Goal: Transaction & Acquisition: Book appointment/travel/reservation

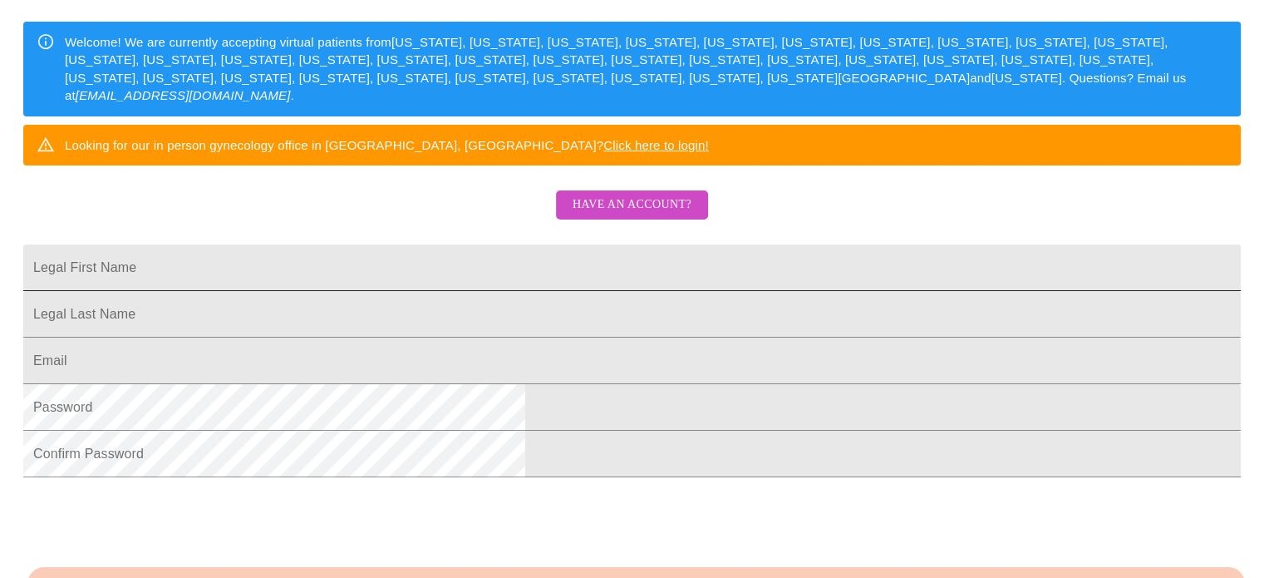
scroll to position [249, 0]
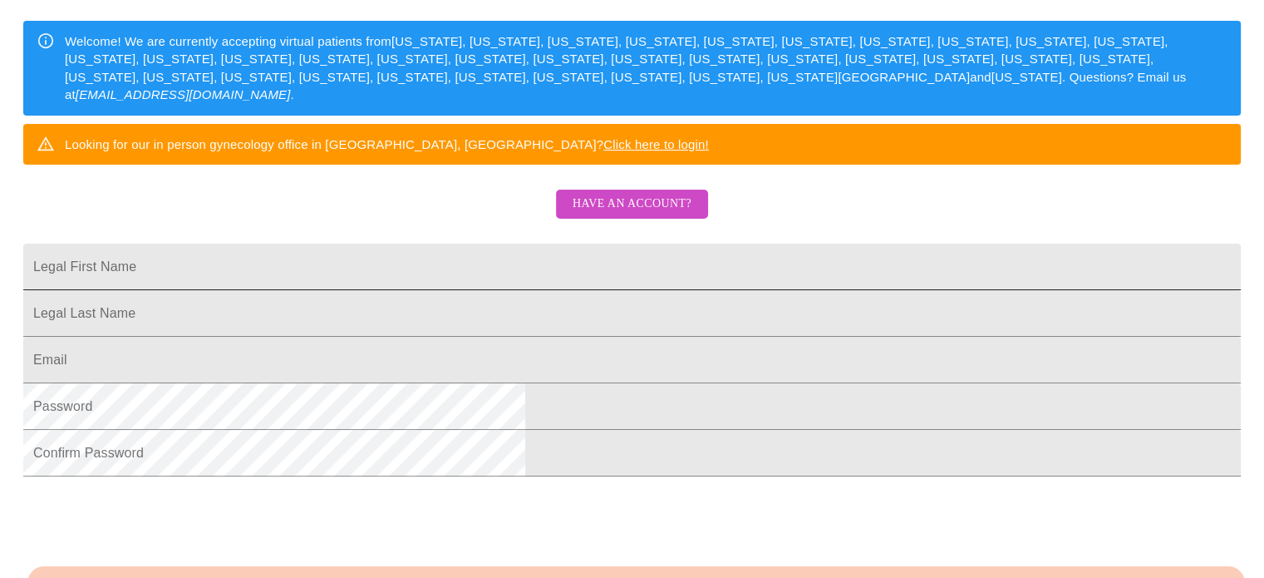
click at [650, 290] on input "Legal First Name" at bounding box center [631, 266] width 1217 height 47
click at [485, 290] on input "Legal First Name" at bounding box center [631, 266] width 1217 height 47
type input "[PERSON_NAME]"
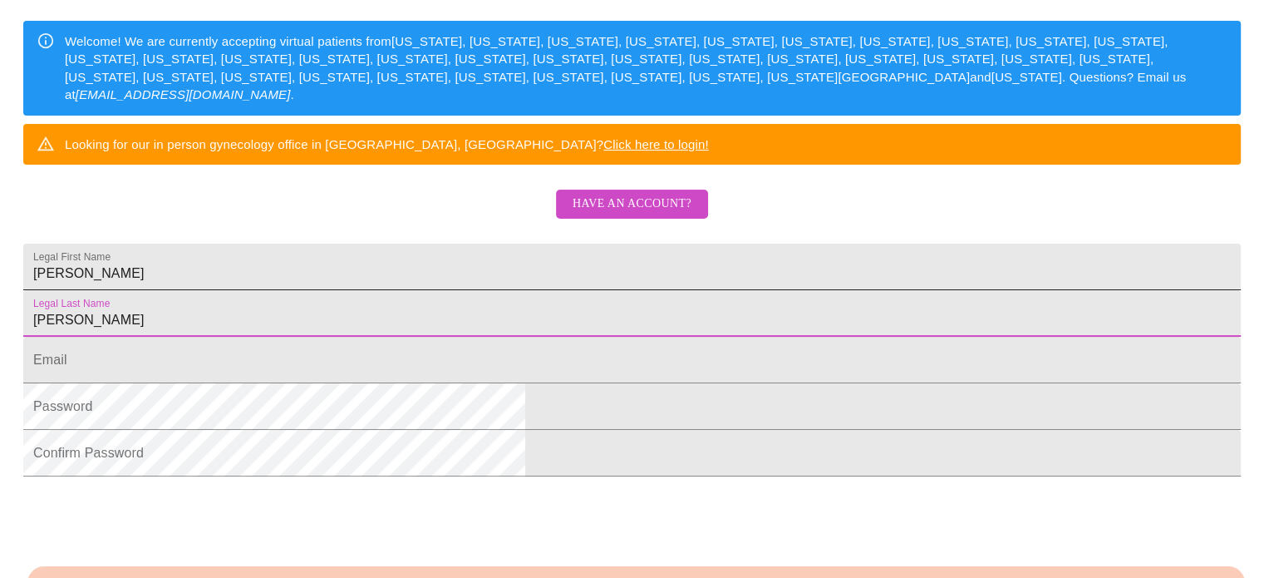
type input "[PERSON_NAME]"
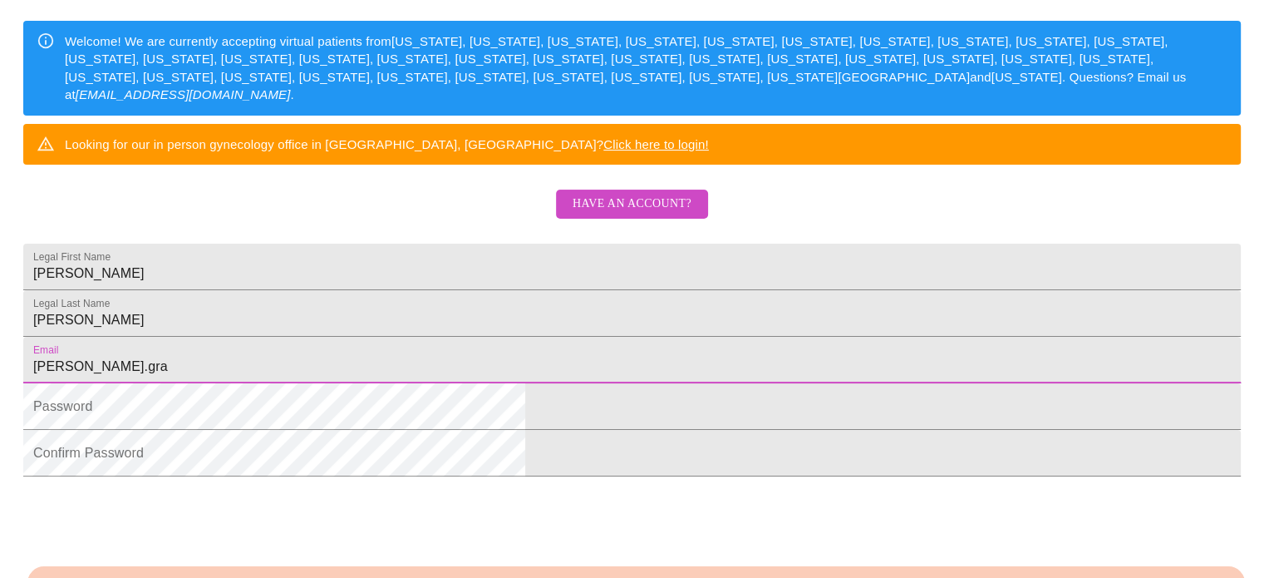
type input "[PERSON_NAME][EMAIL_ADDRESS][PERSON_NAME][DOMAIN_NAME]"
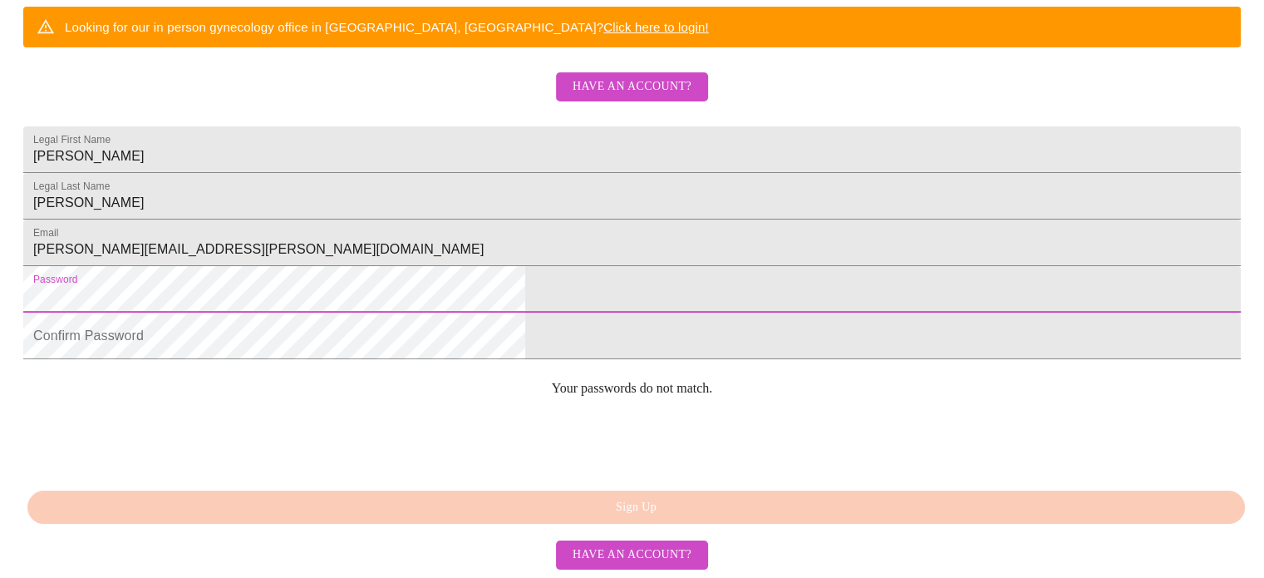
scroll to position [416, 0]
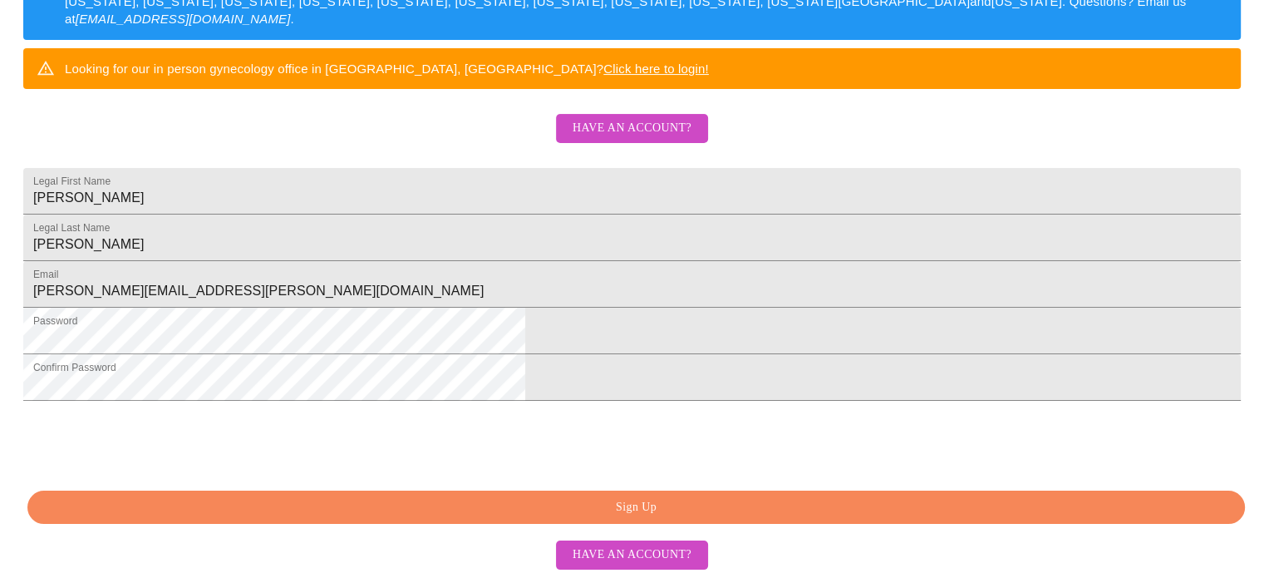
scroll to position [452, 0]
click at [652, 504] on span "Sign Up" at bounding box center [636, 507] width 1179 height 21
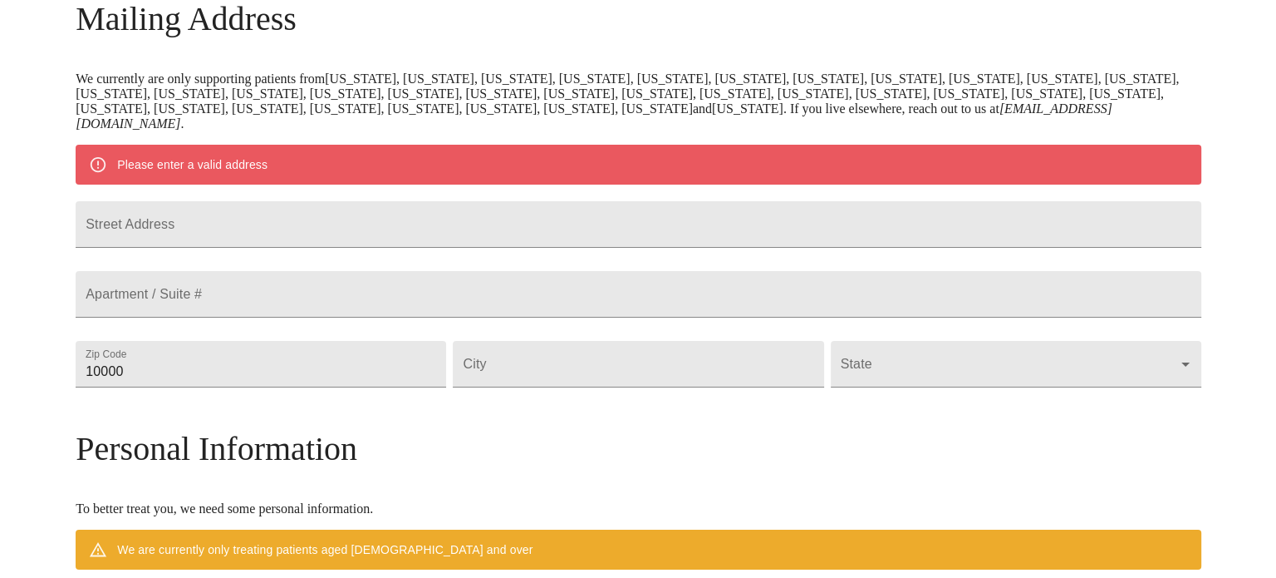
scroll to position [220, 0]
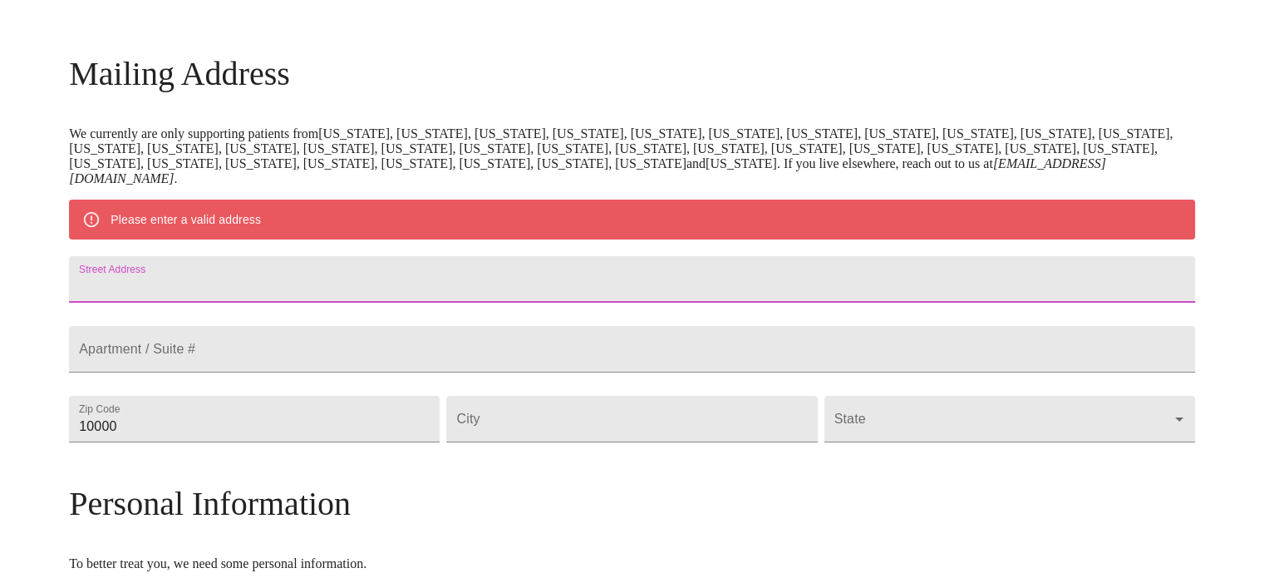
click at [366, 296] on input "Street Address" at bounding box center [632, 279] width 1126 height 47
click at [363, 280] on input "Street Address" at bounding box center [632, 279] width 1126 height 47
type input "[STREET_ADDRESS][PERSON_NAME]"
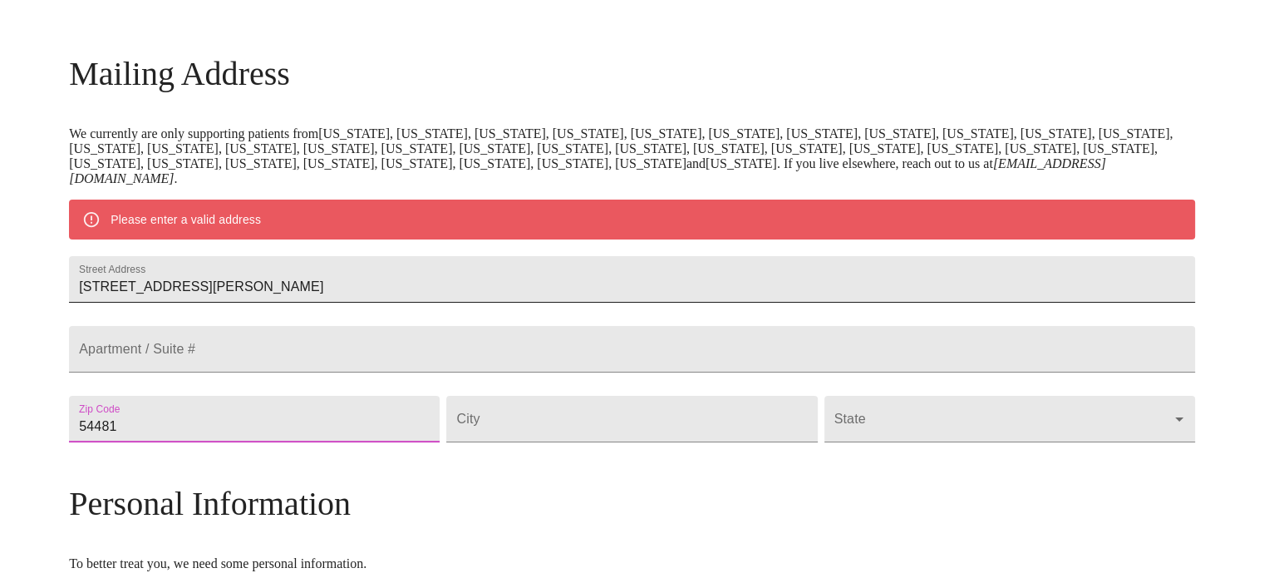
type input "54481"
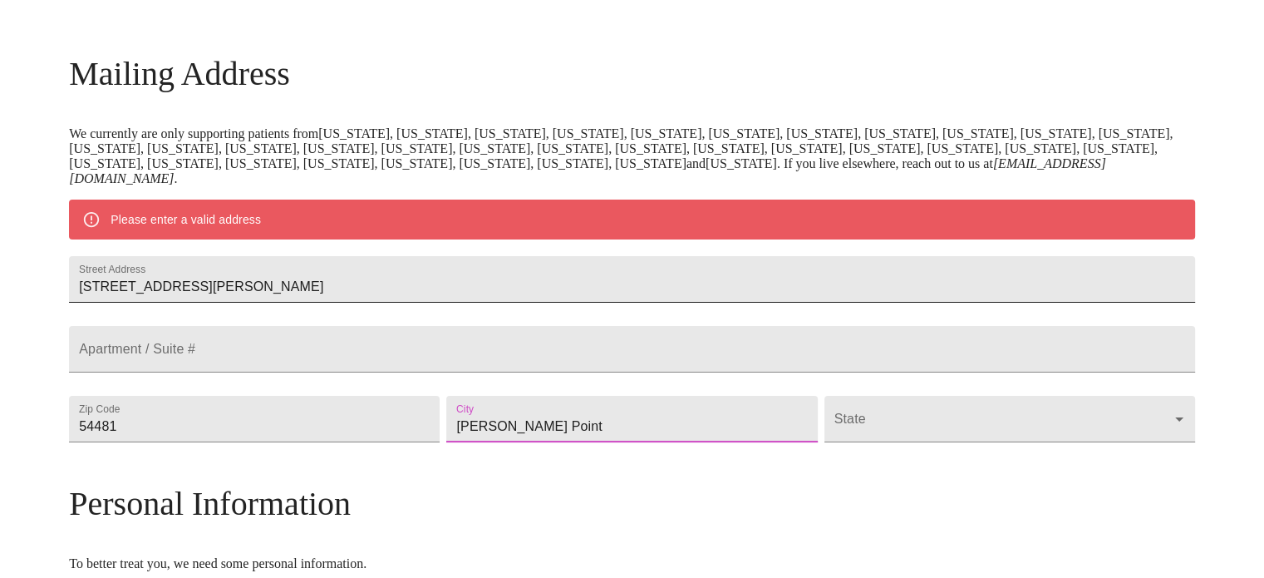
type input "[PERSON_NAME] Point"
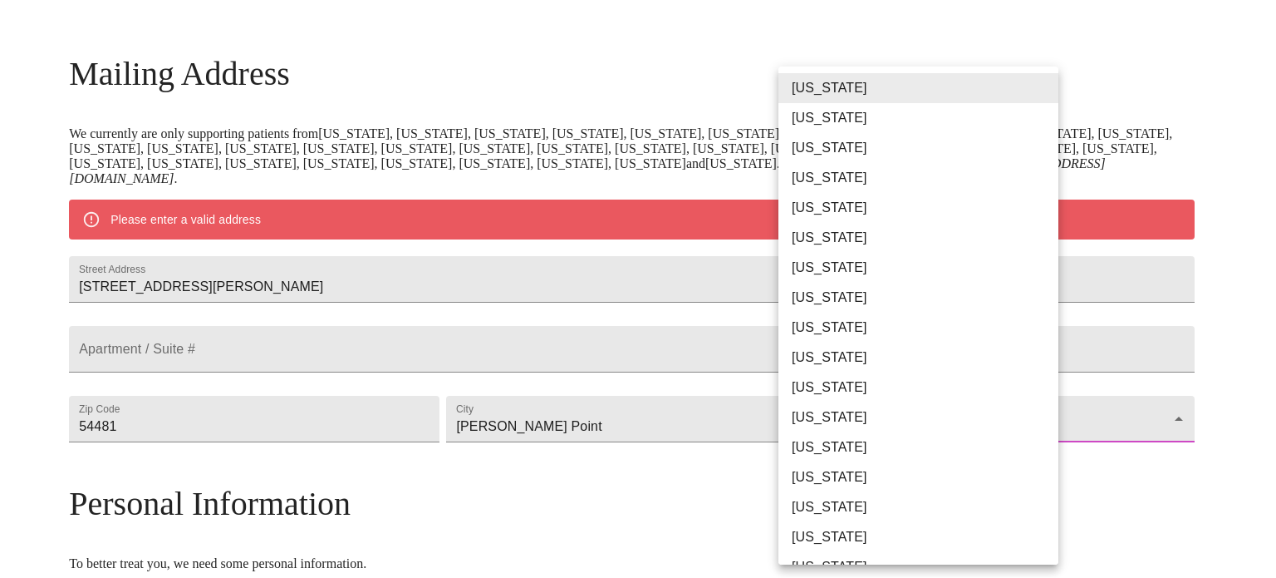
click at [1029, 471] on body "MyMenopauseRx Welcome to MyMenopauseRx Since it's your first time here, you'll …" at bounding box center [638, 441] width 1263 height 1311
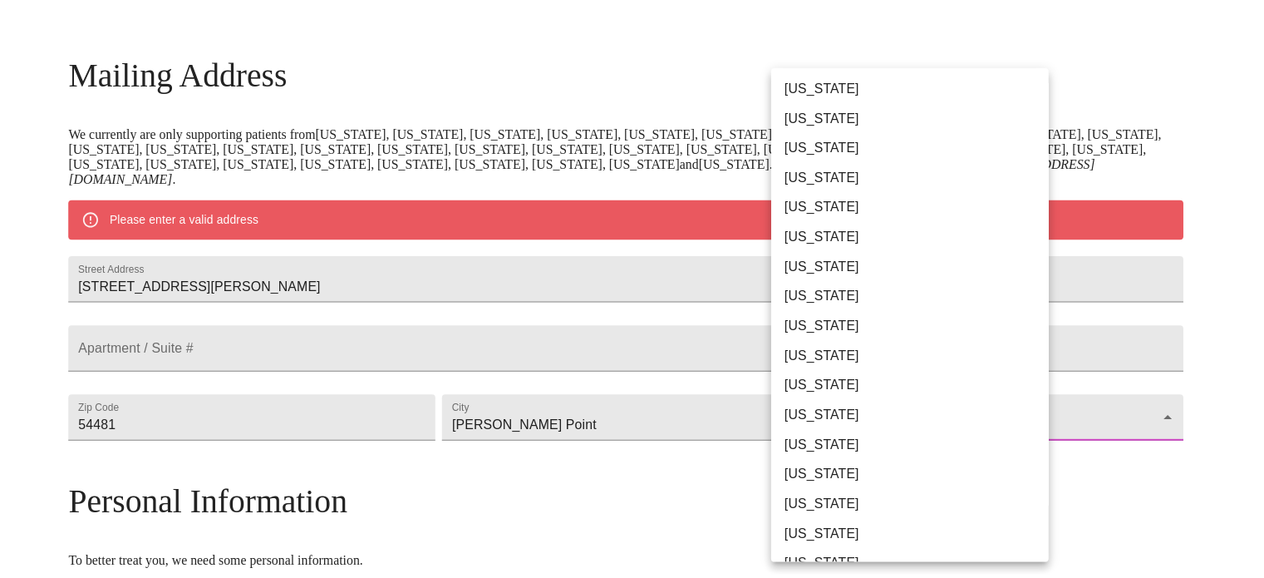
scroll to position [1040, 0]
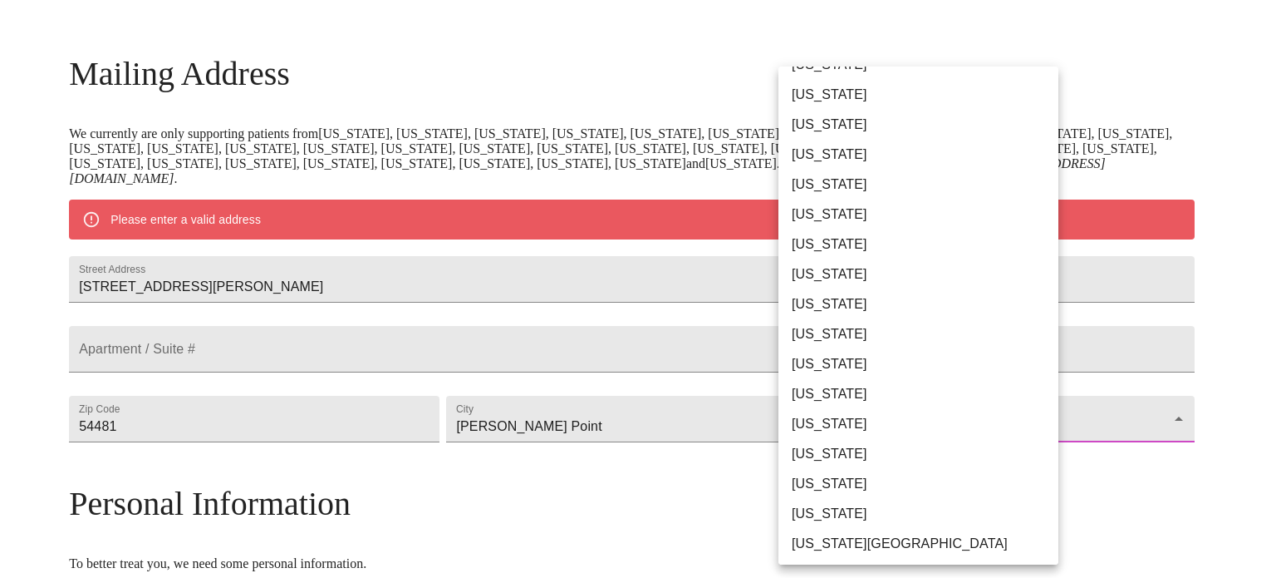
click at [835, 493] on li "[US_STATE]" at bounding box center [925, 484] width 293 height 30
type input "[US_STATE]"
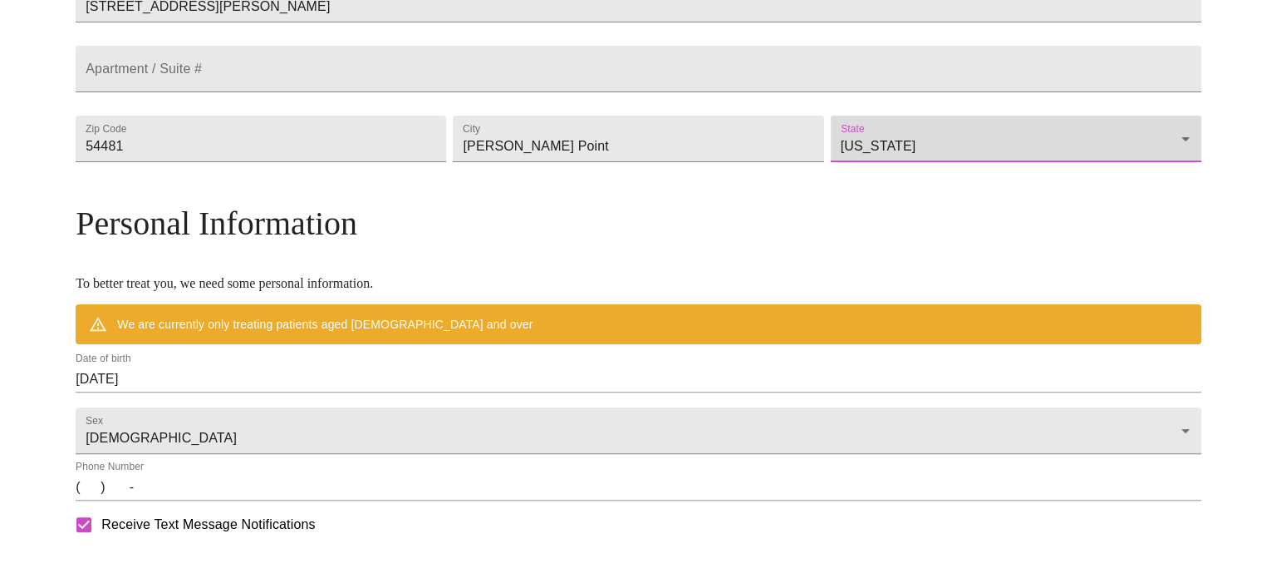
scroll to position [470, 0]
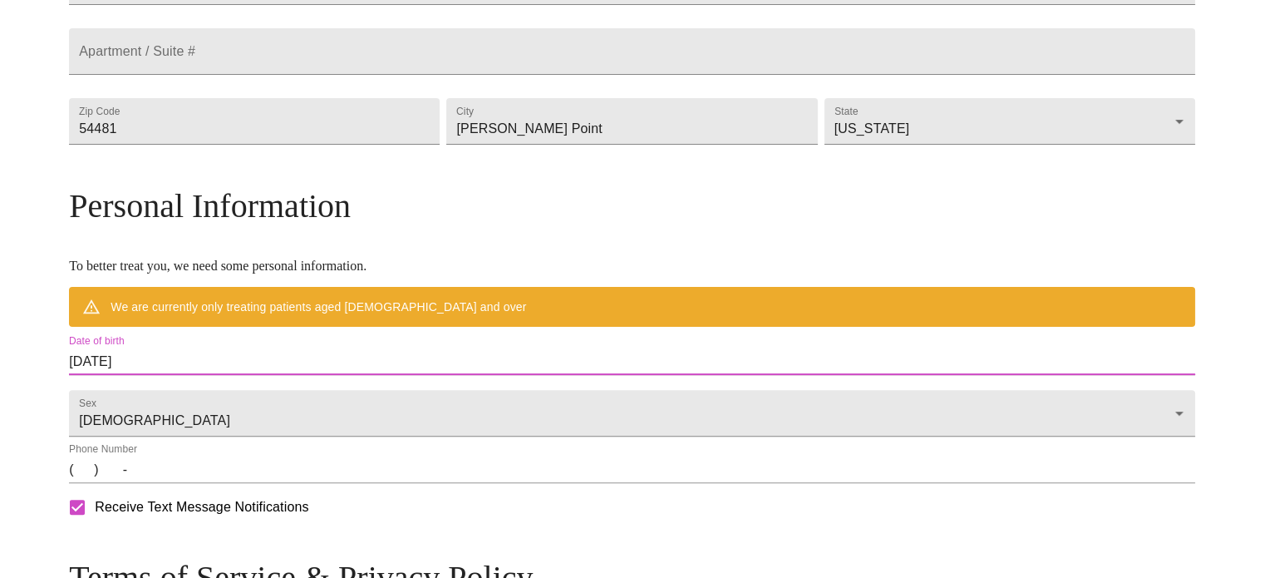
drag, startPoint x: 304, startPoint y: 404, endPoint x: 170, endPoint y: 390, distance: 135.4
click at [170, 390] on div "MyMenopauseRx Welcome to MyMenopauseRx Since it's your first time here, you'll …" at bounding box center [632, 168] width 1126 height 1262
click at [258, 375] on input "[DATE]" at bounding box center [632, 361] width 1126 height 27
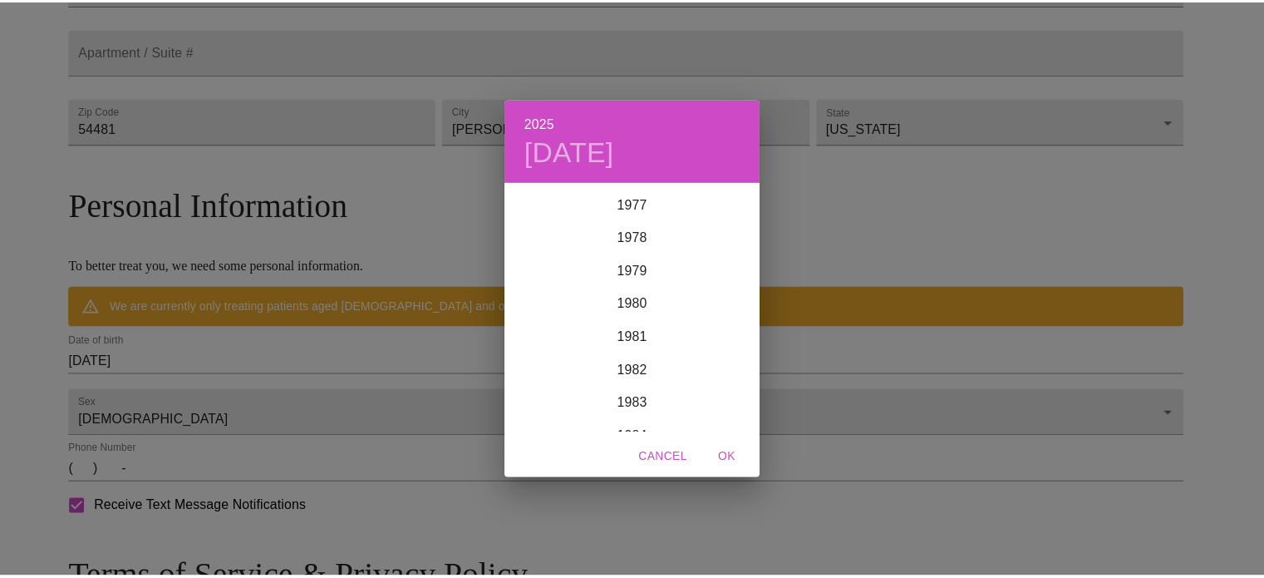
scroll to position [2593, 0]
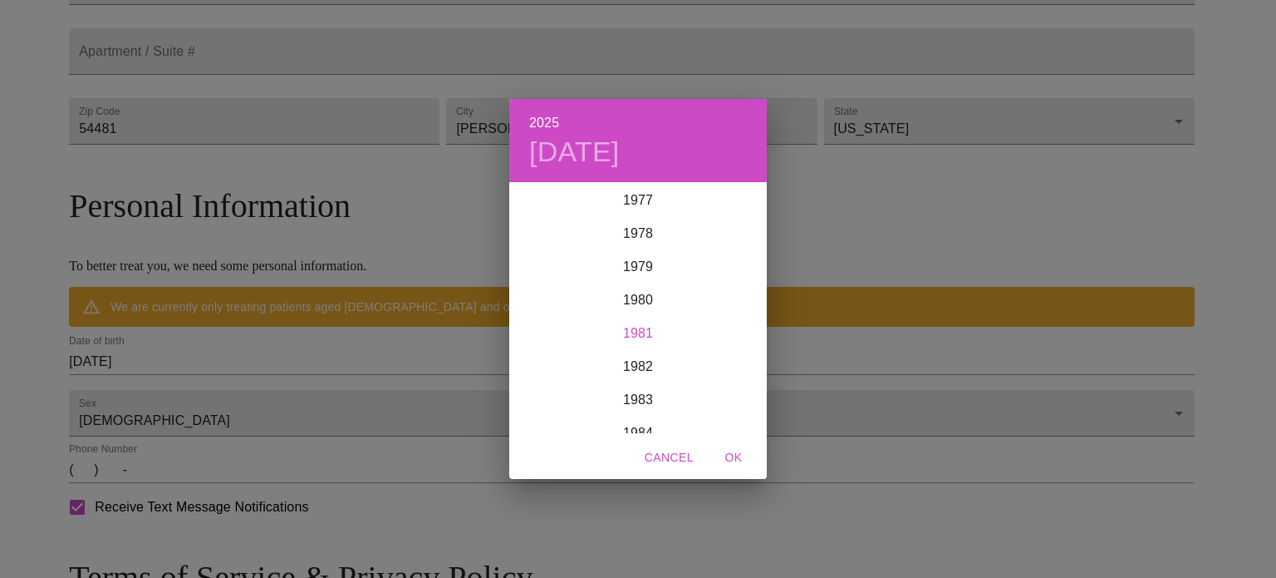
click at [634, 333] on div "1981" at bounding box center [638, 333] width 258 height 33
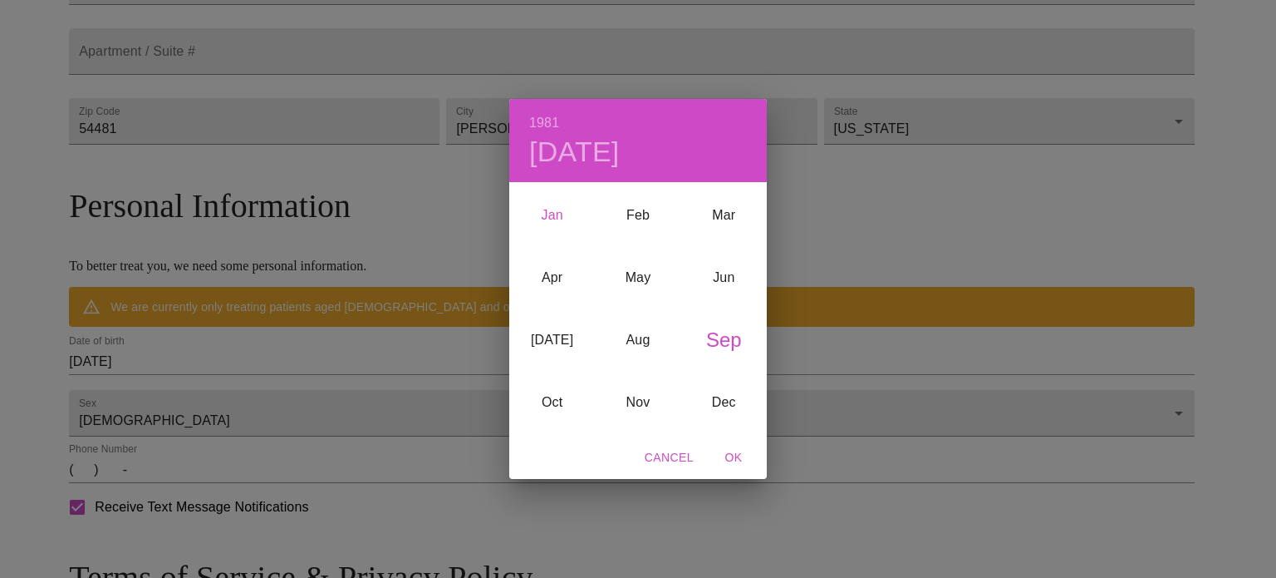
click at [544, 214] on div "Jan" at bounding box center [552, 215] width 86 height 62
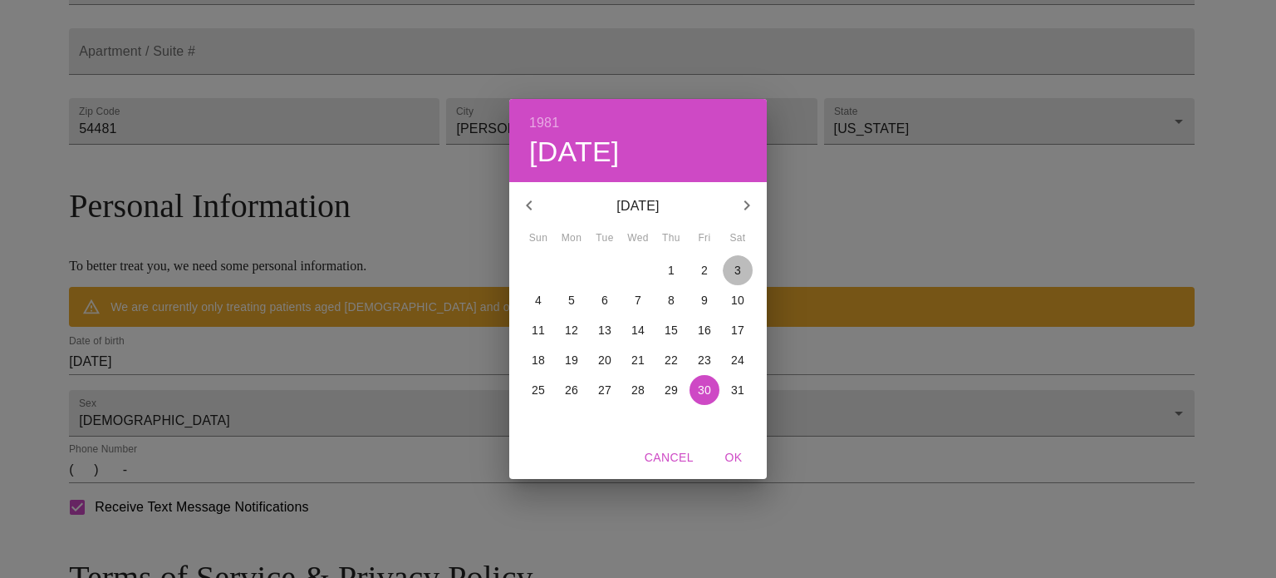
click at [733, 272] on span "3" at bounding box center [738, 270] width 30 height 17
click at [729, 455] on span "OK" at bounding box center [734, 457] width 40 height 21
type input "[DATE]"
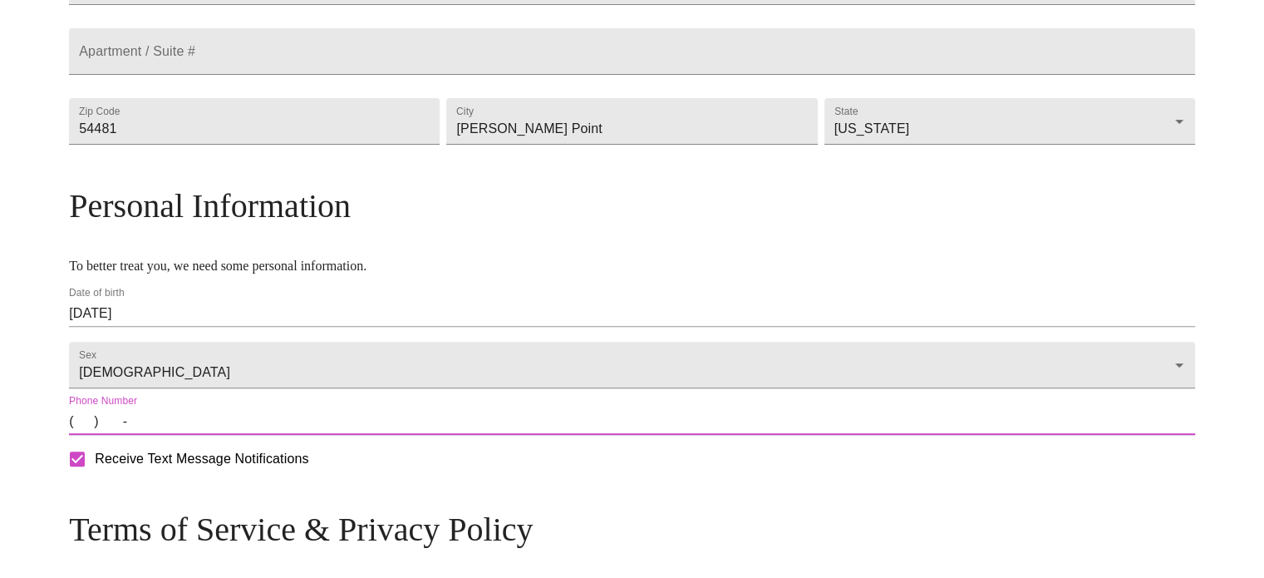
click at [213, 435] on input "(   )    -" at bounding box center [632, 421] width 1126 height 27
type input "[PHONE_NUMBER]"
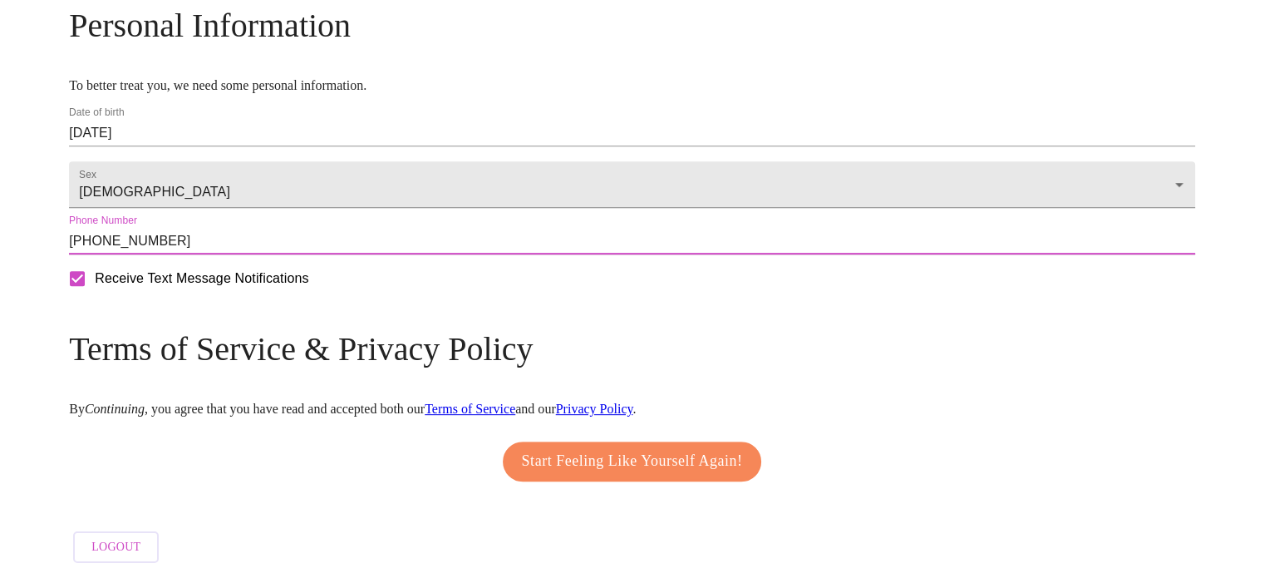
scroll to position [701, 0]
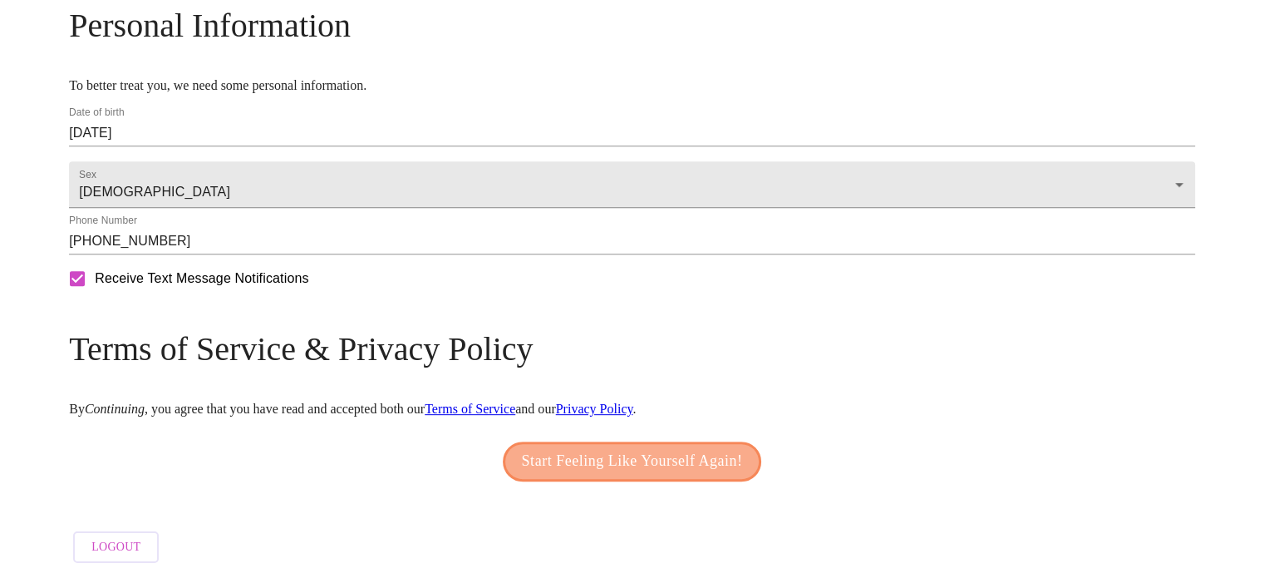
click at [588, 451] on span "Start Feeling Like Yourself Again!" at bounding box center [632, 461] width 221 height 27
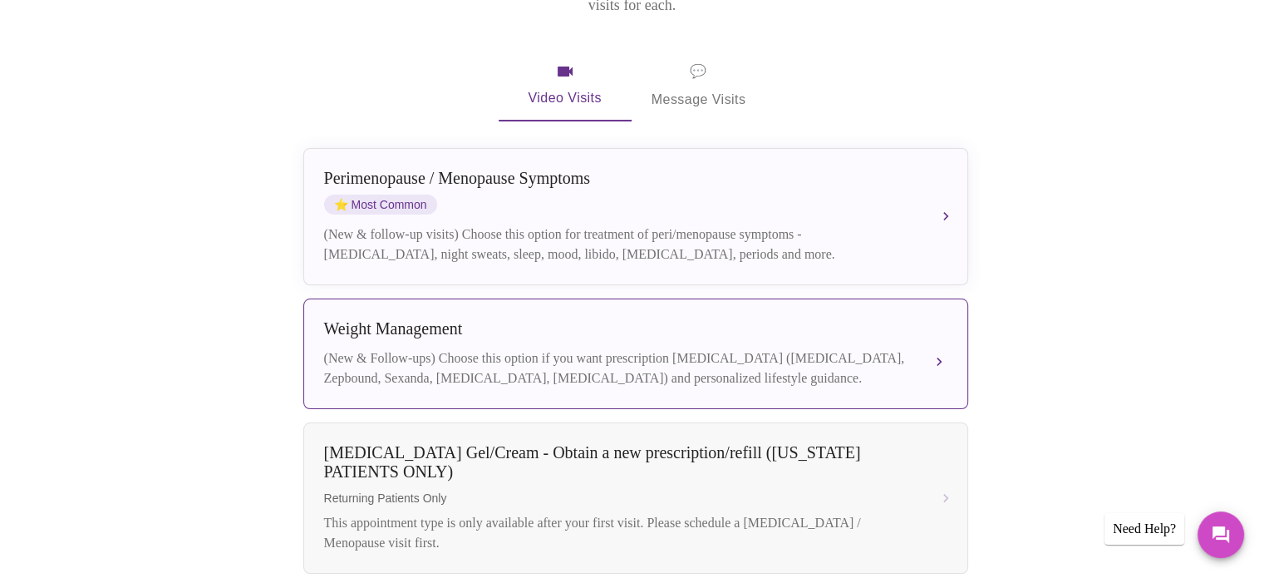
scroll to position [332, 0]
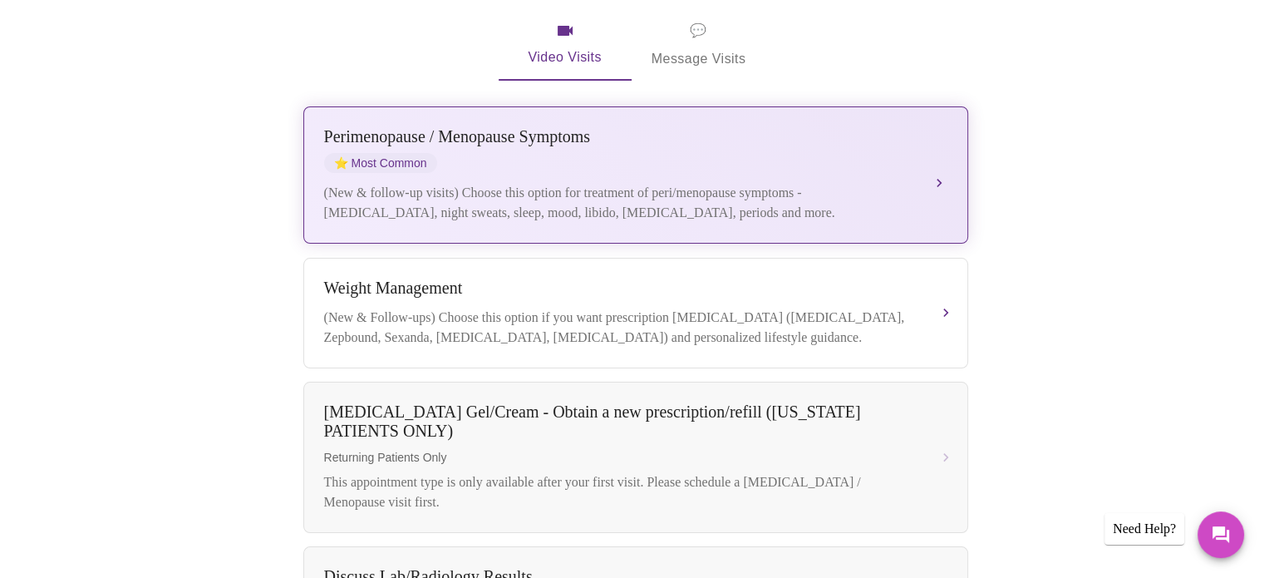
click at [677, 127] on div "Perimenopause / Menopause Symptoms" at bounding box center [619, 136] width 590 height 19
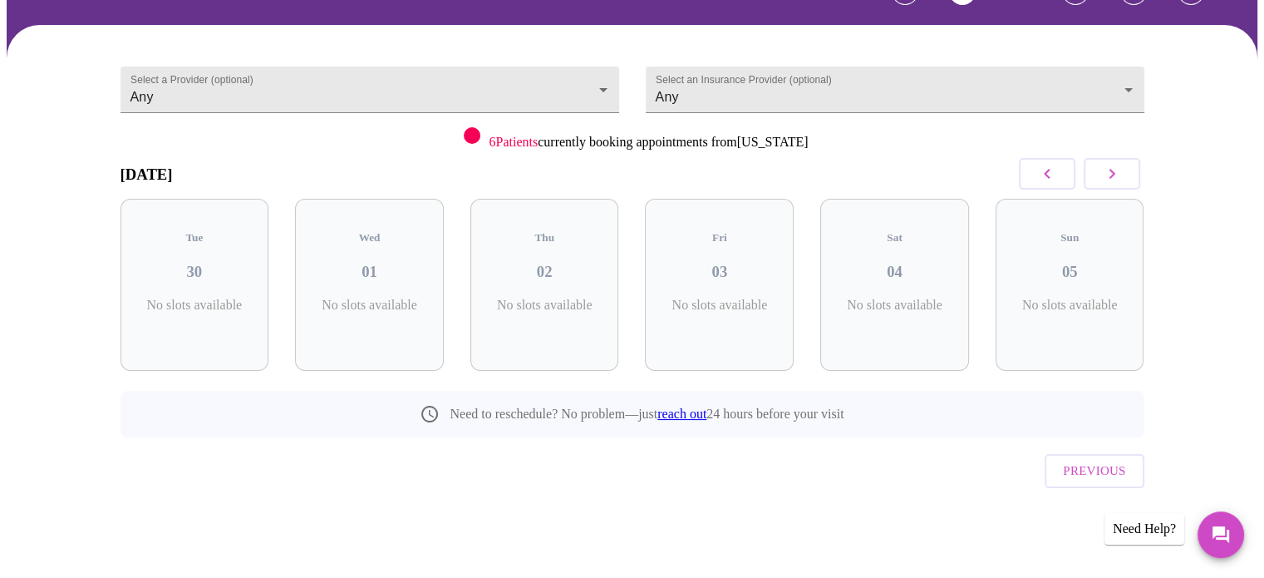
scroll to position [74, 0]
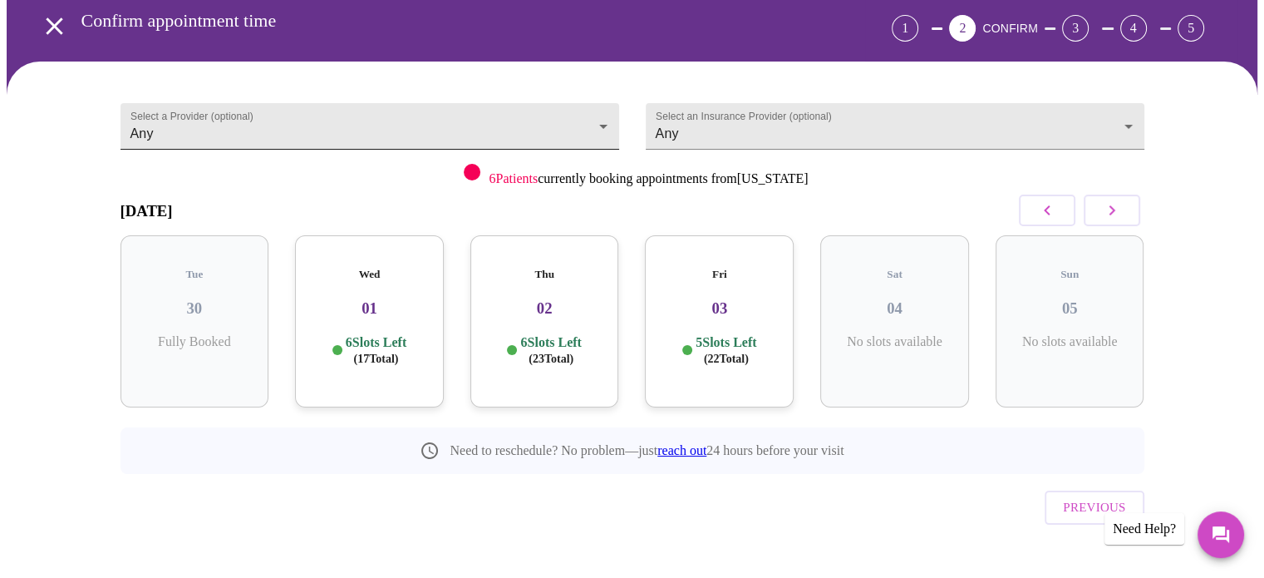
click at [355, 111] on body "MyMenopauseRx Appointments Messaging Labs Uploads Medications Community Refer a…" at bounding box center [632, 270] width 1251 height 675
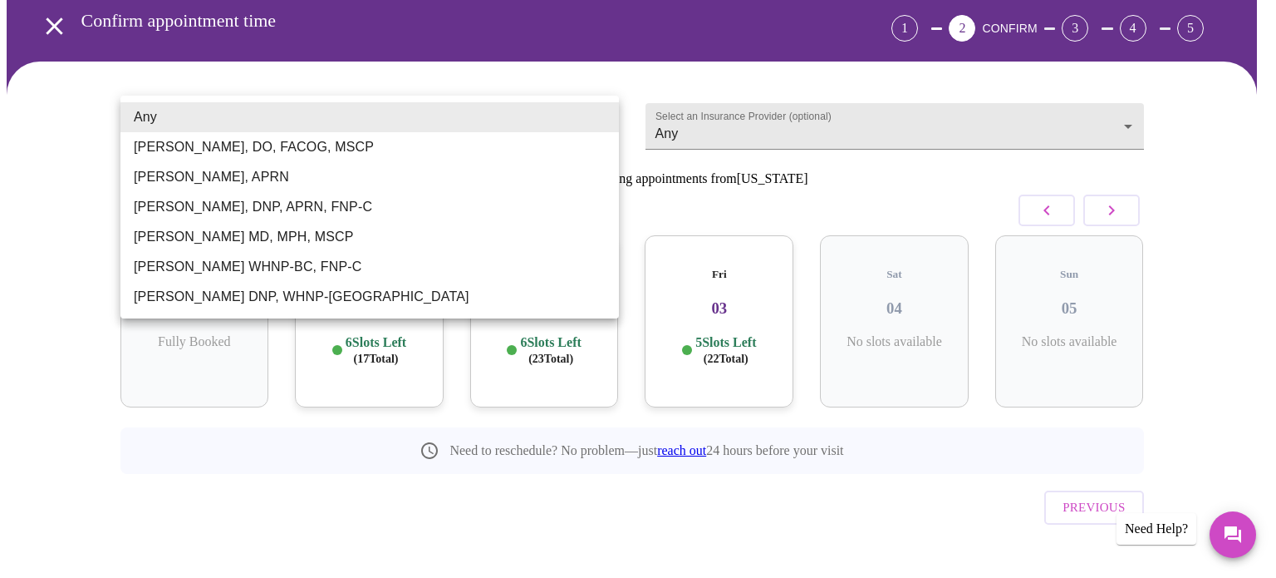
click at [355, 111] on li "Any" at bounding box center [370, 117] width 499 height 30
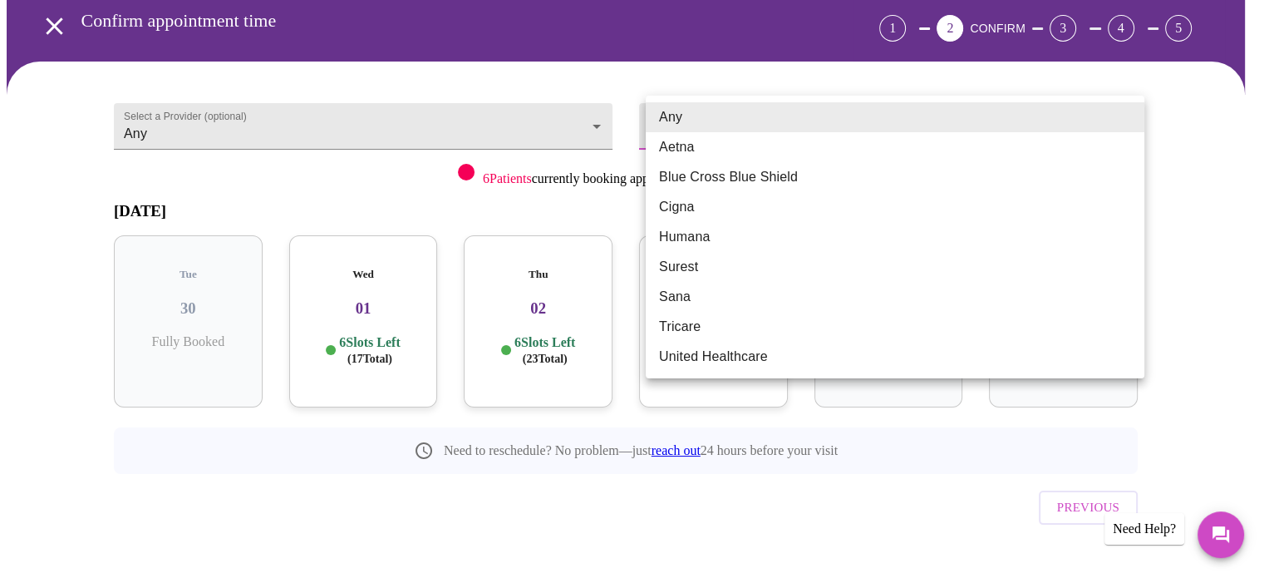
click at [910, 111] on body "MyMenopauseRx Appointments Messaging Labs Uploads Medications Community Refer a…" at bounding box center [632, 270] width 1251 height 675
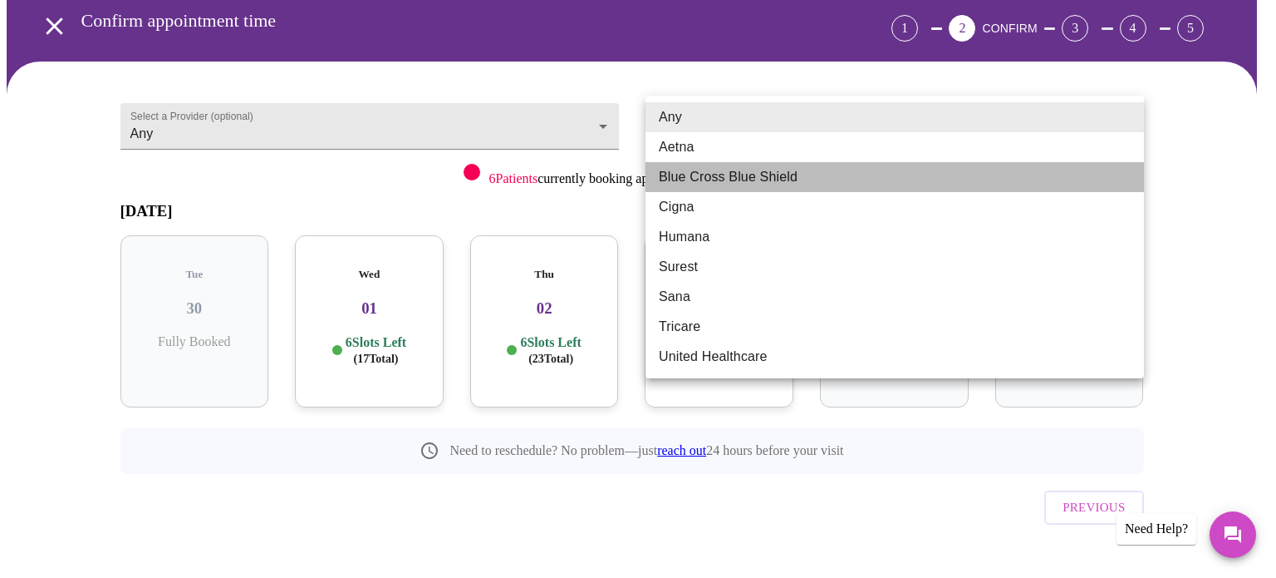
click at [779, 175] on li "Blue Cross Blue Shield" at bounding box center [895, 177] width 499 height 30
type input "Blue Cross Blue Shield"
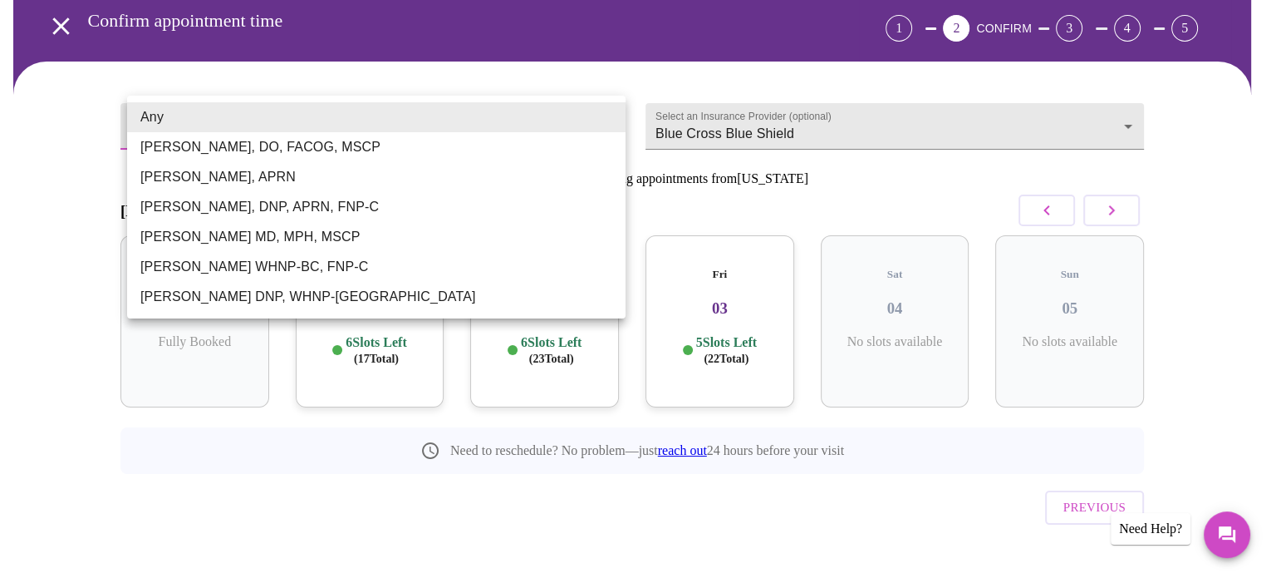
click at [580, 105] on body "MyMenopauseRx Appointments Messaging Labs Uploads Medications Community Refer a…" at bounding box center [632, 270] width 1251 height 675
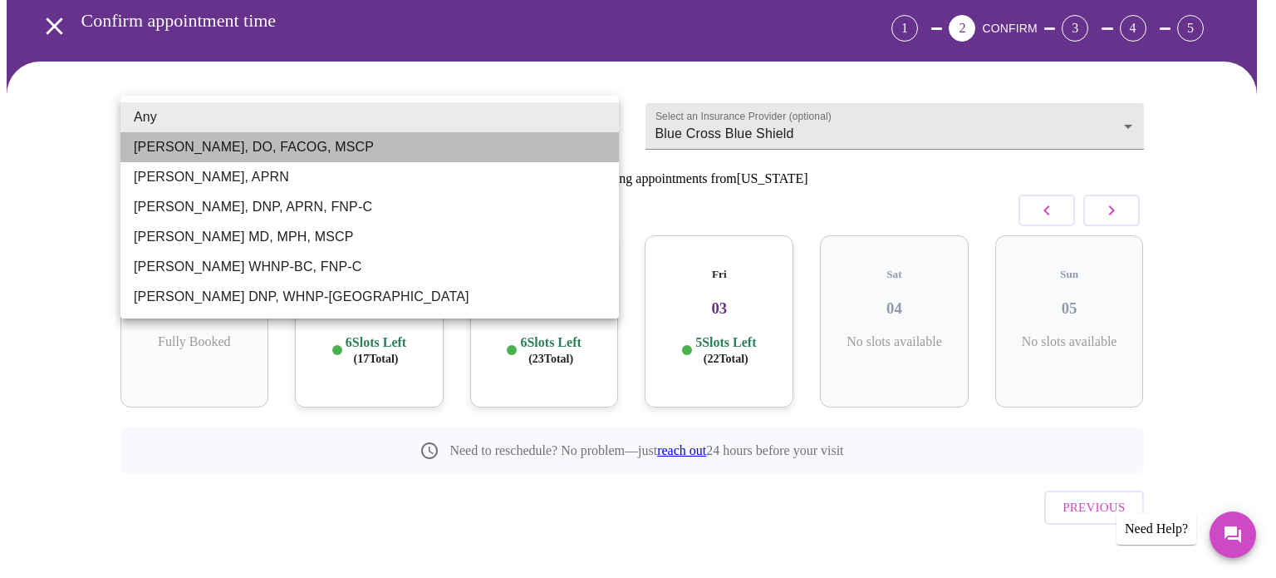
click at [232, 149] on li "[PERSON_NAME], DO, FACOG, MSCP" at bounding box center [370, 147] width 499 height 30
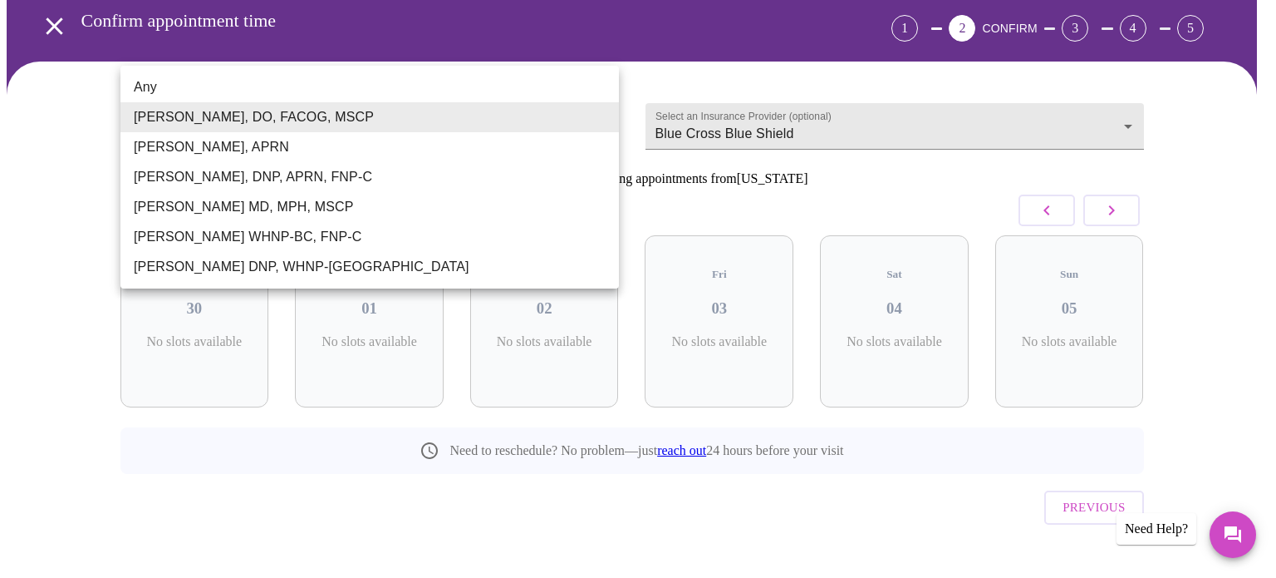
click at [460, 125] on body "MyMenopauseRx Appointments Messaging Labs Uploads Medications Community Refer a…" at bounding box center [638, 270] width 1263 height 675
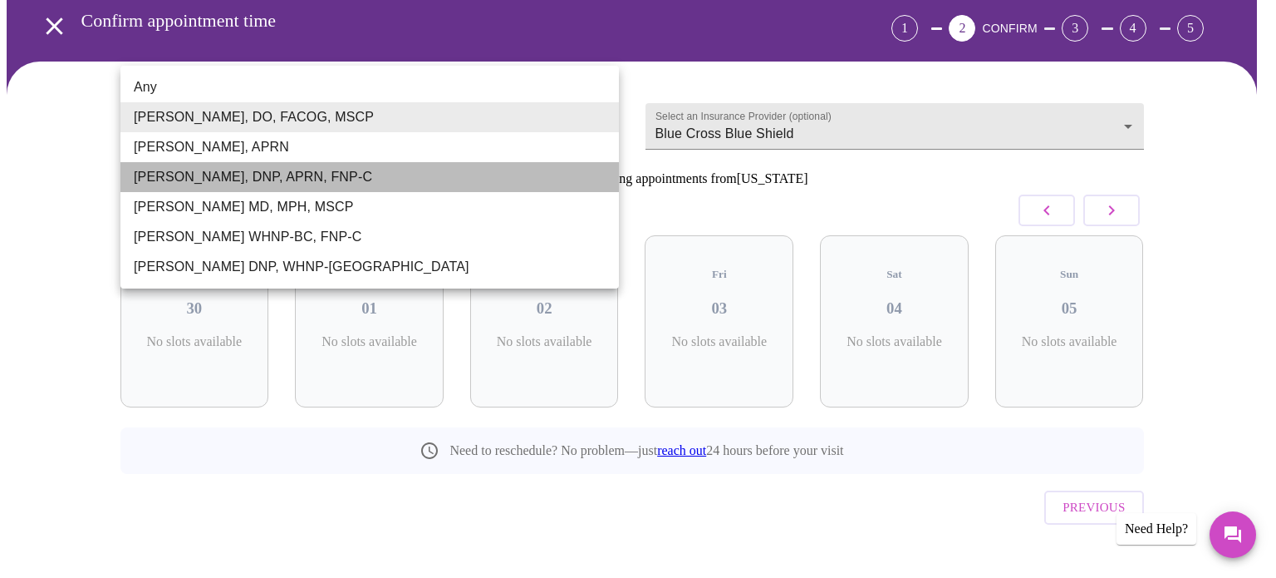
click at [307, 183] on li "[PERSON_NAME], DNP, APRN, FNP-C" at bounding box center [370, 177] width 499 height 30
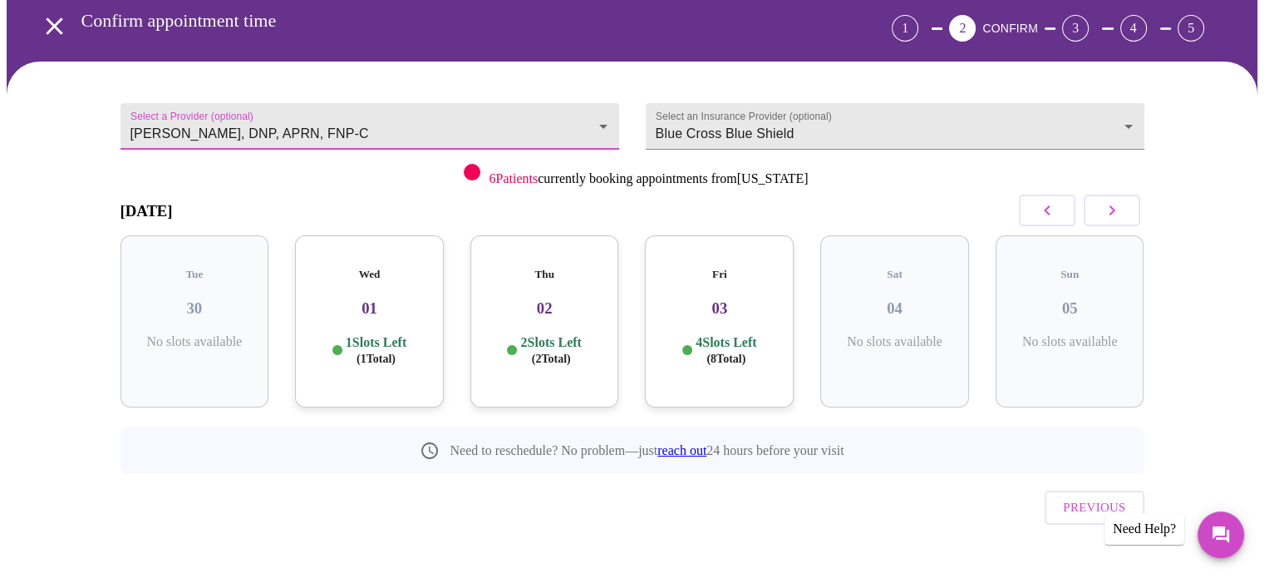
drag, startPoint x: 499, startPoint y: 9, endPoint x: 88, endPoint y: 162, distance: 438.1
click at [88, 162] on div "Select a Provider (optional) [PERSON_NAME], DNP, APRN, FNP-C [PERSON_NAME], DNP…" at bounding box center [632, 334] width 1251 height 546
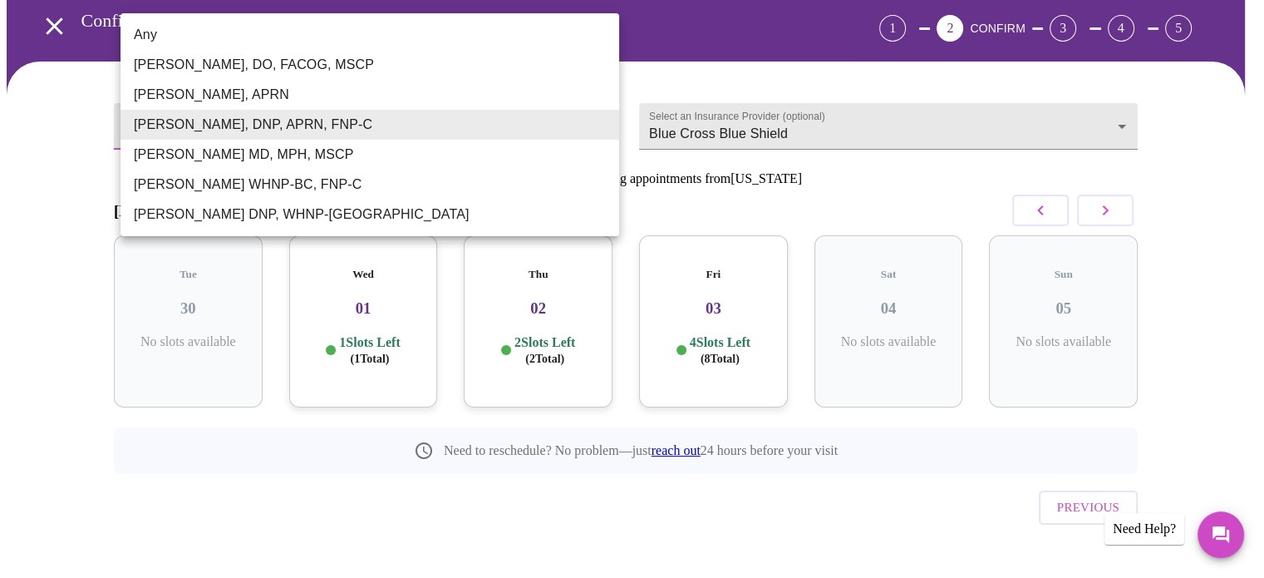
click at [480, 126] on body "MyMenopauseRx Appointments Messaging Labs Uploads Medications Community Refer a…" at bounding box center [632, 270] width 1251 height 675
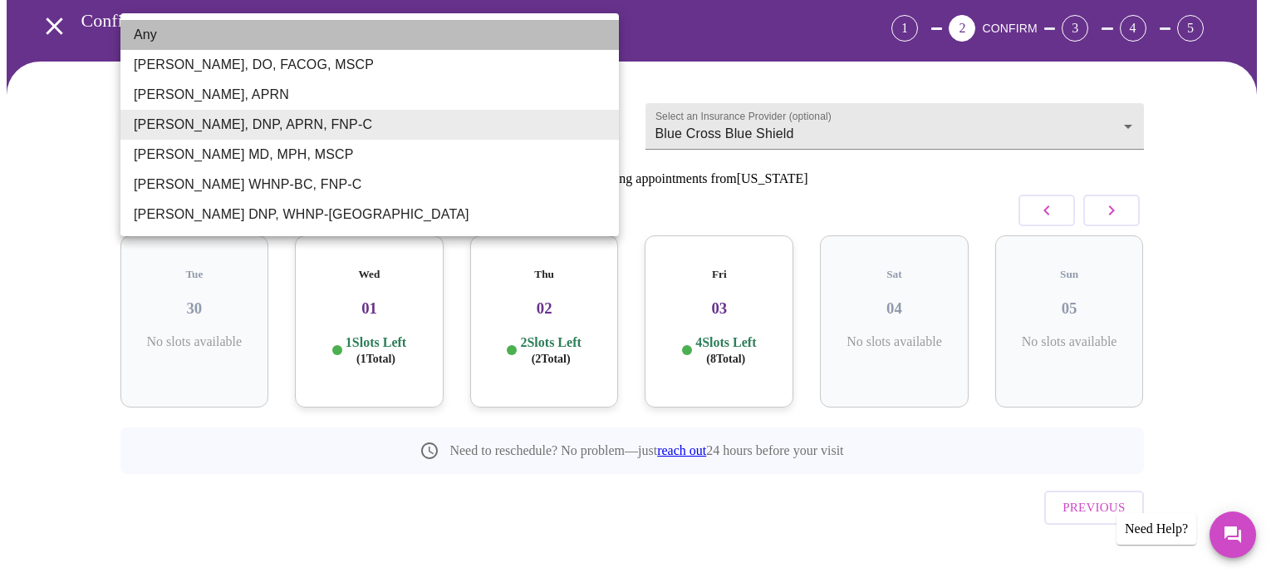
click at [164, 34] on li "Any" at bounding box center [370, 35] width 499 height 30
type input "Any"
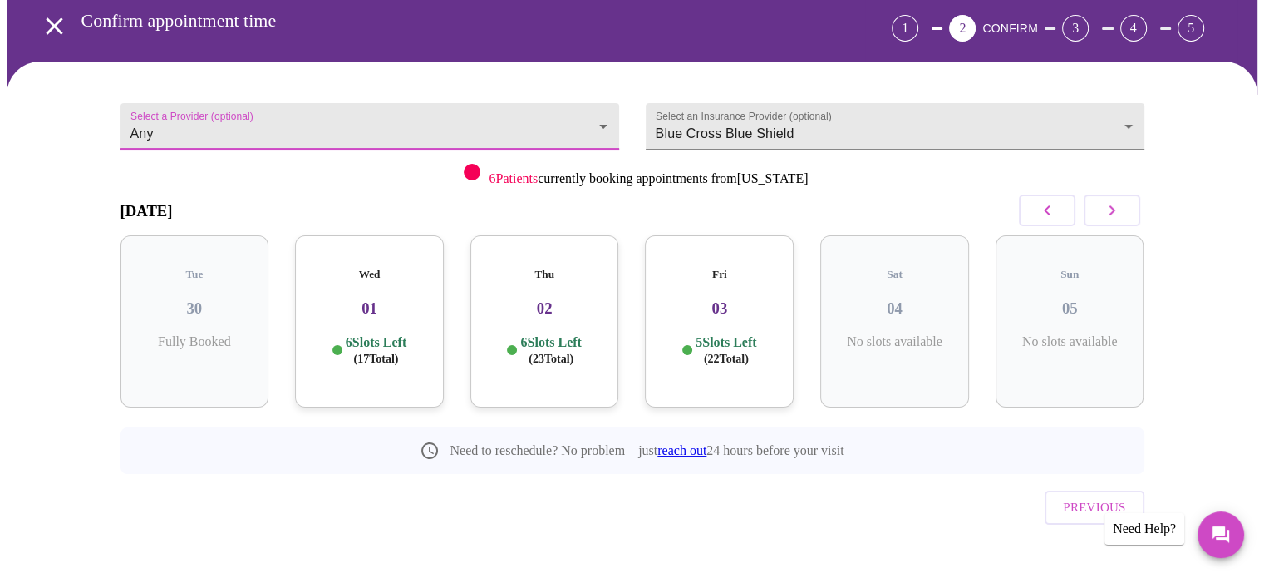
click at [558, 307] on div "Thu 02 6 Slots Left ( 23 Total)" at bounding box center [544, 321] width 149 height 172
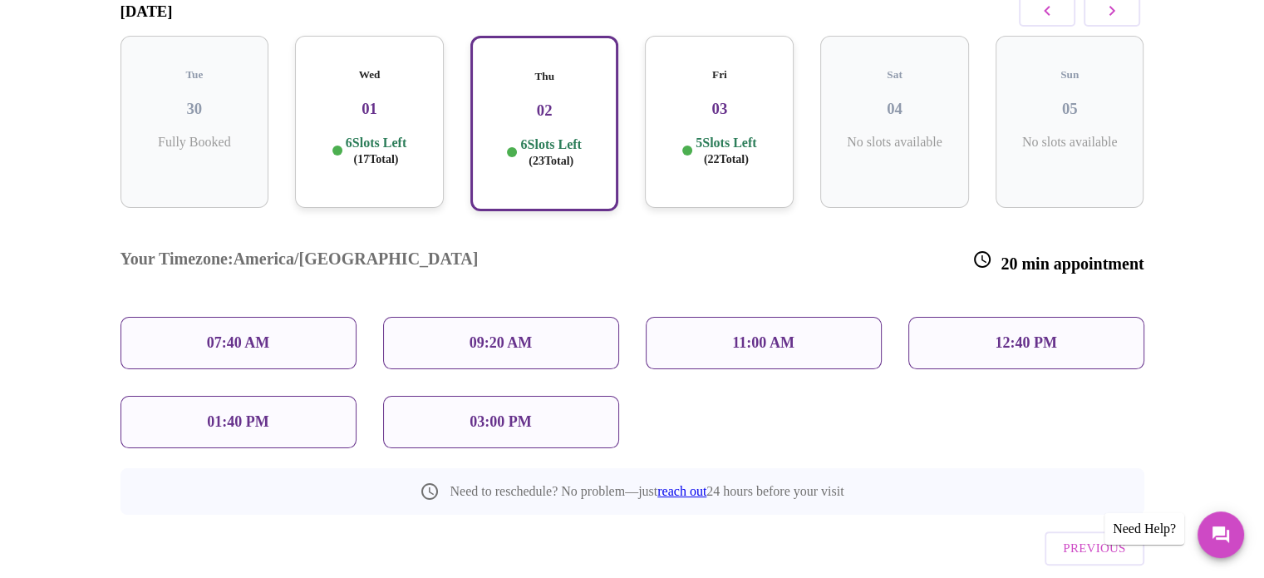
scroll to position [293, 0]
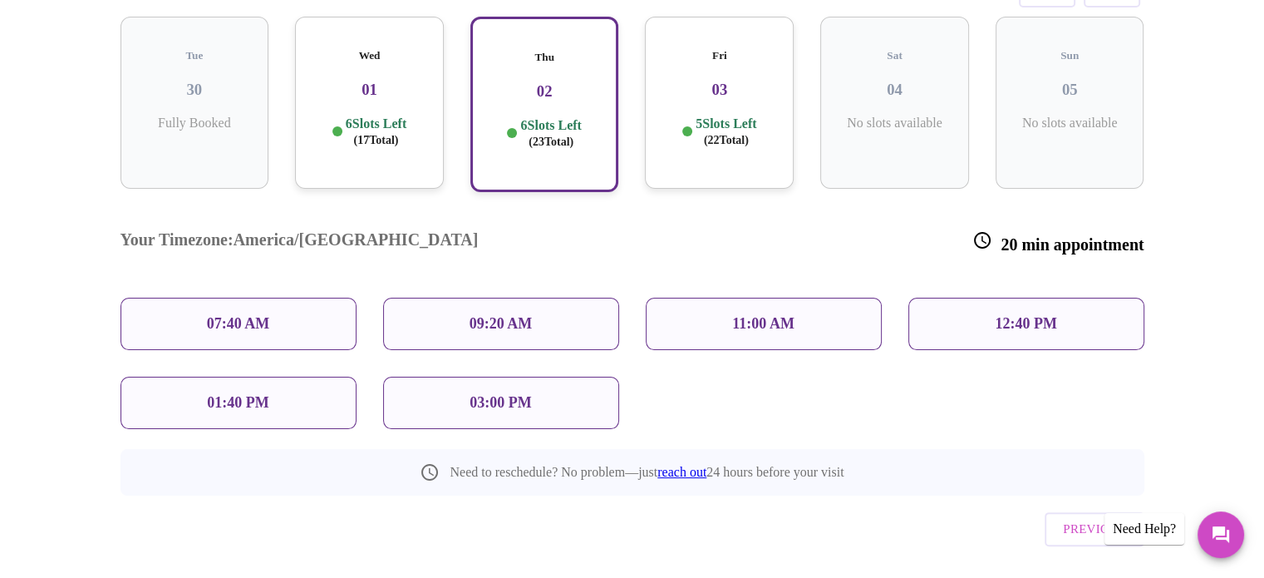
click at [268, 376] on div "01:40 PM" at bounding box center [239, 402] width 236 height 52
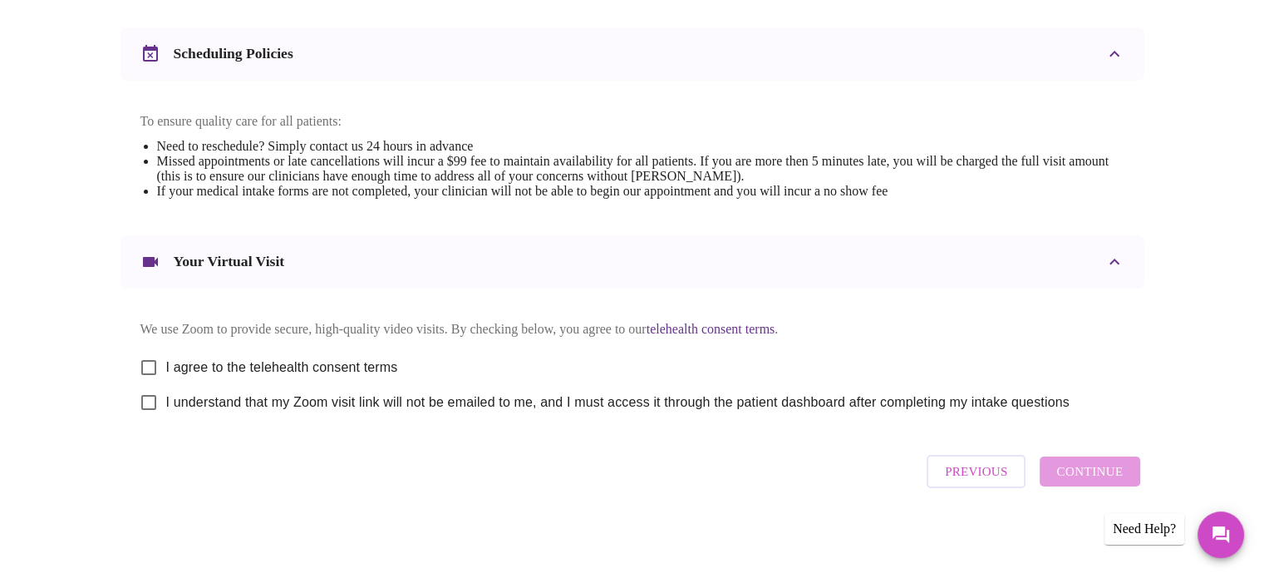
scroll to position [626, 0]
click at [146, 355] on input "I agree to the telehealth consent terms" at bounding box center [148, 367] width 35 height 35
checkbox input "true"
click at [1104, 476] on div "Previous Continue" at bounding box center [1032, 471] width 221 height 50
click at [153, 408] on input "I understand that my Zoom visit link will not be emailed to me, and I must acce…" at bounding box center [148, 402] width 35 height 35
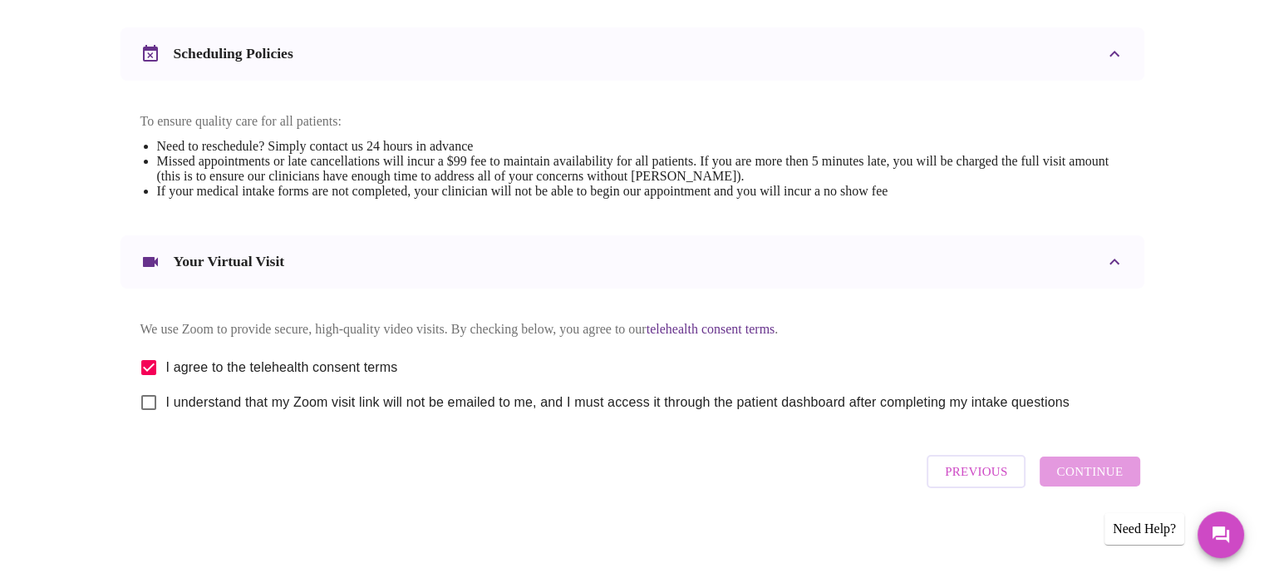
checkbox input "true"
click at [1096, 480] on span "Continue" at bounding box center [1089, 471] width 66 height 22
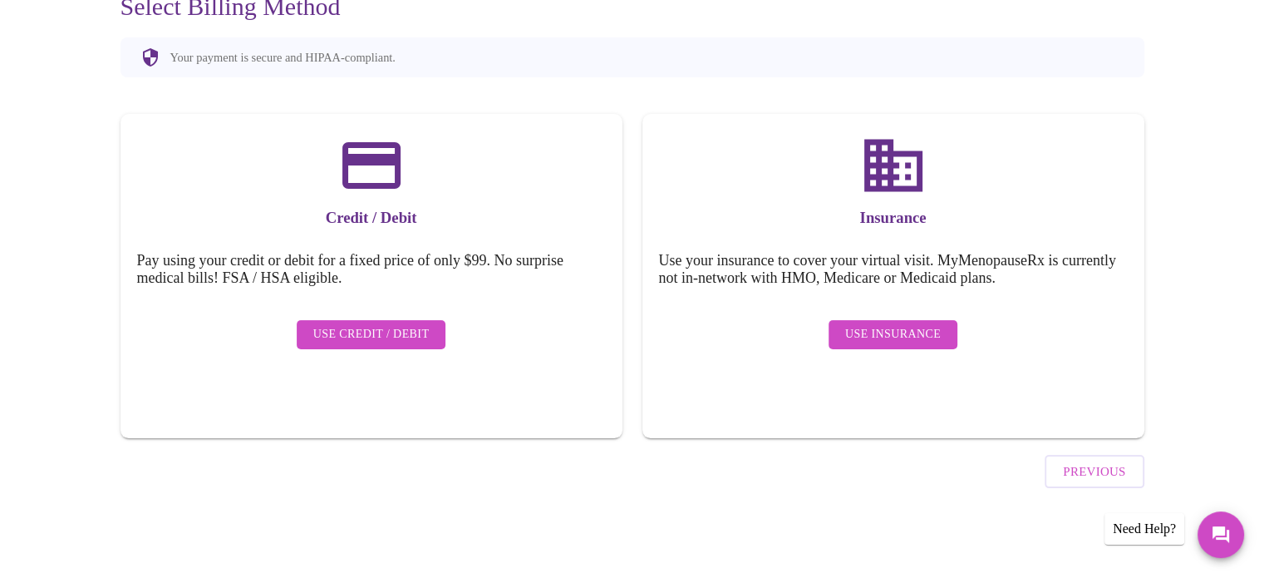
scroll to position [129, 0]
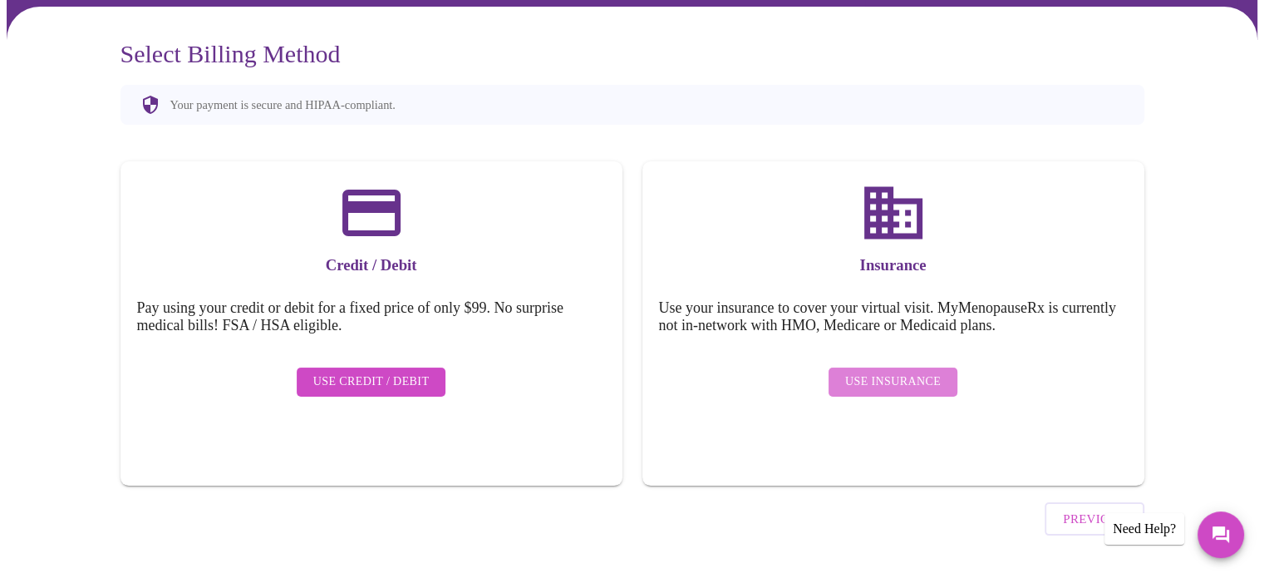
click at [905, 371] on span "Use Insurance" at bounding box center [893, 381] width 96 height 21
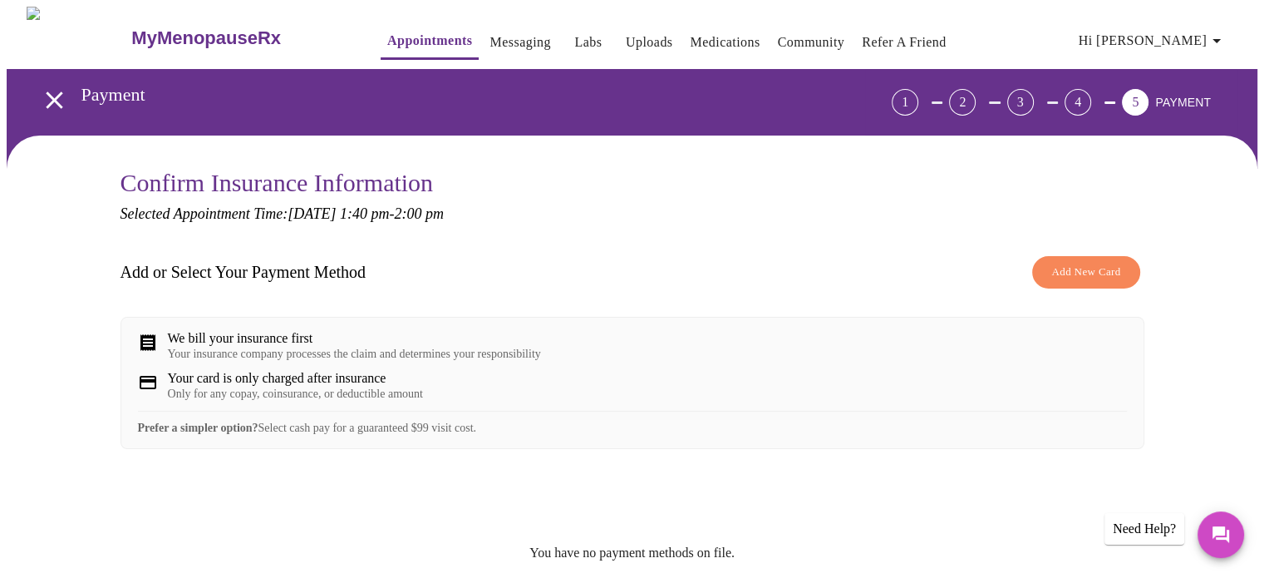
click at [1076, 267] on span "Add New Card" at bounding box center [1085, 272] width 69 height 19
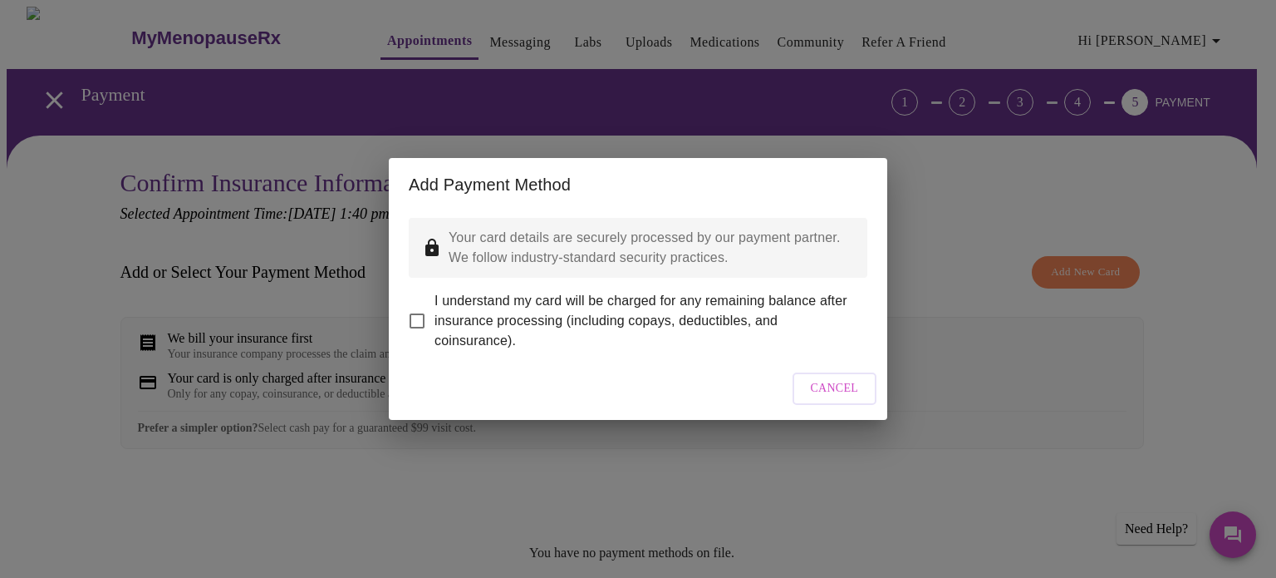
click at [417, 308] on input "I understand my card will be charged for any remaining balance after insurance …" at bounding box center [417, 320] width 35 height 35
checkbox input "true"
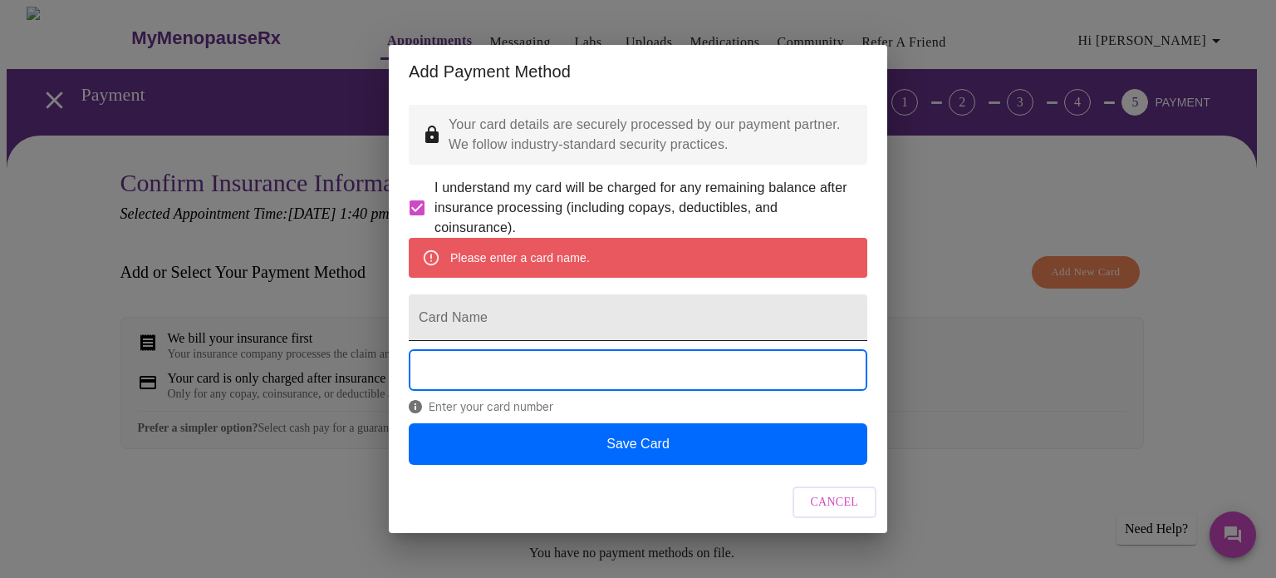
click at [498, 324] on input "Card Name" at bounding box center [638, 317] width 459 height 47
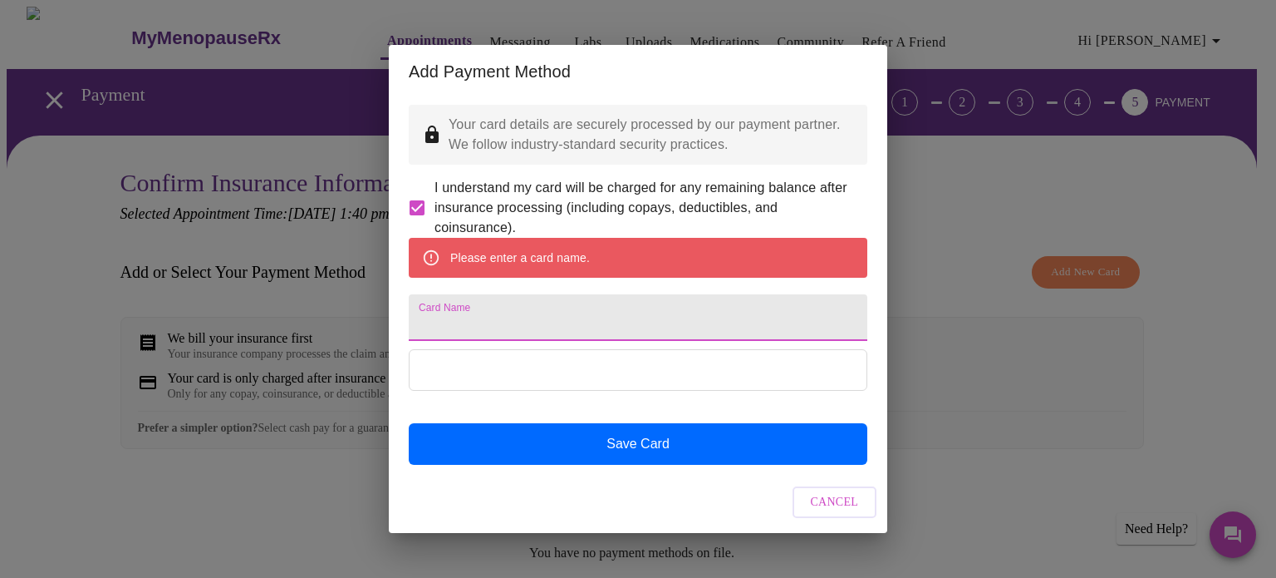
click at [476, 325] on input "Card Name" at bounding box center [638, 317] width 459 height 47
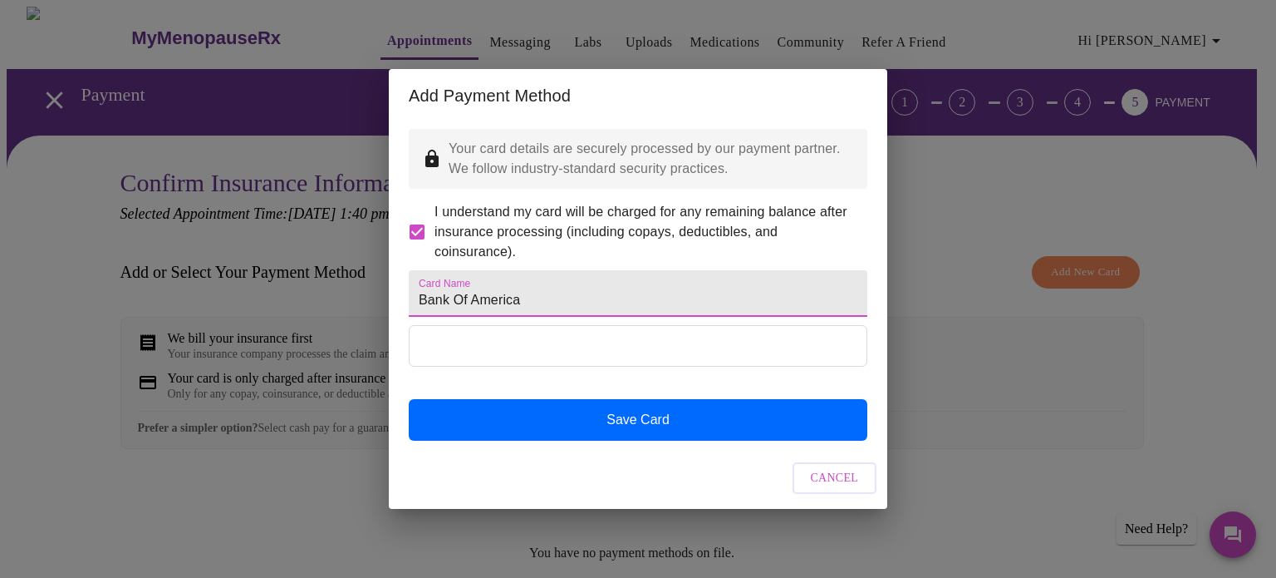
type input "Bank Of America"
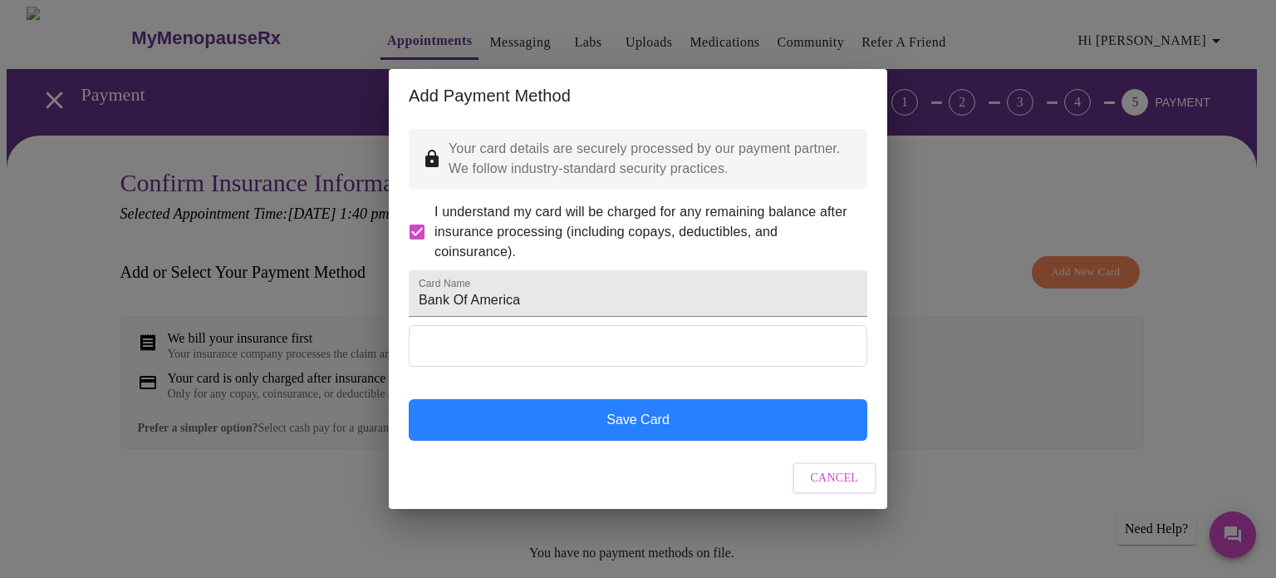
click at [665, 439] on button "Save Card" at bounding box center [638, 420] width 459 height 42
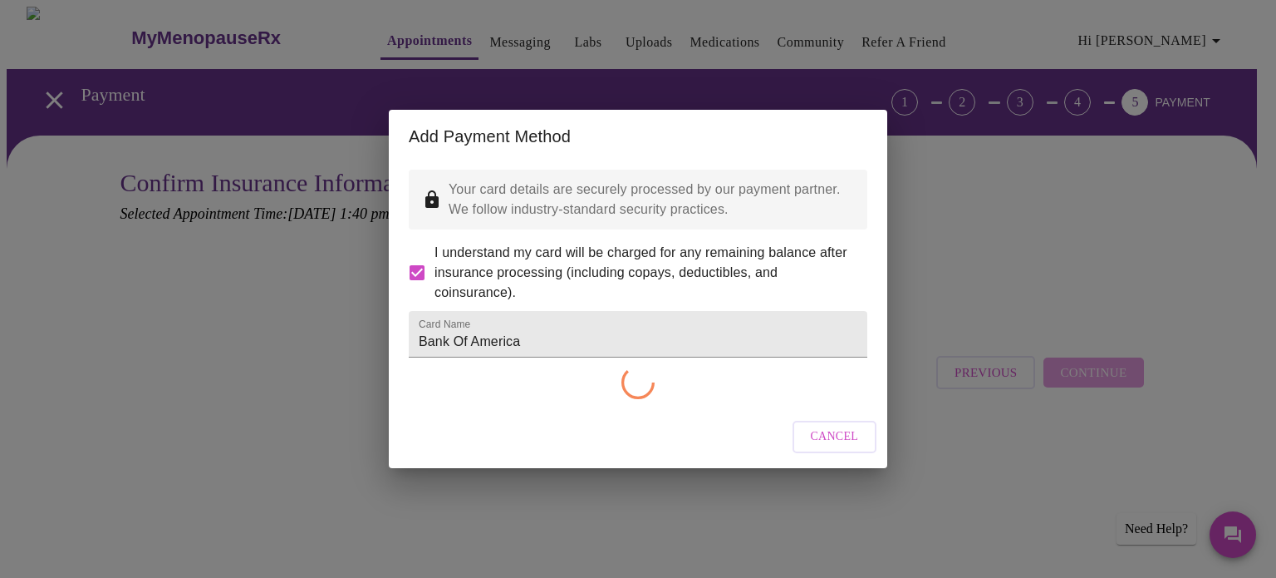
checkbox input "false"
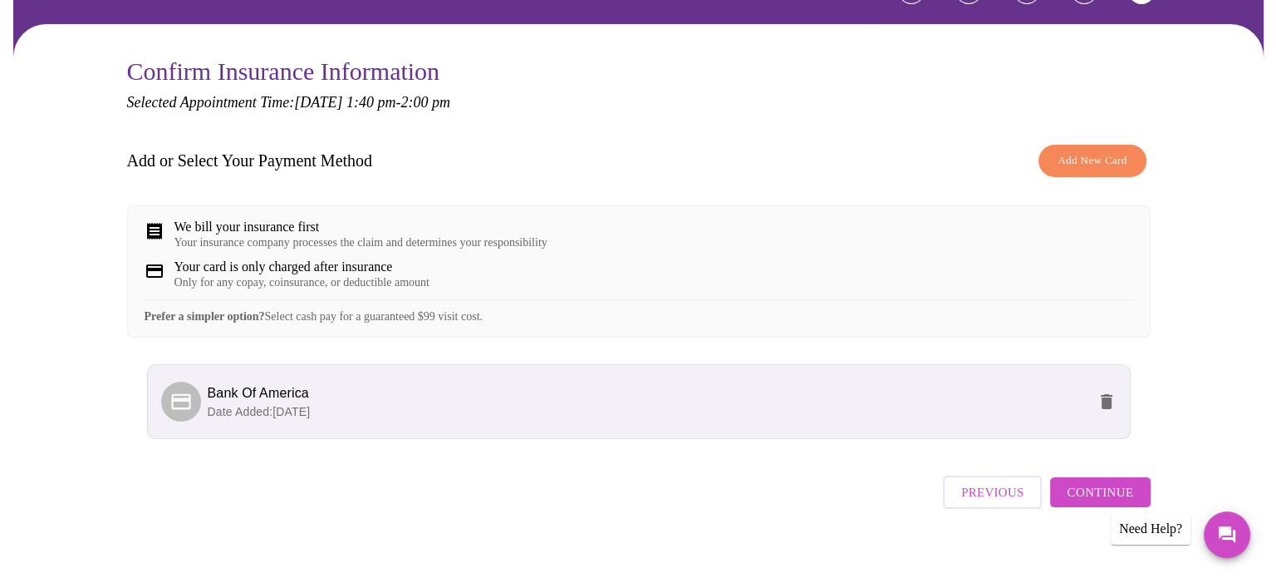
scroll to position [143, 0]
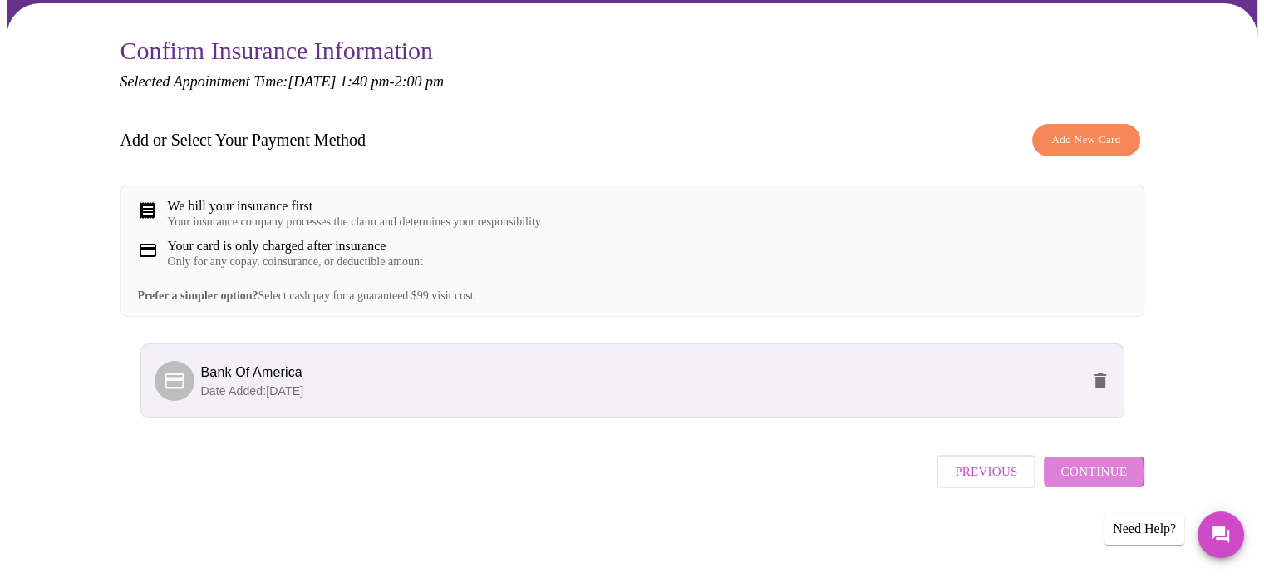
click at [1086, 479] on span "Continue" at bounding box center [1093, 471] width 66 height 22
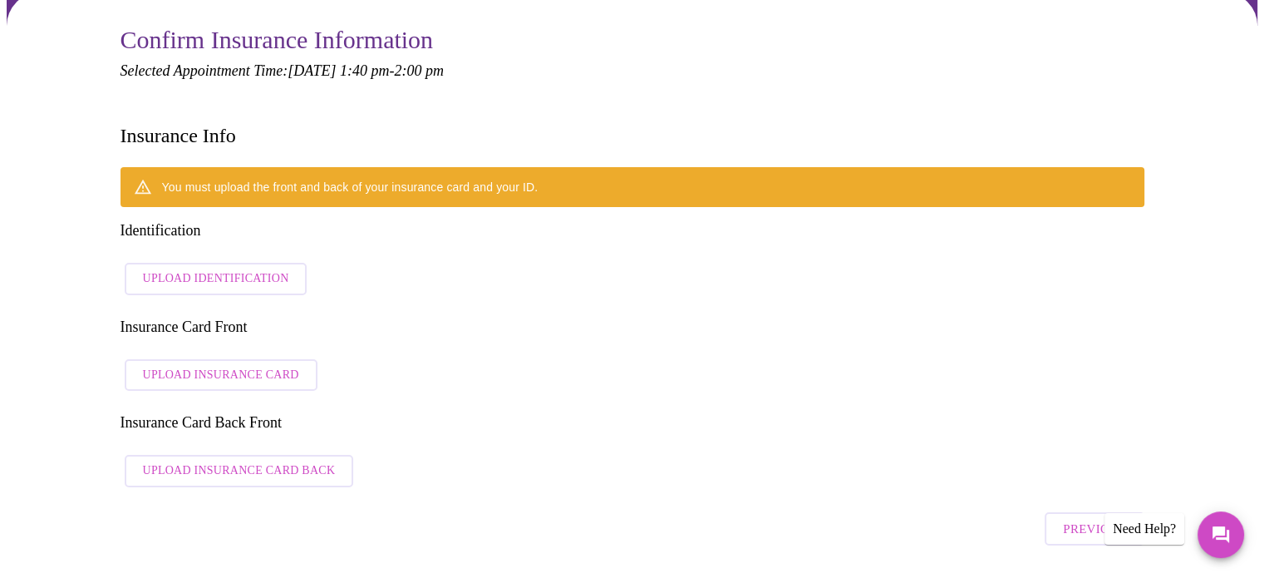
click at [248, 365] on span "Upload Insurance Card" at bounding box center [221, 375] width 156 height 21
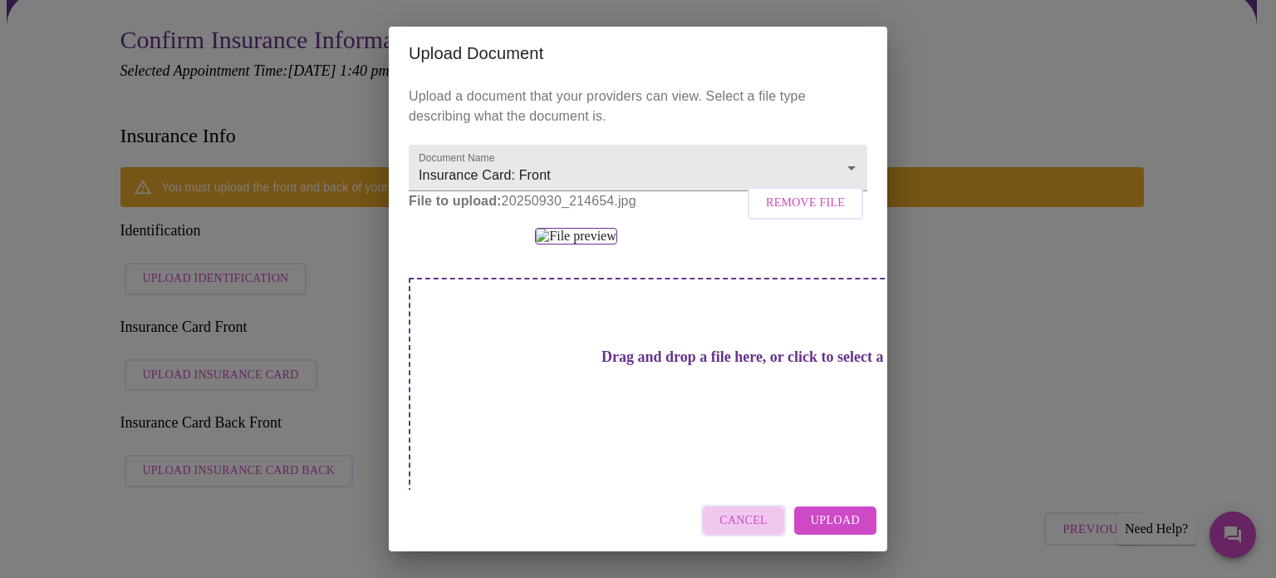
click at [774, 528] on button "Cancel" at bounding box center [743, 520] width 85 height 32
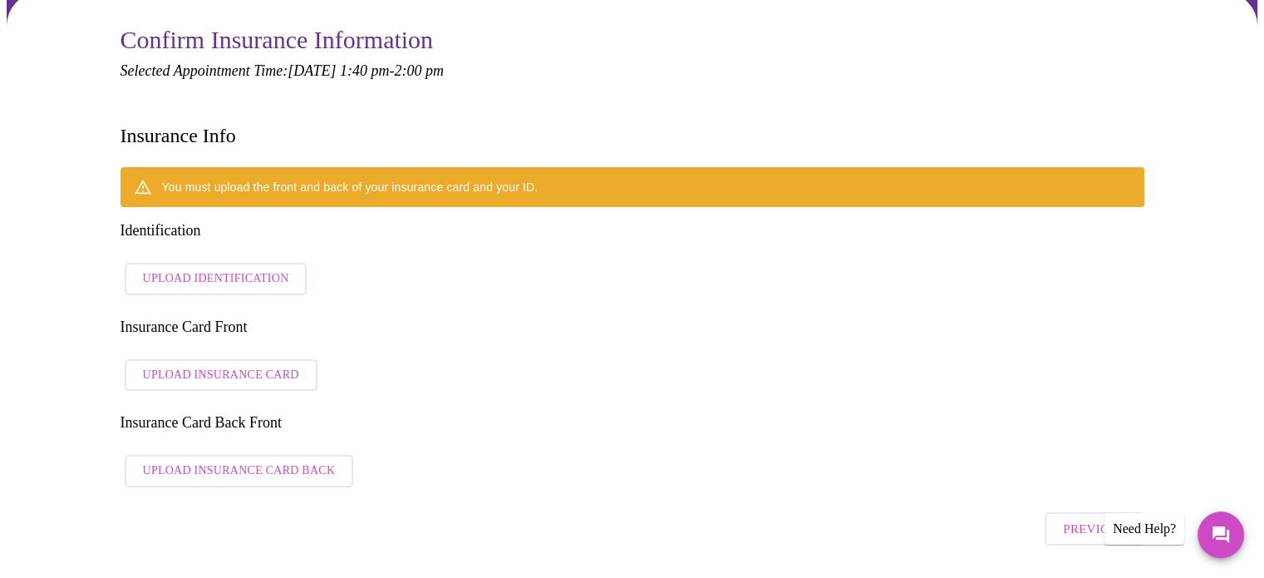
click at [240, 365] on span "Upload Insurance Card" at bounding box center [221, 375] width 156 height 21
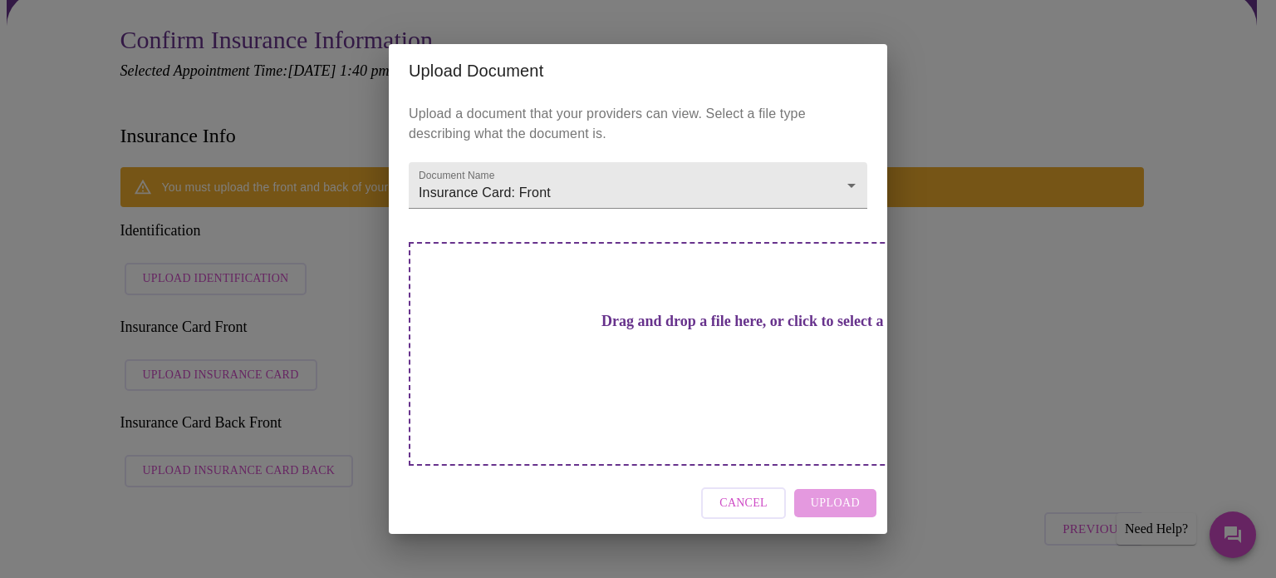
click at [228, 368] on div "Upload Document Upload a document that your providers can view. Select a file t…" at bounding box center [638, 289] width 1276 height 578
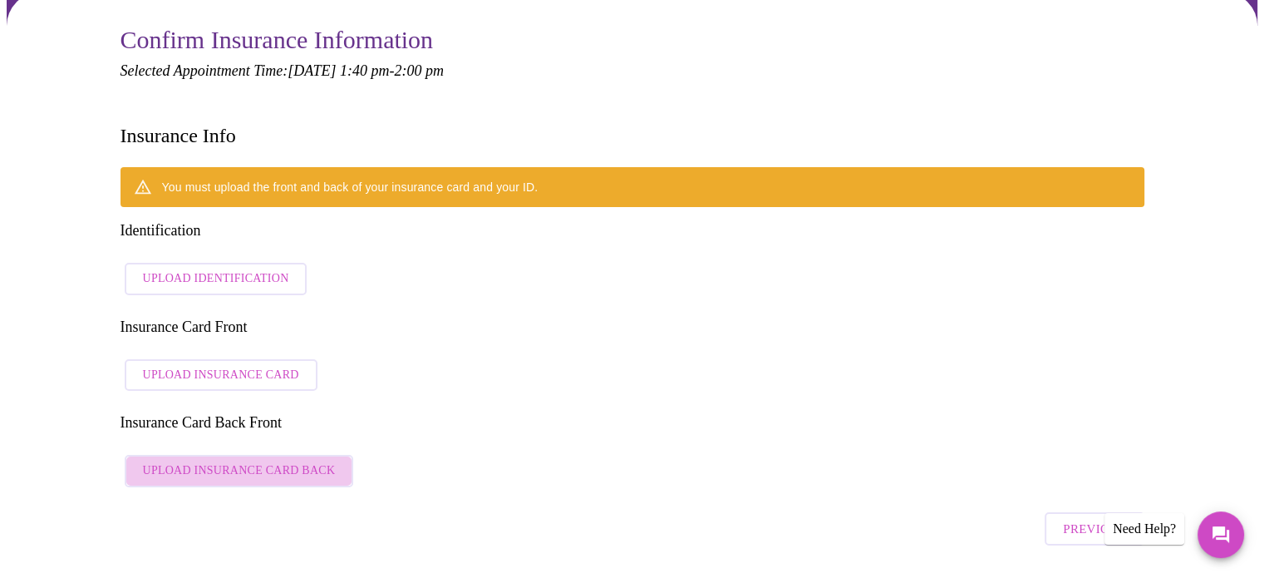
click at [263, 460] on span "Upload Insurance Card Back" at bounding box center [239, 470] width 193 height 21
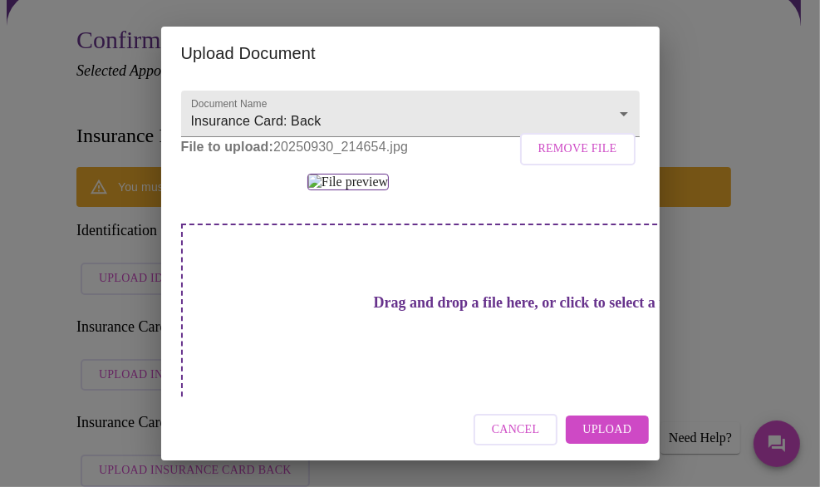
scroll to position [83, 0]
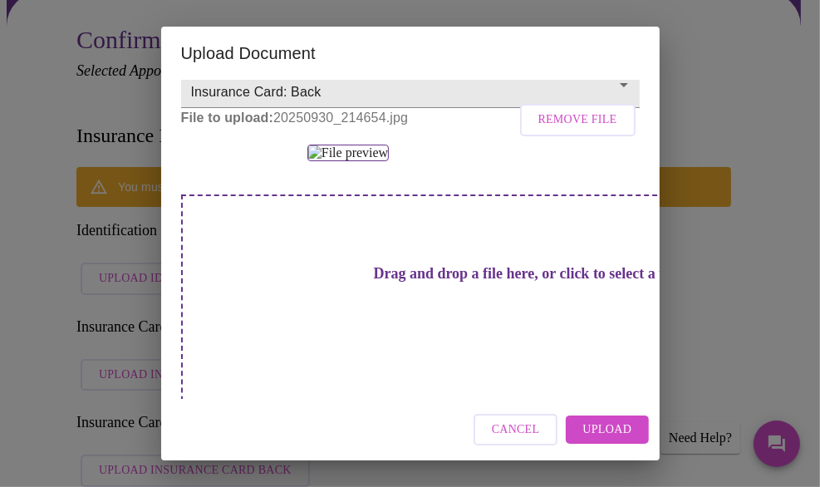
click at [607, 426] on span "Upload" at bounding box center [607, 430] width 49 height 21
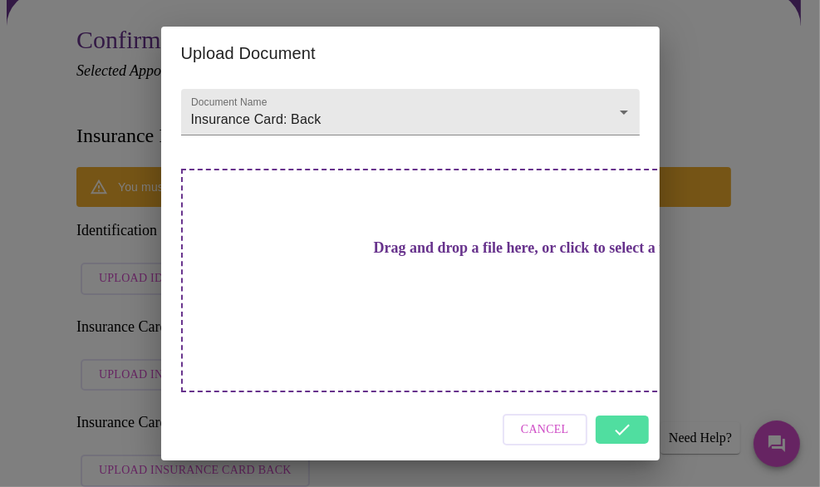
scroll to position [0, 0]
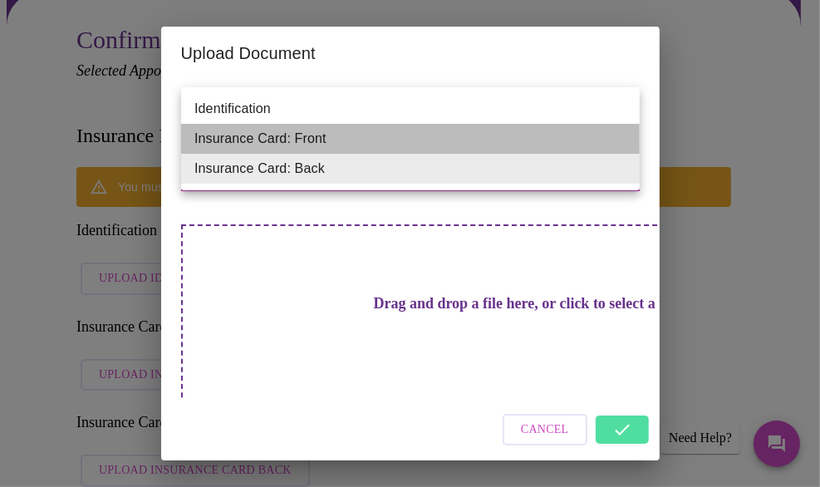
click at [329, 136] on li "Insurance Card: Front" at bounding box center [410, 139] width 459 height 30
type input "Insurance Card: Front"
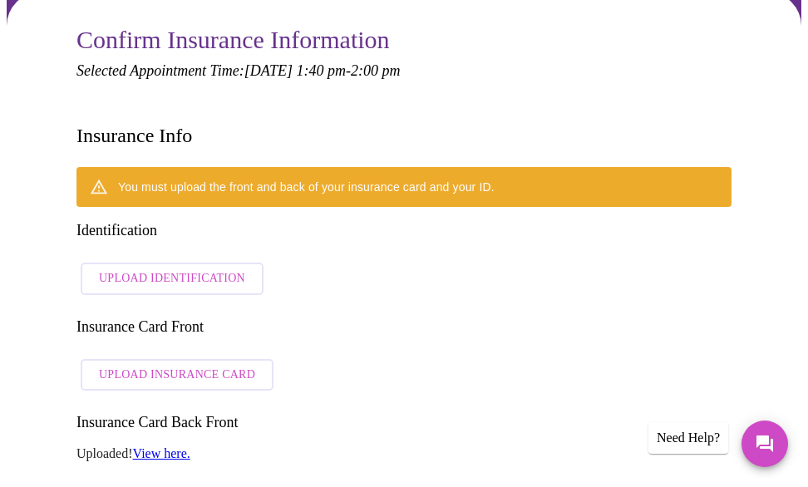
click at [189, 365] on span "Upload Insurance Card" at bounding box center [177, 375] width 156 height 21
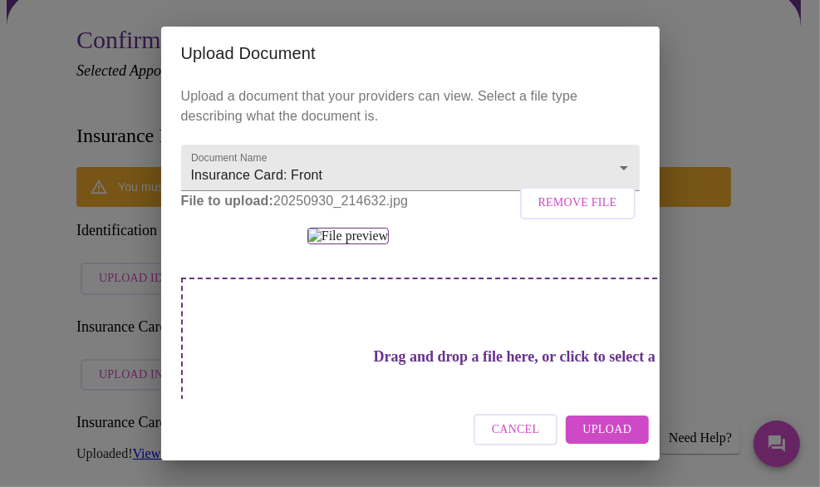
click at [607, 431] on span "Upload" at bounding box center [607, 430] width 49 height 21
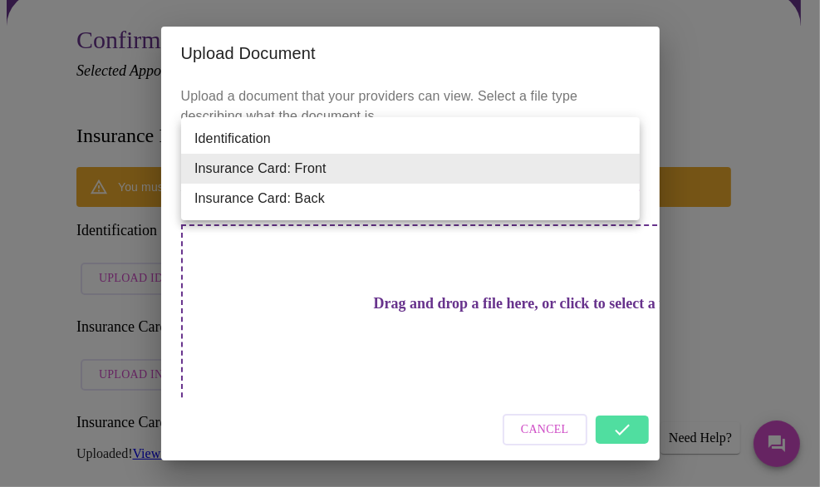
click at [306, 197] on li "Insurance Card: Back" at bounding box center [410, 199] width 459 height 30
type input "Insurance Card: Back"
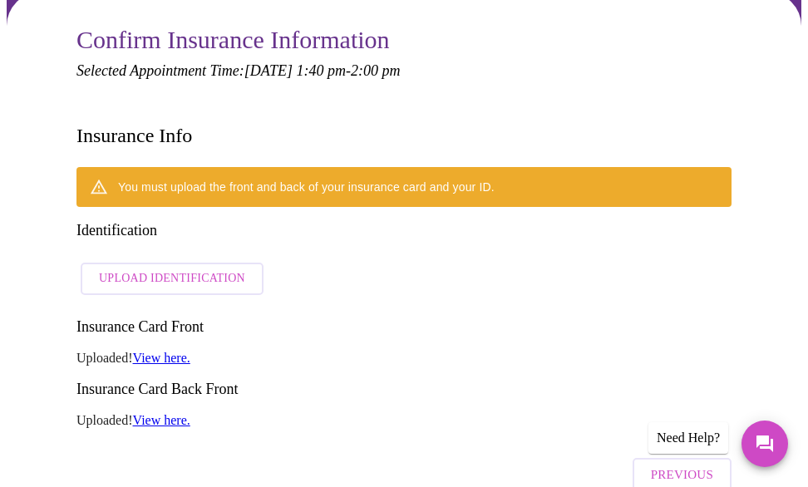
click at [197, 268] on span "Upload Identification" at bounding box center [172, 278] width 146 height 21
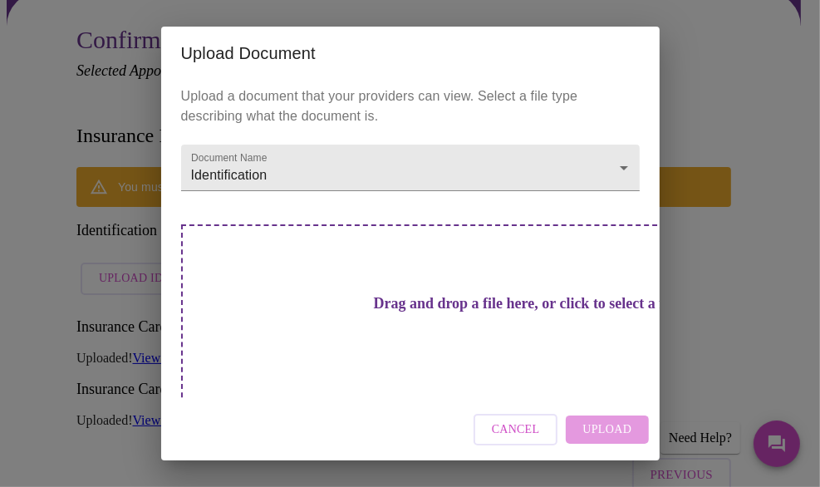
click at [517, 435] on span "Cancel" at bounding box center [516, 430] width 48 height 21
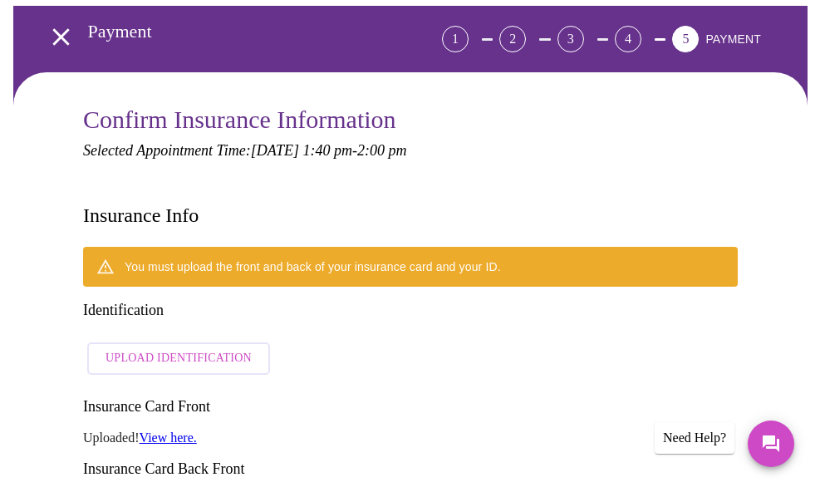
scroll to position [83, 0]
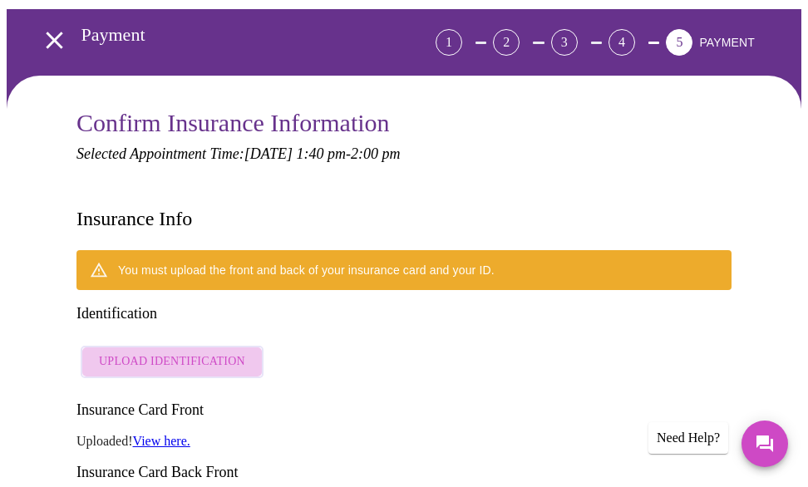
click at [189, 352] on span "Upload Identification" at bounding box center [172, 362] width 146 height 21
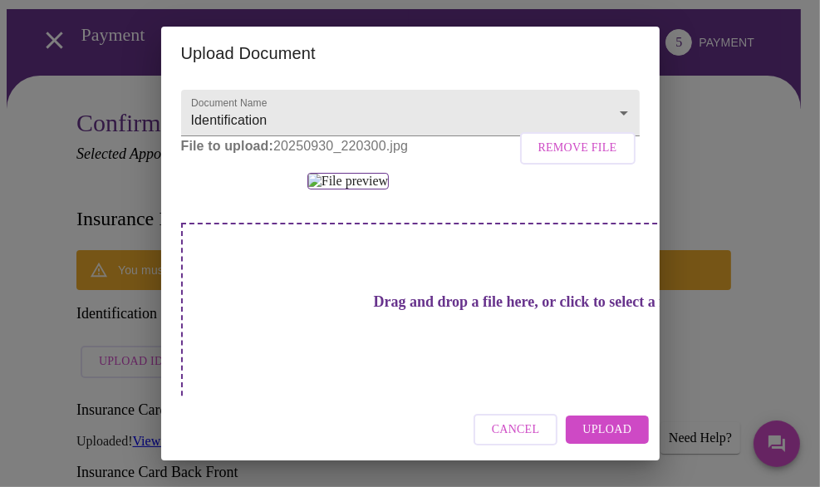
scroll to position [166, 0]
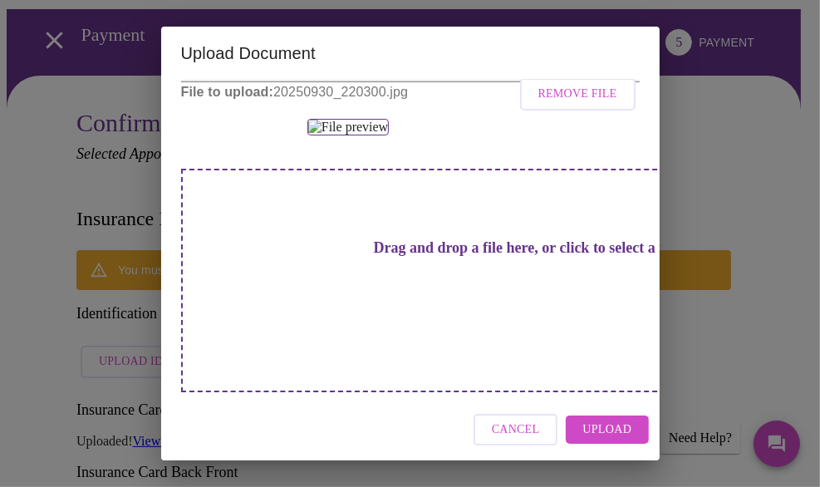
click at [617, 433] on span "Upload" at bounding box center [607, 430] width 49 height 21
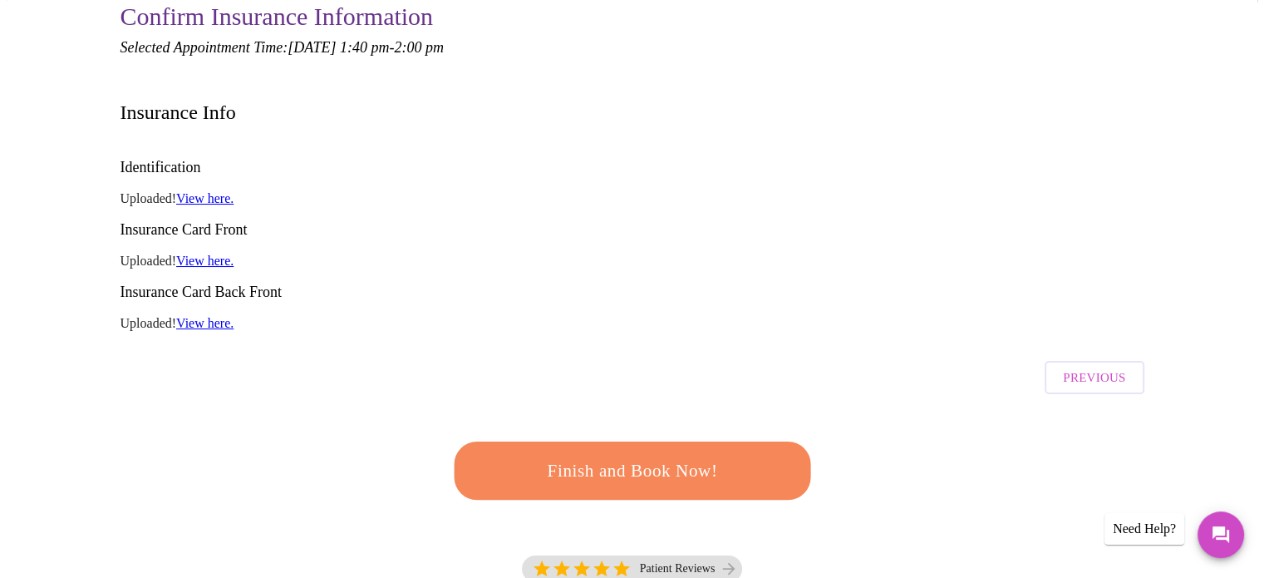
click at [643, 455] on span "Finish and Book Now!" at bounding box center [632, 471] width 317 height 32
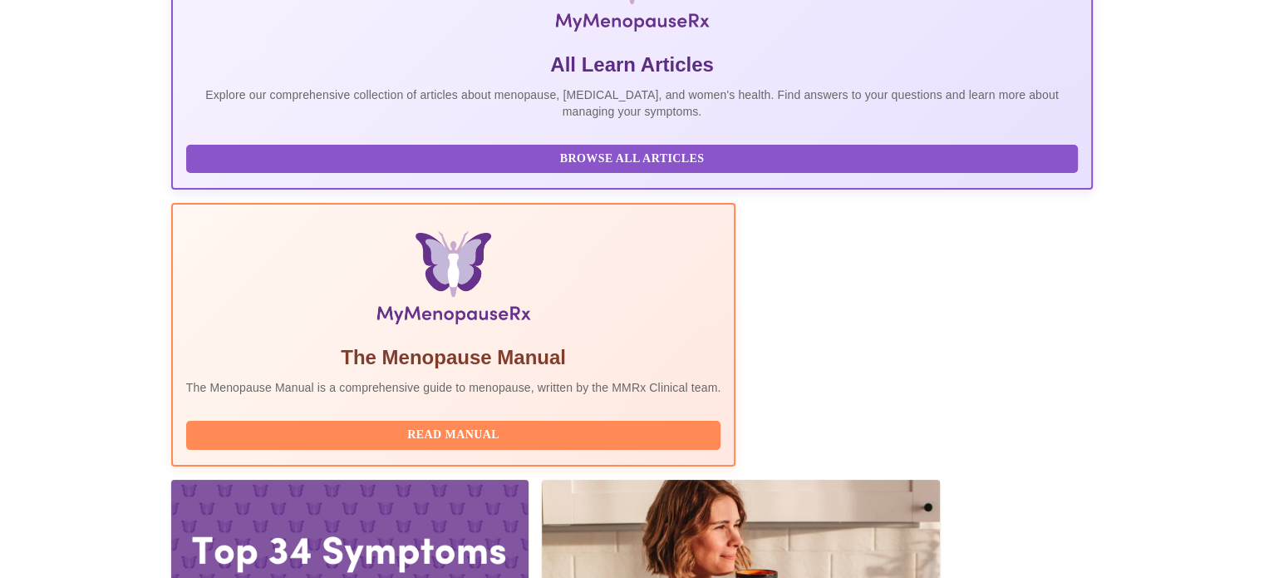
scroll to position [329, 0]
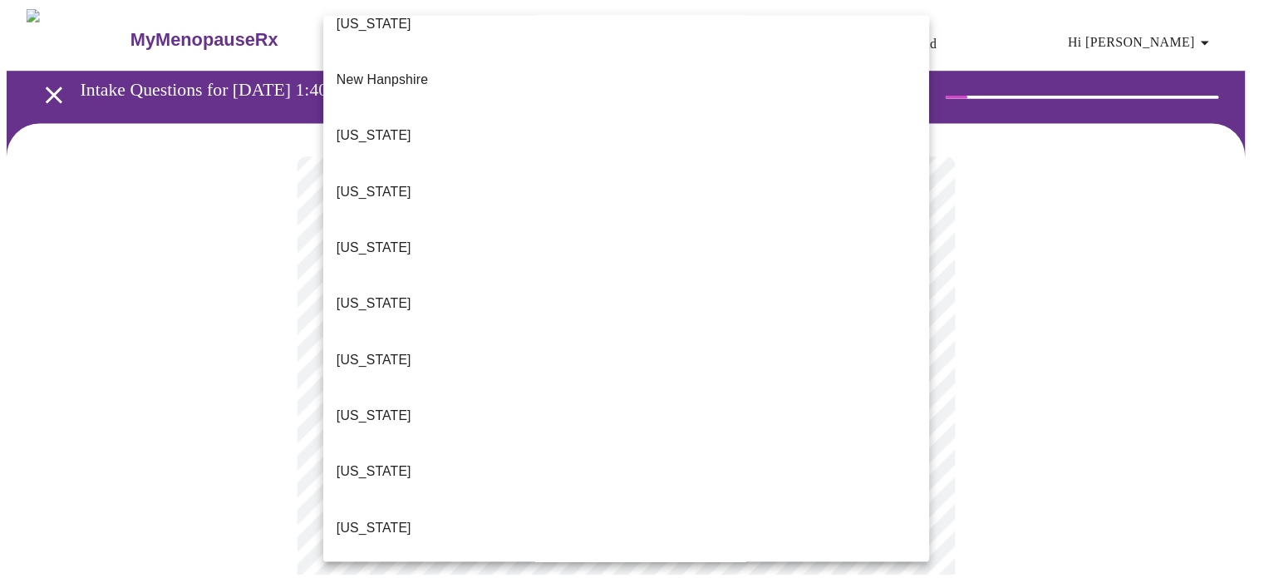
scroll to position [1622, 0]
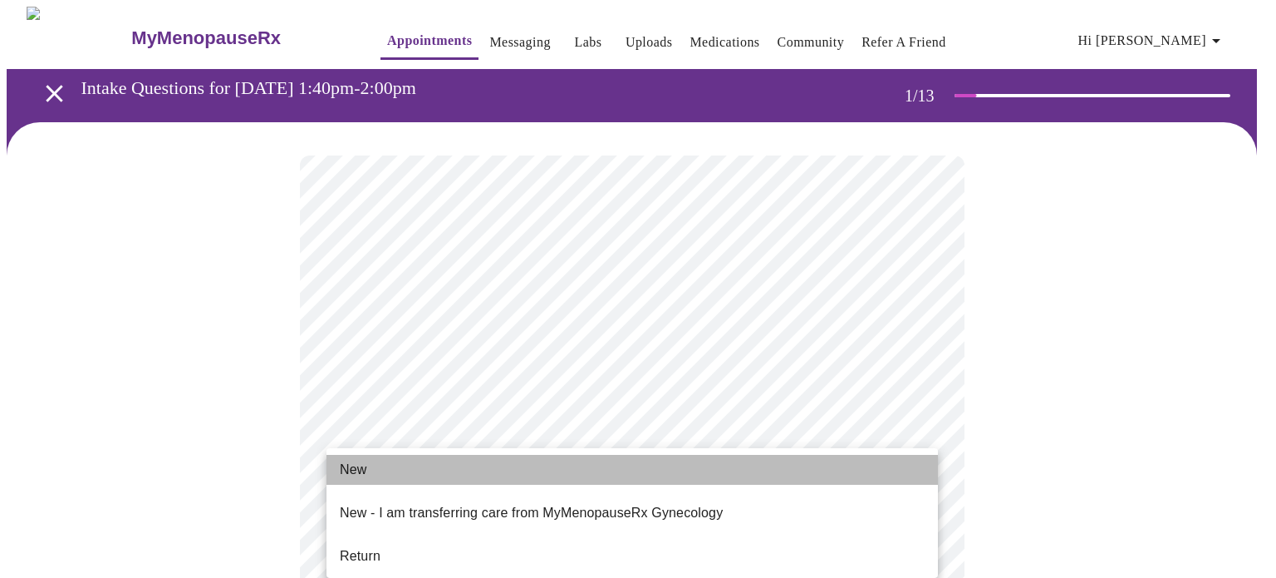
click at [366, 476] on span "New" at bounding box center [353, 470] width 27 height 20
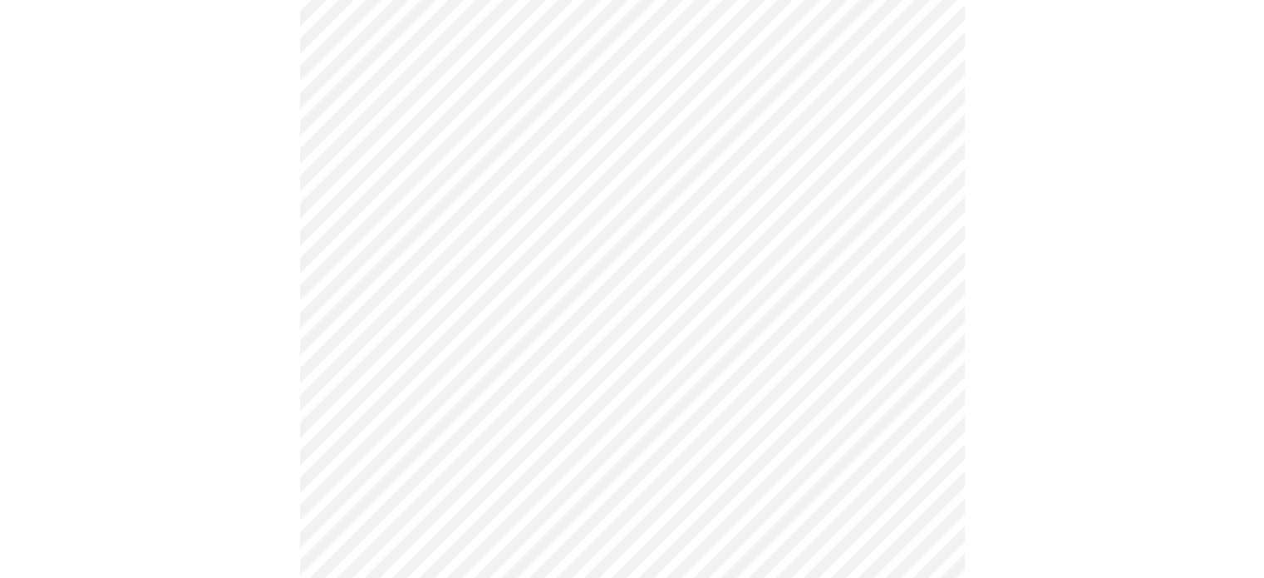
scroll to position [831, 0]
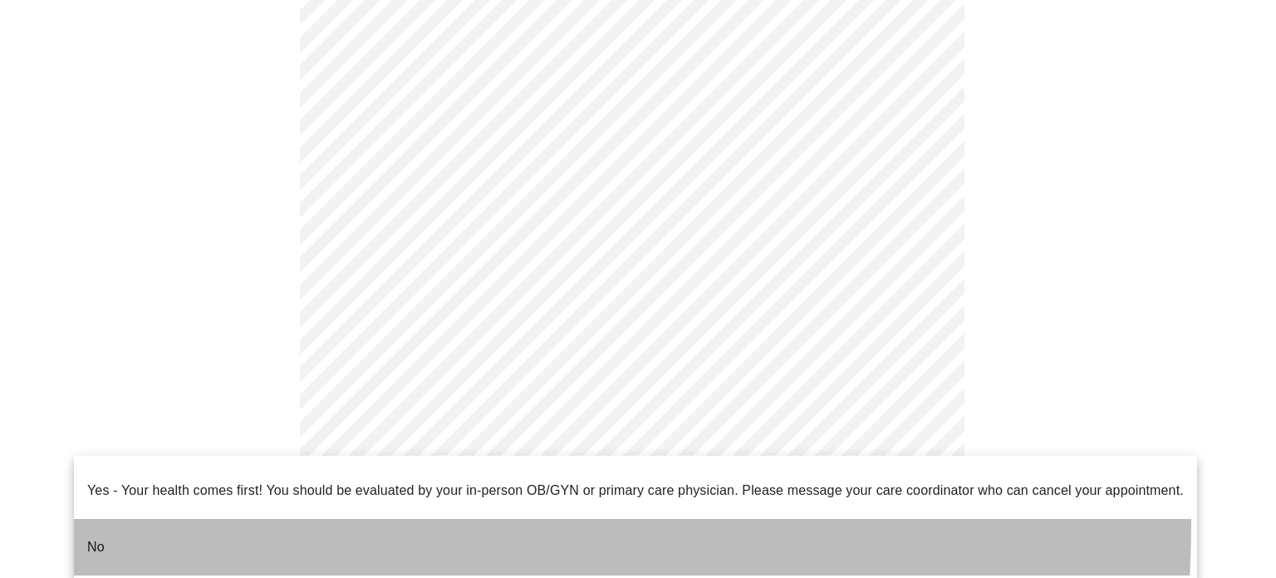
click at [168, 519] on li "No" at bounding box center [636, 547] width 1124 height 57
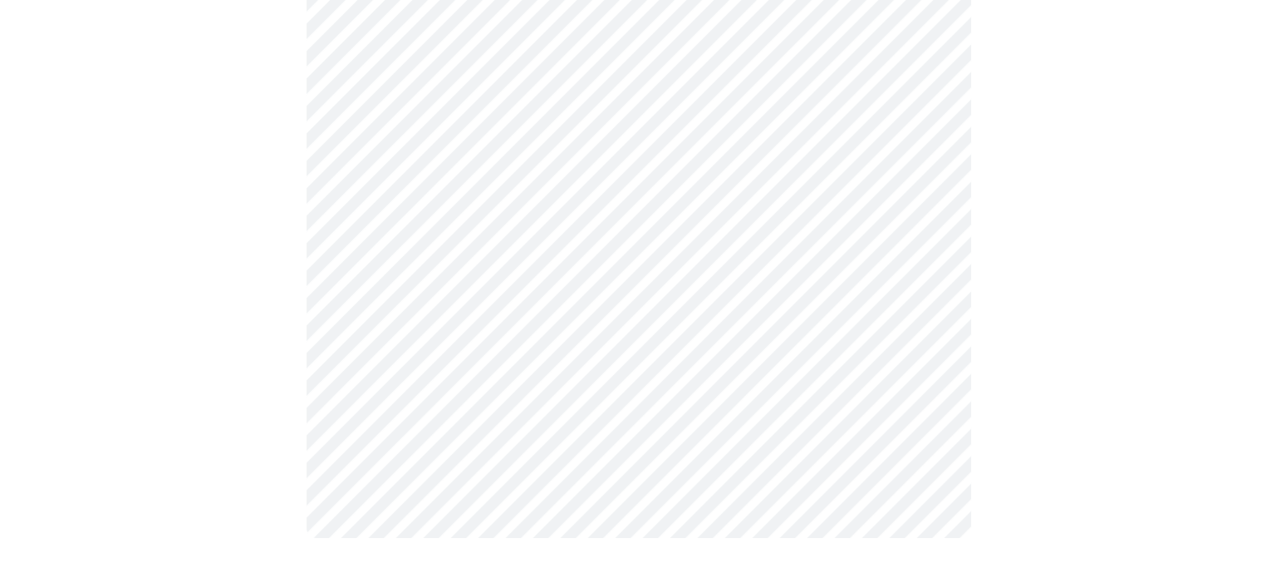
scroll to position [0, 0]
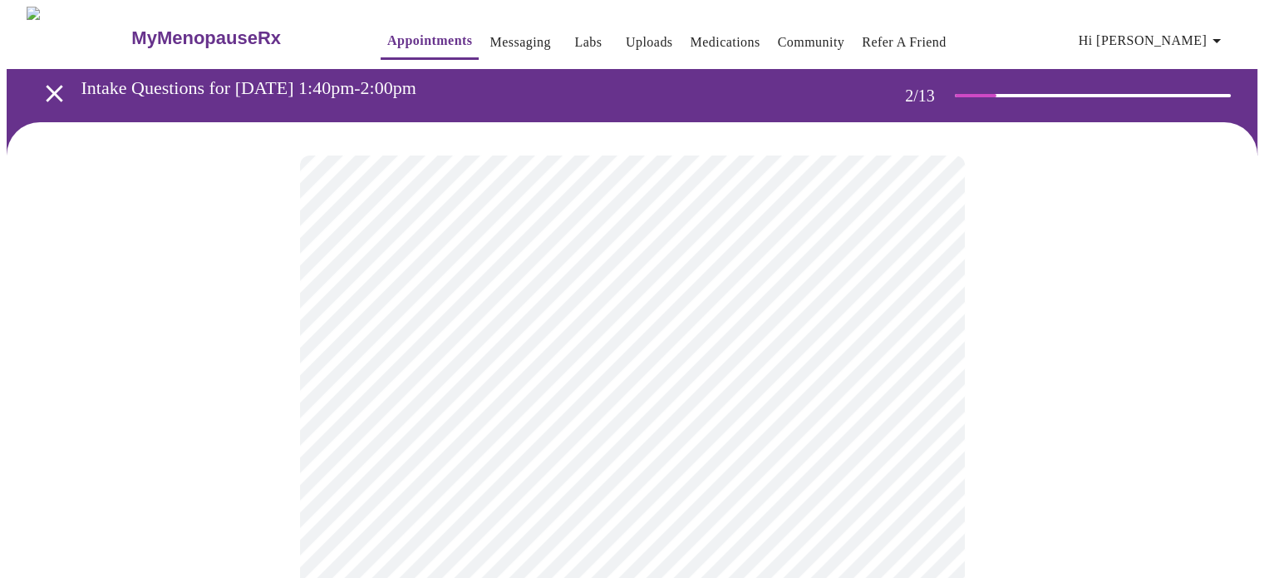
click at [903, 338] on body "MyMenopauseRx Appointments Messaging Labs Uploads Medications Community Refer a…" at bounding box center [632, 506] width 1251 height 998
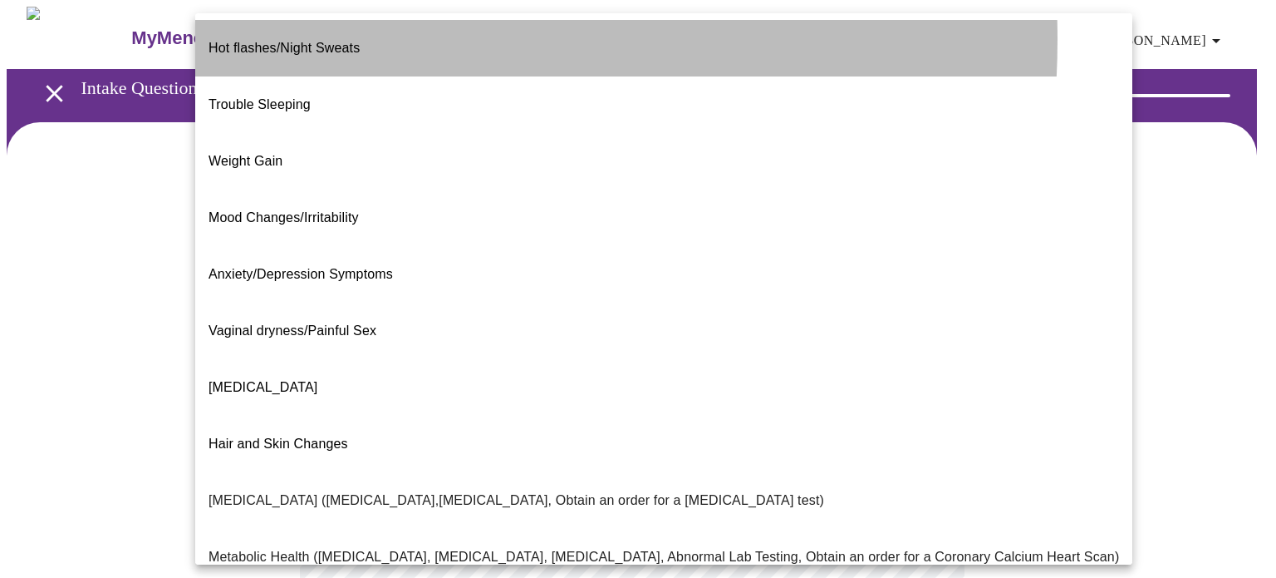
click at [311, 41] on span "Hot flashes/Night Sweats" at bounding box center [284, 48] width 151 height 14
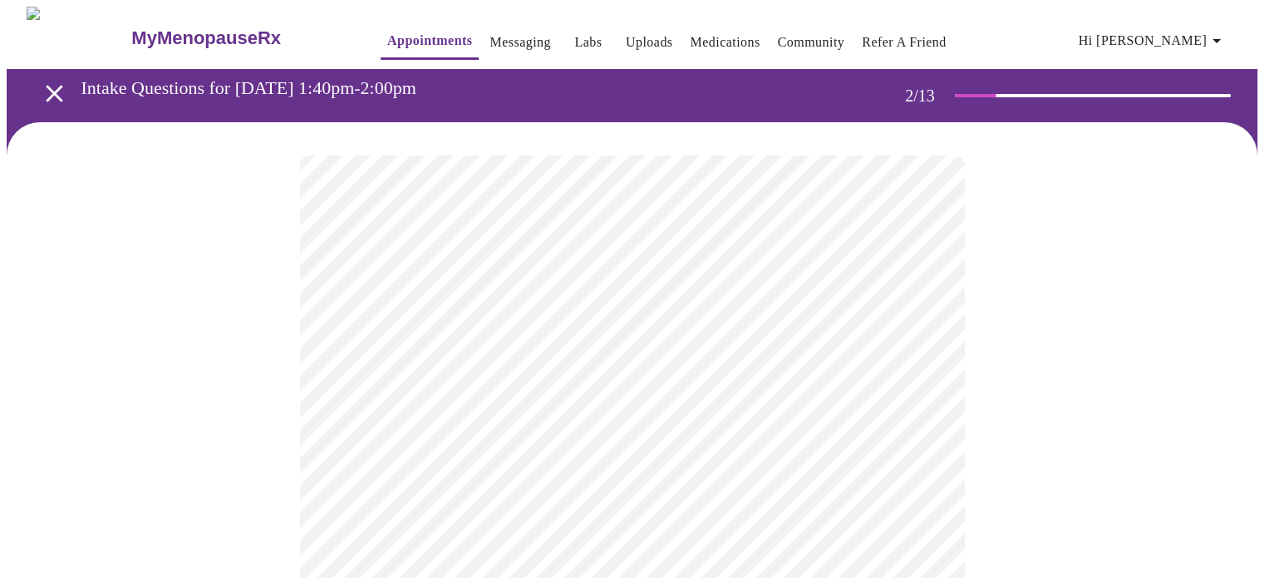
scroll to position [83, 0]
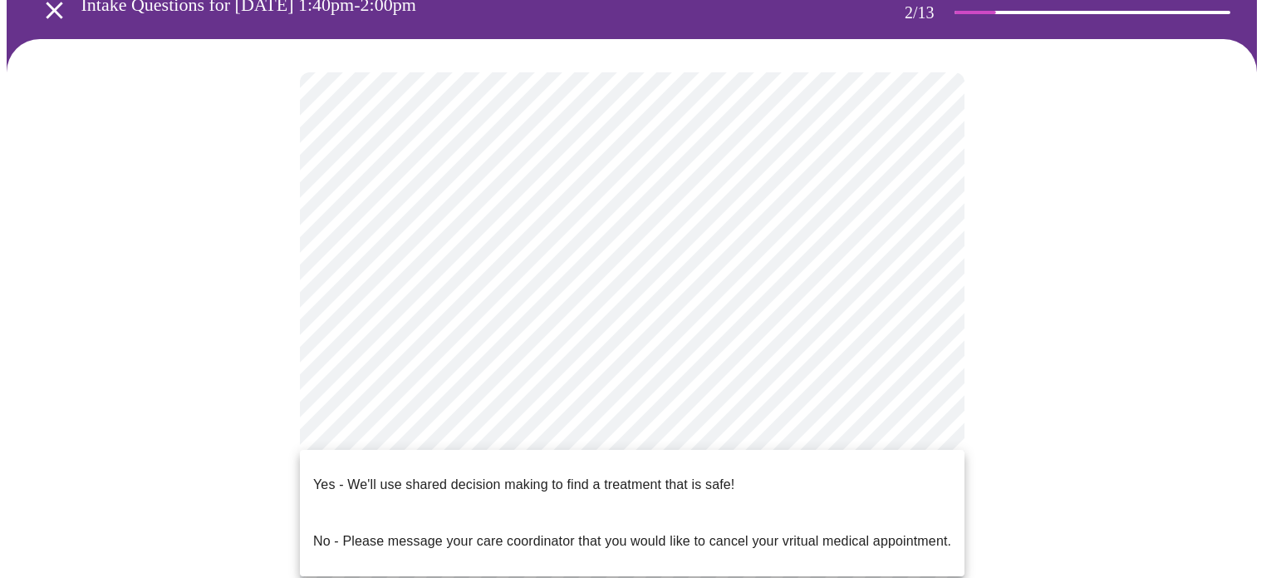
click at [587, 424] on body "MyMenopauseRx Appointments Messaging Labs Uploads Medications Community Refer a…" at bounding box center [638, 418] width 1263 height 988
click at [501, 478] on p "Yes - We'll use shared decision making to find a treatment that is safe!" at bounding box center [523, 485] width 421 height 20
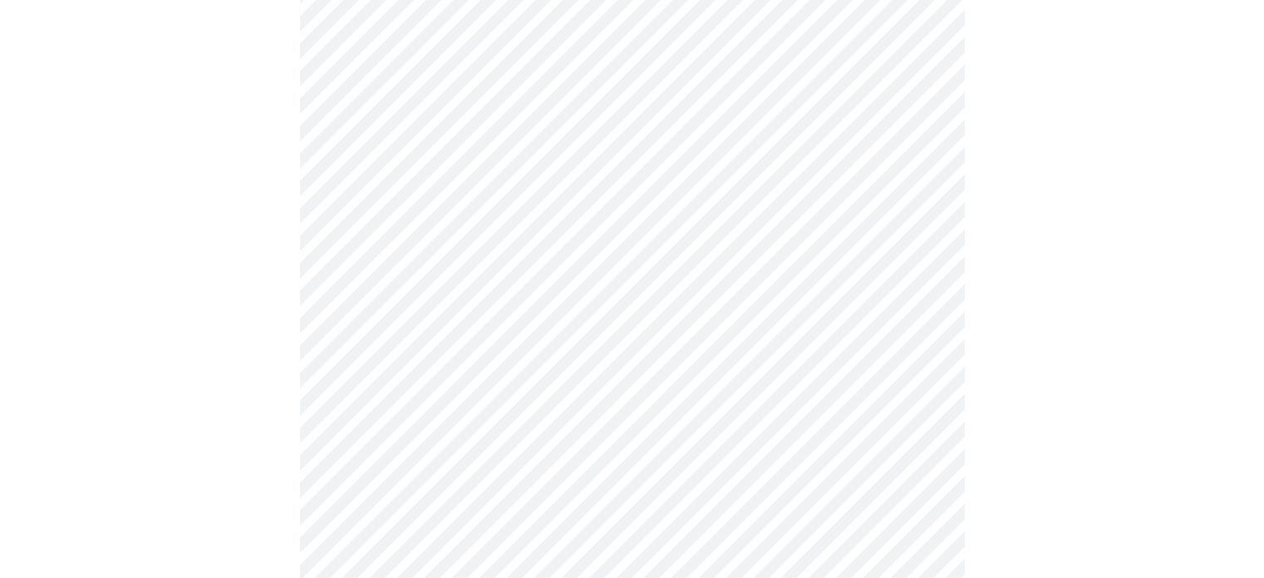
scroll to position [332, 0]
click at [145, 401] on div at bounding box center [632, 203] width 1251 height 827
click at [1006, 534] on div at bounding box center [632, 286] width 1251 height 827
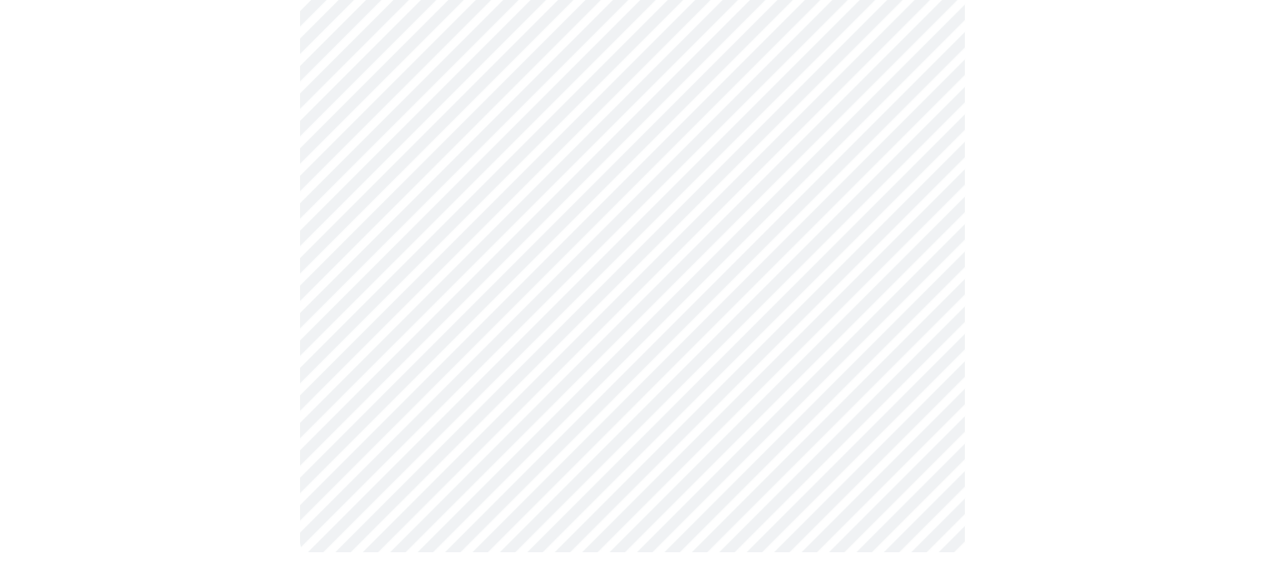
click at [283, 353] on div at bounding box center [632, 171] width 1251 height 827
click at [277, 392] on div at bounding box center [632, 203] width 1251 height 827
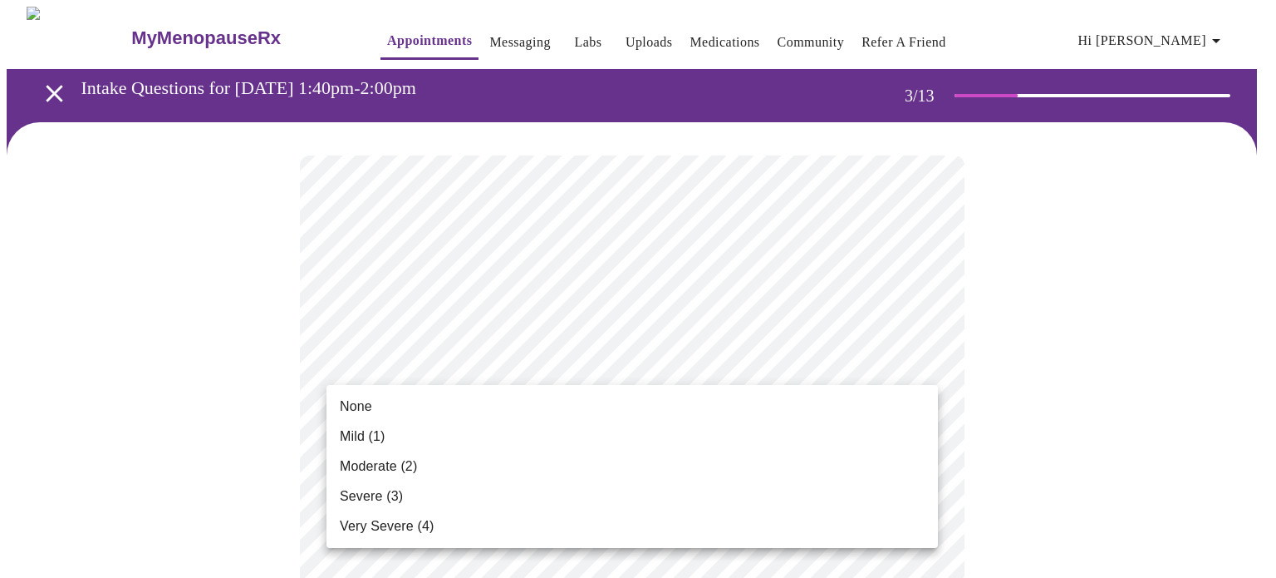
click at [555, 499] on li "Severe (3)" at bounding box center [633, 496] width 612 height 30
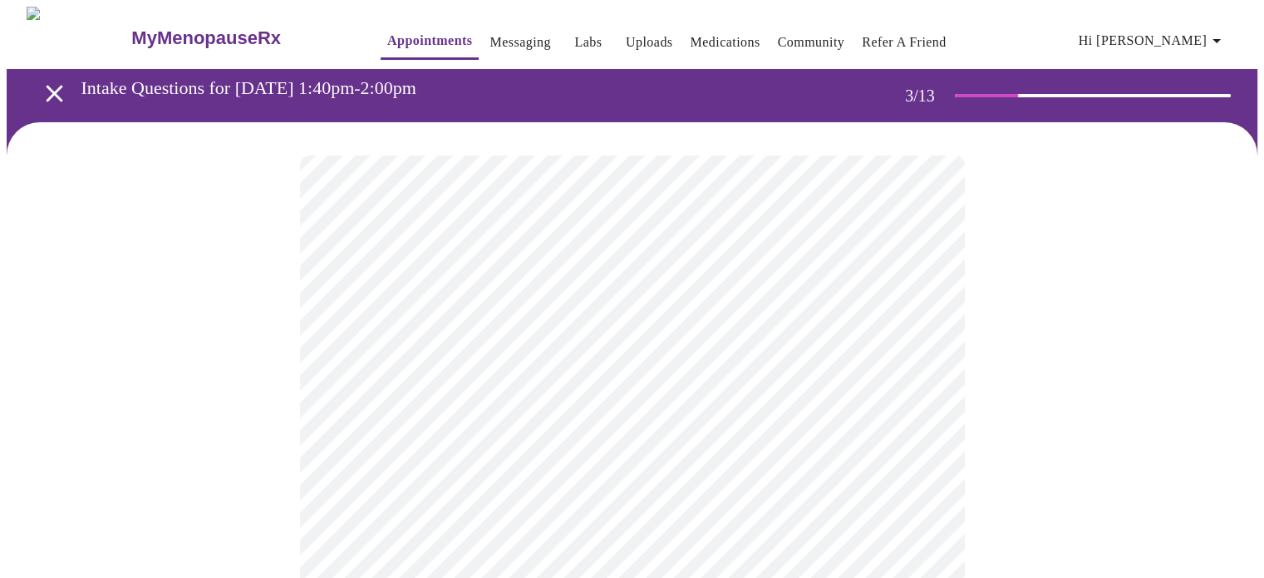
scroll to position [83, 0]
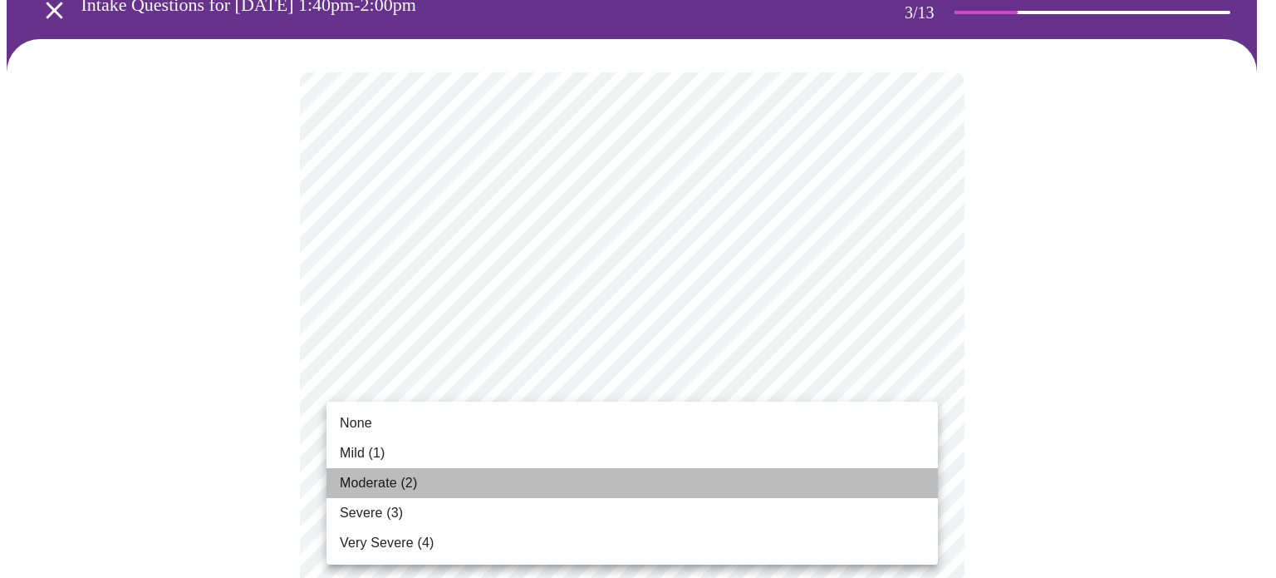
click at [412, 489] on span "Moderate (2)" at bounding box center [378, 483] width 77 height 20
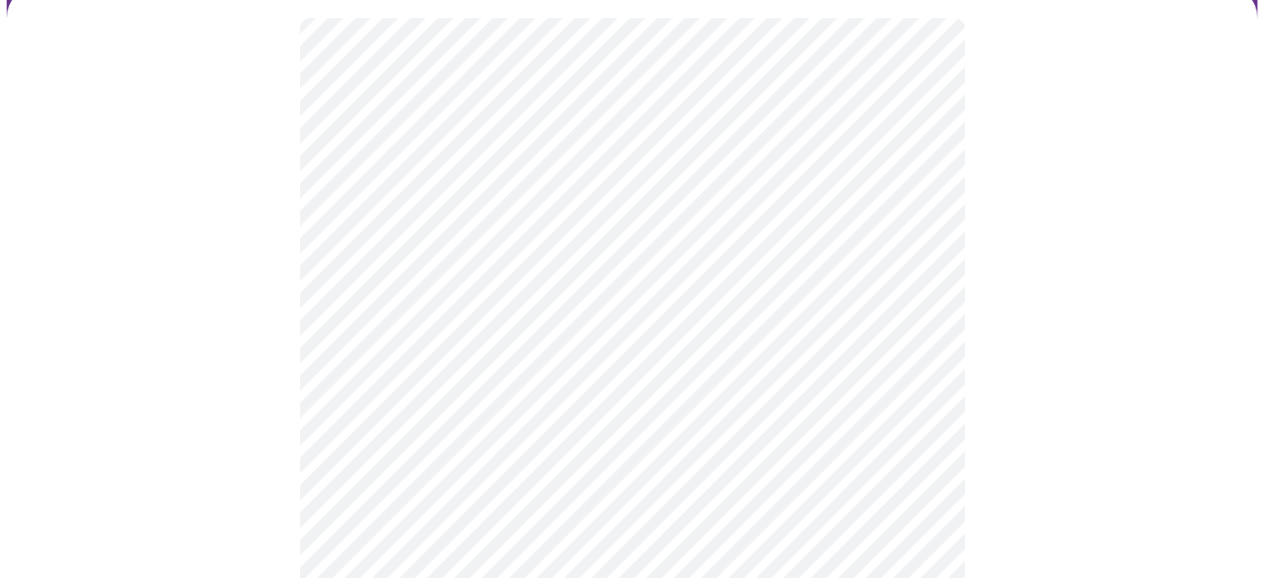
scroll to position [166, 0]
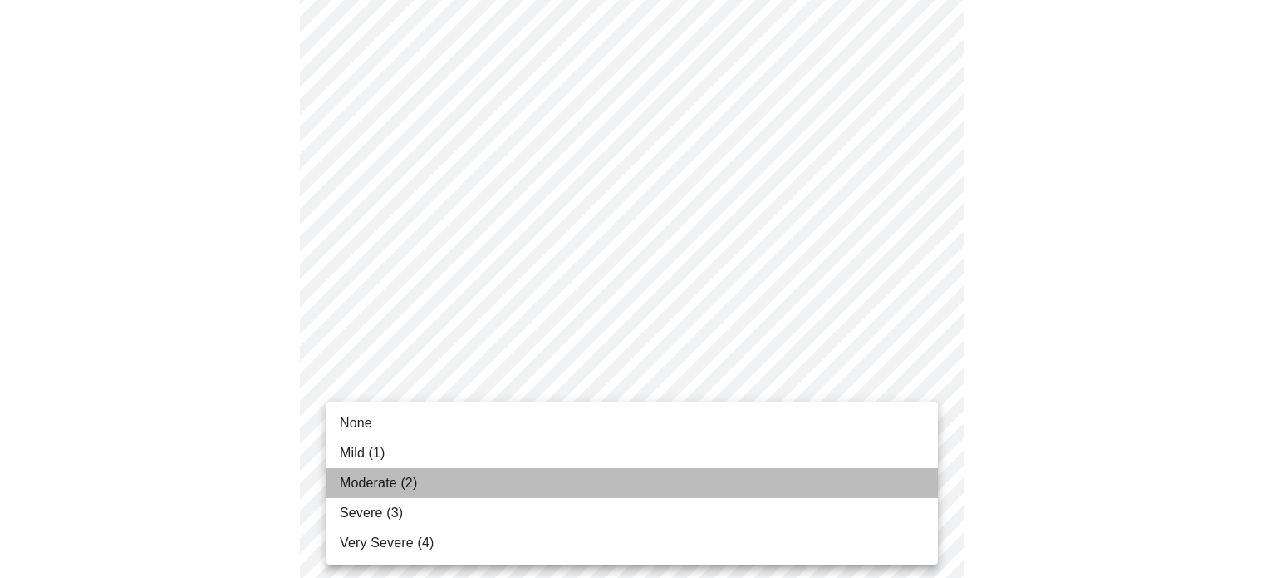
click at [399, 482] on span "Moderate (2)" at bounding box center [378, 483] width 77 height 20
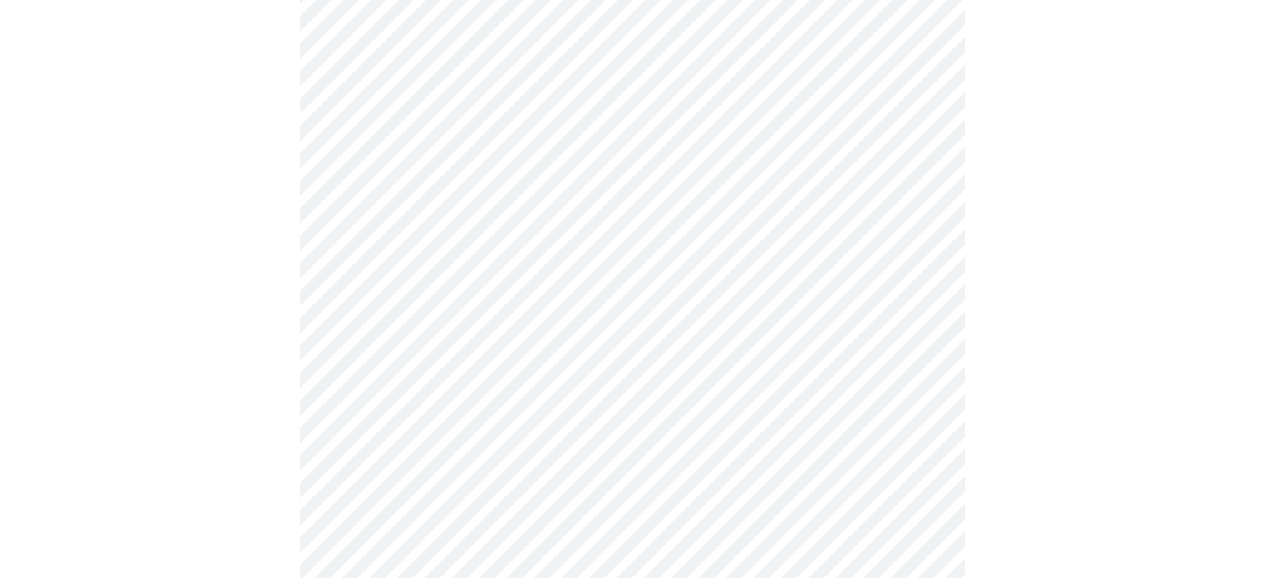
scroll to position [332, 0]
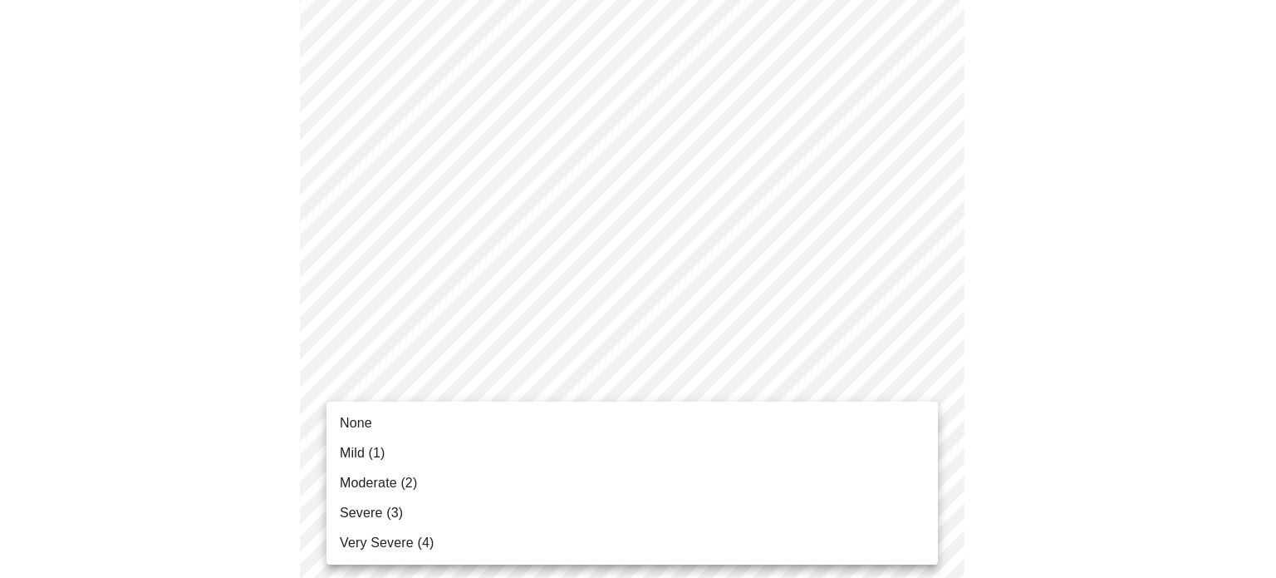
click at [409, 448] on li "Mild (1)" at bounding box center [633, 453] width 612 height 30
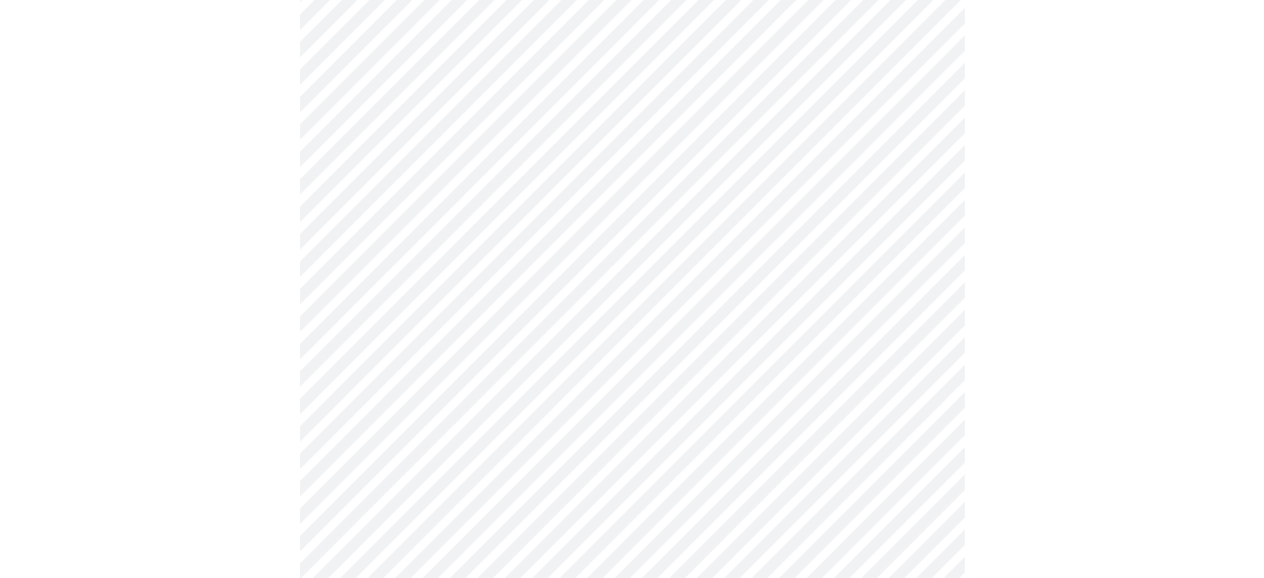
scroll to position [499, 0]
click at [690, 357] on body "MyMenopauseRx Appointments Messaging Labs Uploads Medications Community Refer a…" at bounding box center [632, 566] width 1251 height 2117
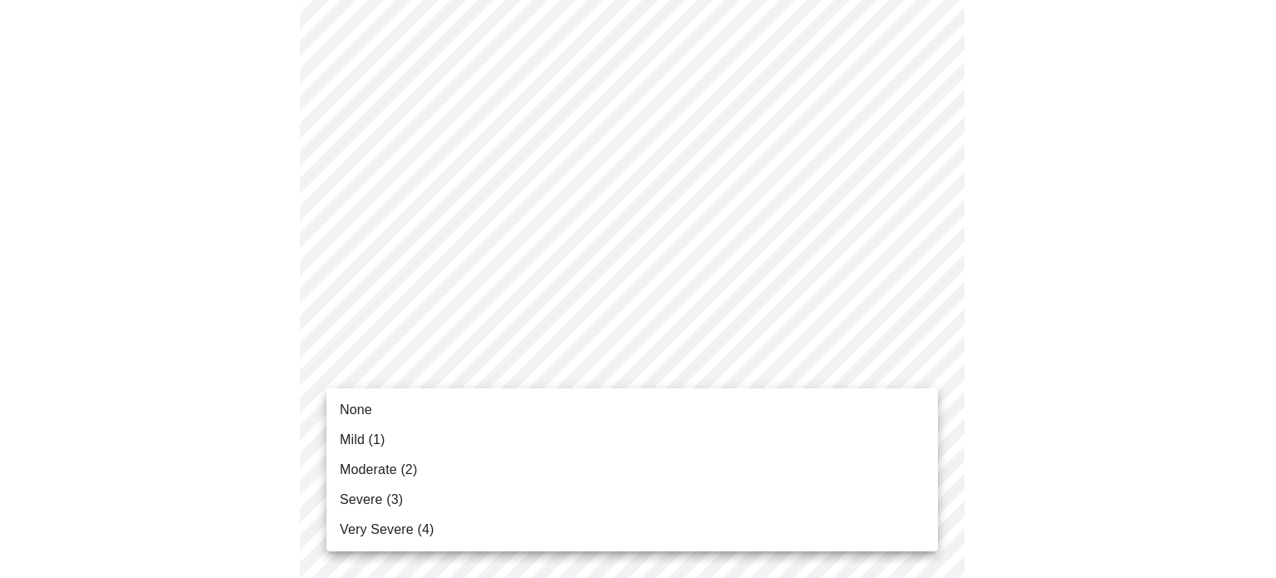
click at [436, 440] on li "Mild (1)" at bounding box center [633, 440] width 612 height 30
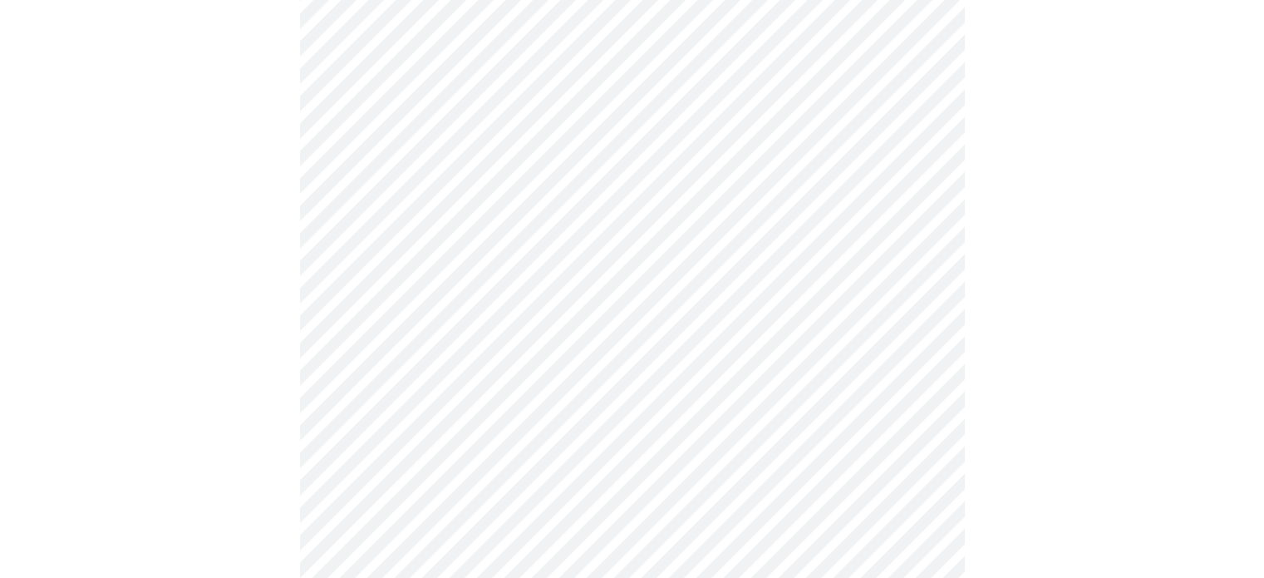
click at [492, 465] on body "MyMenopauseRx Appointments Messaging Labs Uploads Medications Community Refer a…" at bounding box center [632, 554] width 1251 height 2093
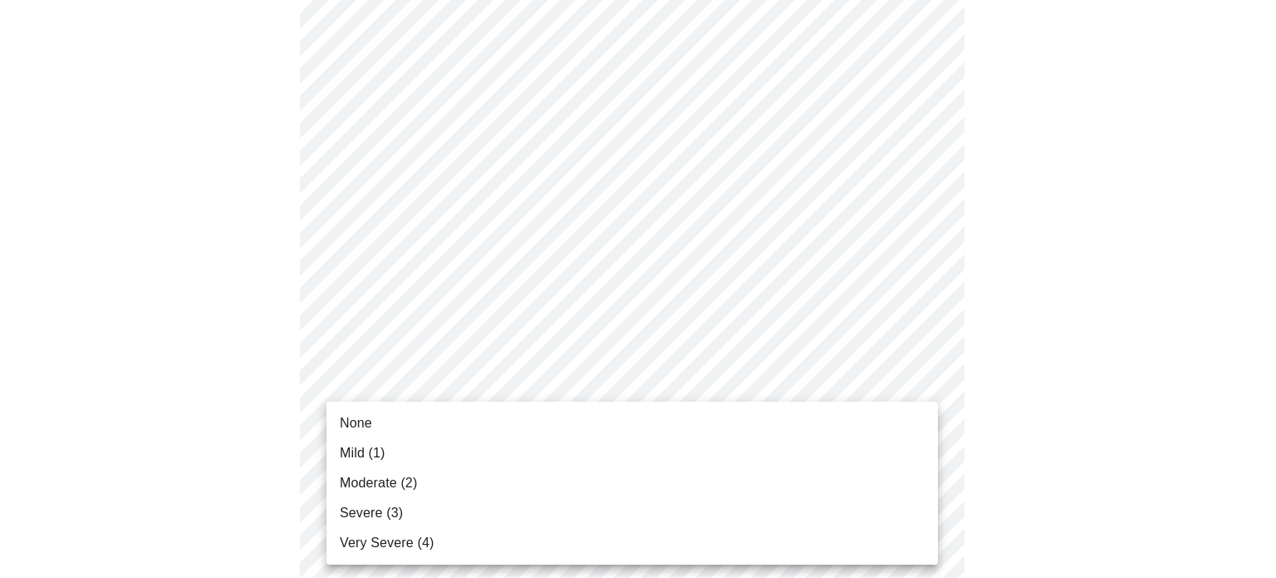
click at [431, 451] on li "Mild (1)" at bounding box center [633, 453] width 612 height 30
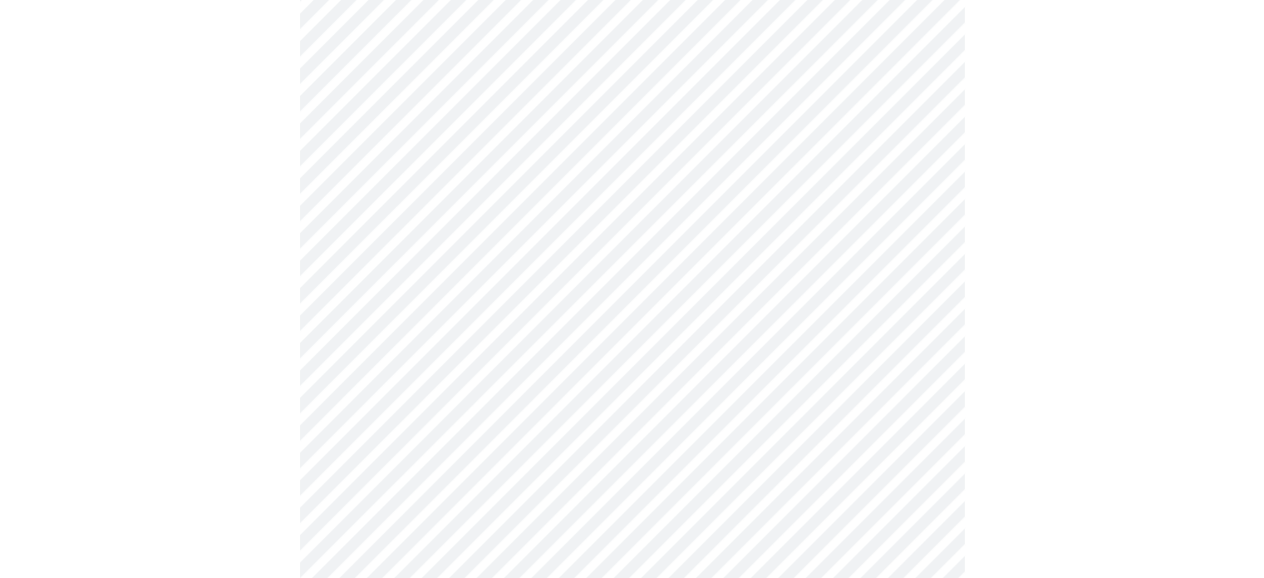
scroll to position [582, 0]
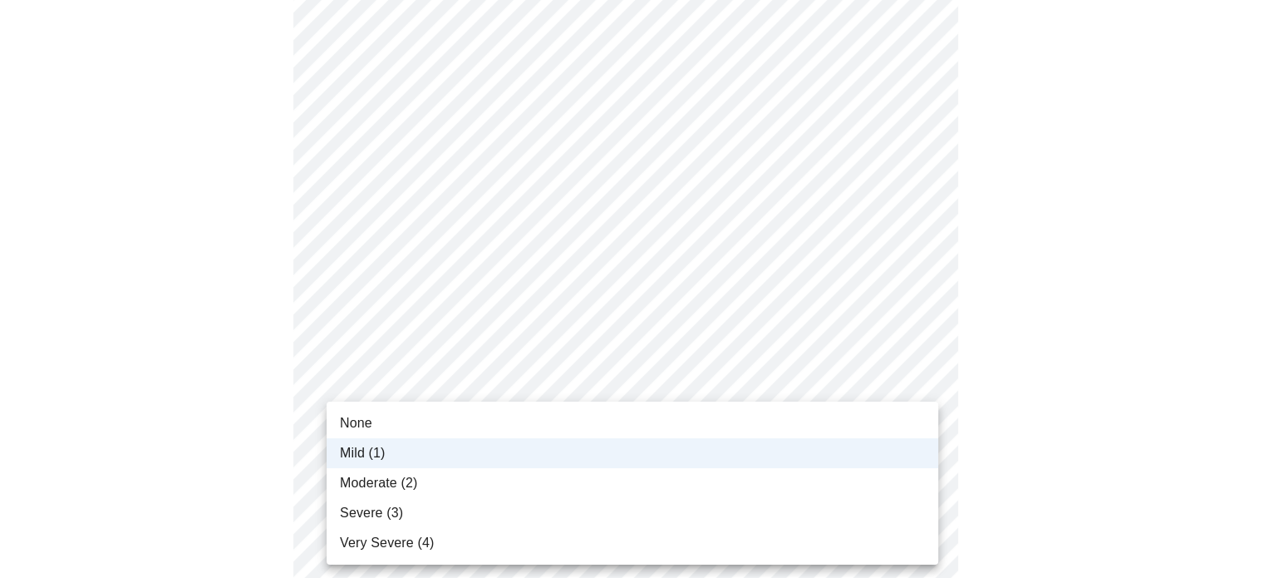
click at [409, 402] on body "MyMenopauseRx Appointments Messaging Labs Uploads Medications Community Refer a…" at bounding box center [632, 460] width 1251 height 2070
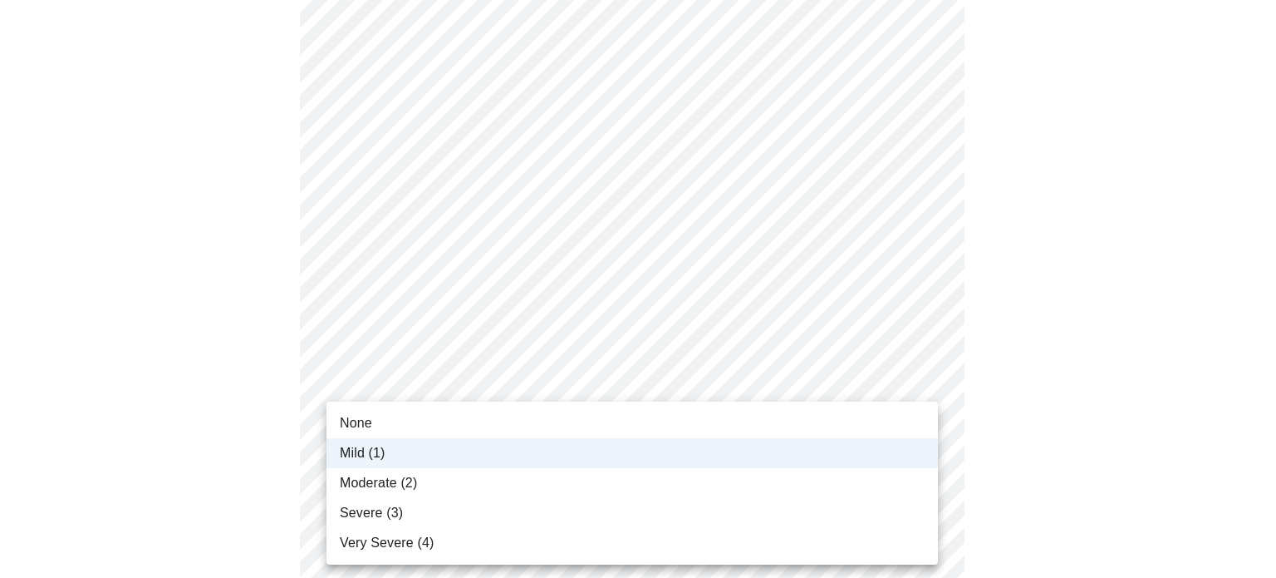
click at [223, 416] on div at bounding box center [638, 289] width 1276 height 578
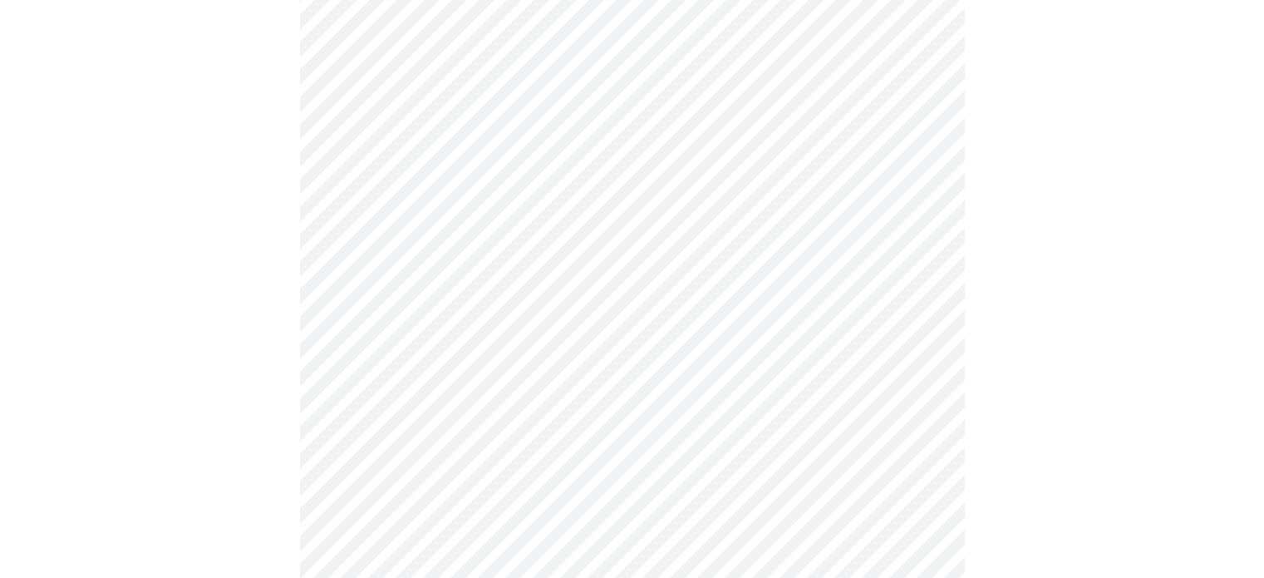
scroll to position [665, 0]
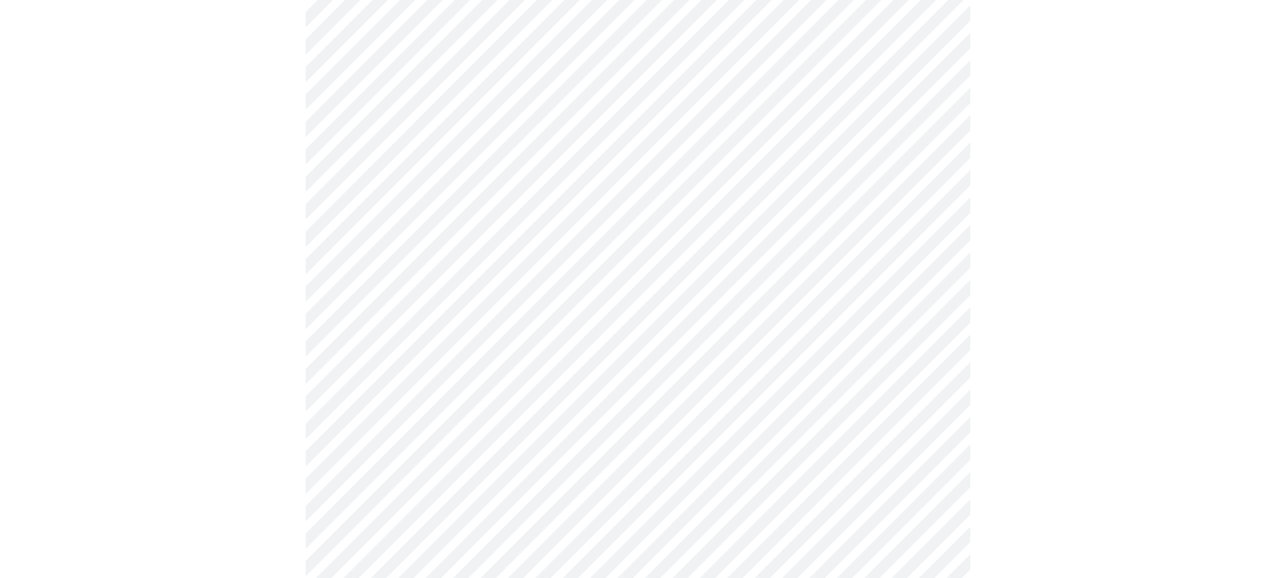
click at [573, 428] on body "MyMenopauseRx Appointments Messaging Labs Uploads Medications Community Refer a…" at bounding box center [638, 377] width 1263 height 2070
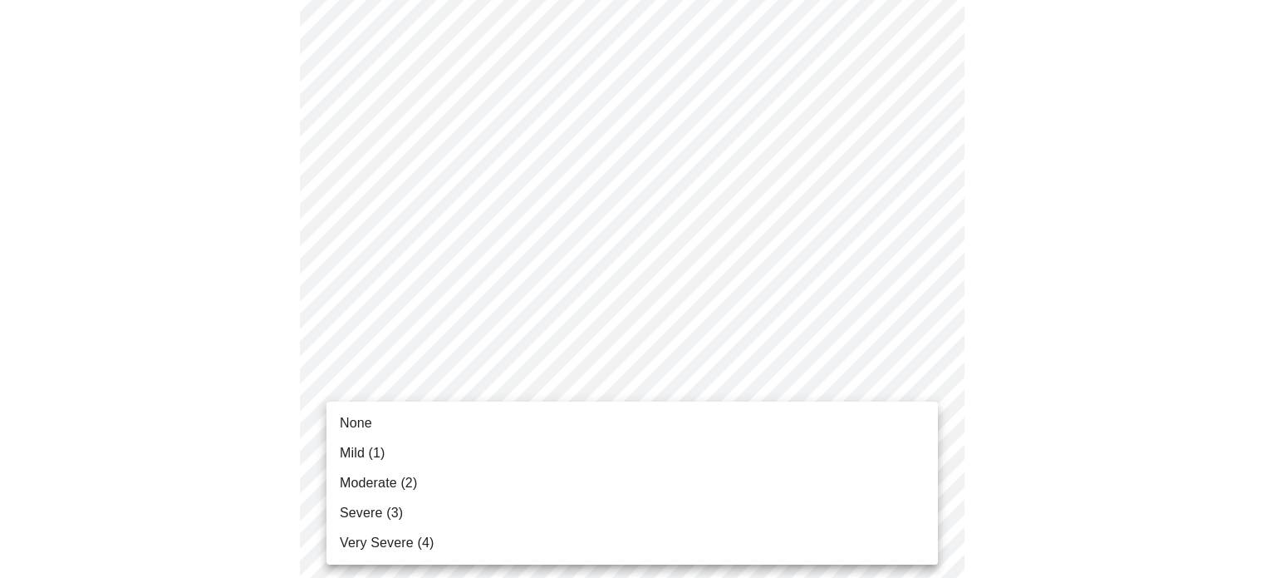
click at [454, 508] on li "Severe (3)" at bounding box center [633, 513] width 612 height 30
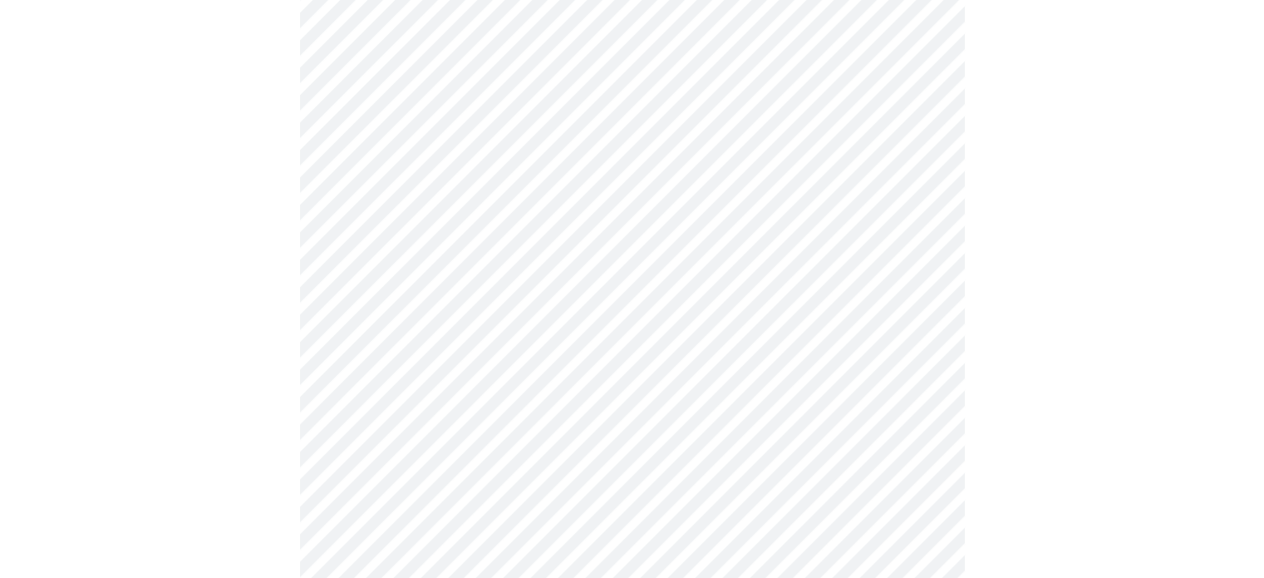
scroll to position [831, 0]
click at [598, 398] on body "MyMenopauseRx Appointments Messaging Labs Uploads Medications Community Refer a…" at bounding box center [632, 199] width 1251 height 2047
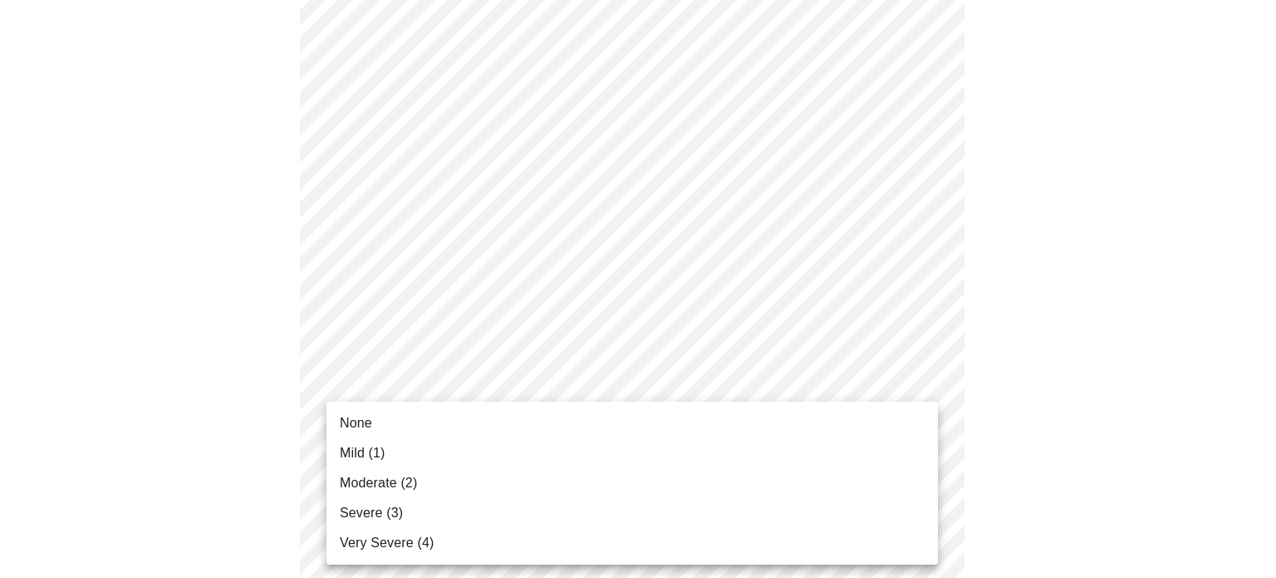
click at [505, 445] on li "Mild (1)" at bounding box center [633, 453] width 612 height 30
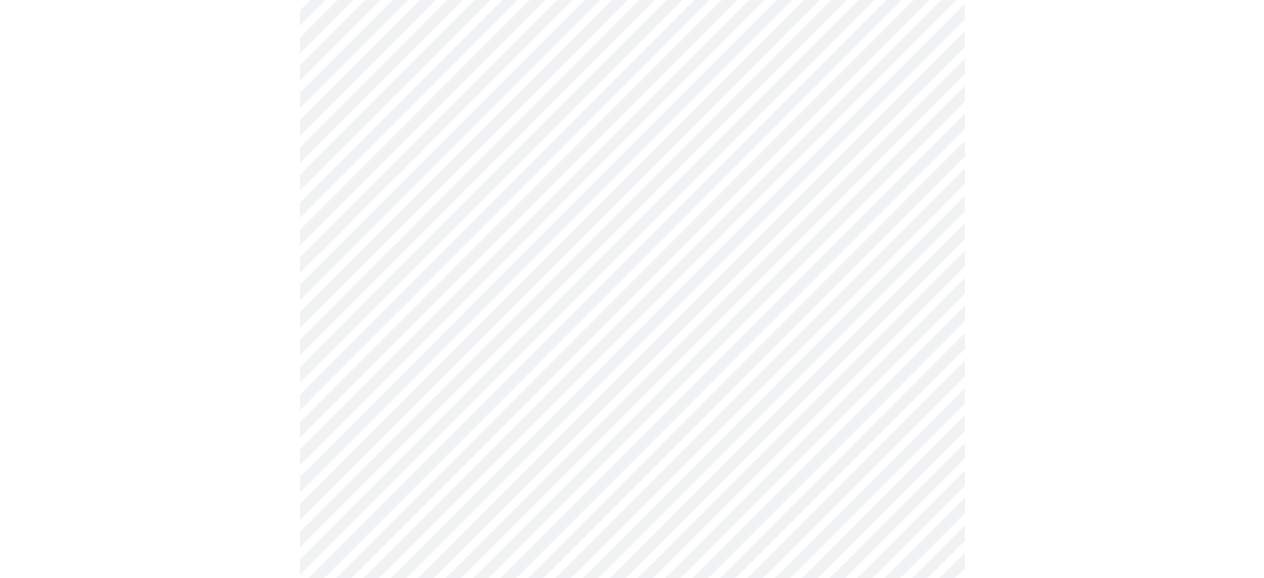
scroll to position [914, 0]
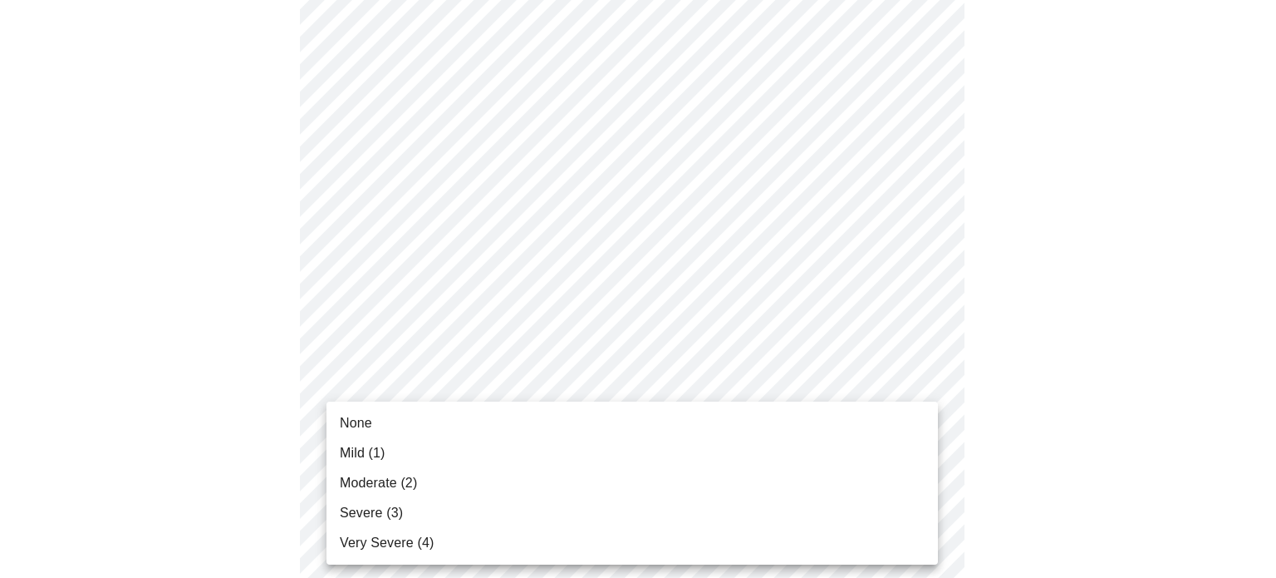
click at [493, 456] on body "MyMenopauseRx Appointments Messaging Labs Uploads Medications Community Refer a…" at bounding box center [638, 104] width 1263 height 2024
click at [418, 490] on li "Moderate (2)" at bounding box center [633, 483] width 612 height 30
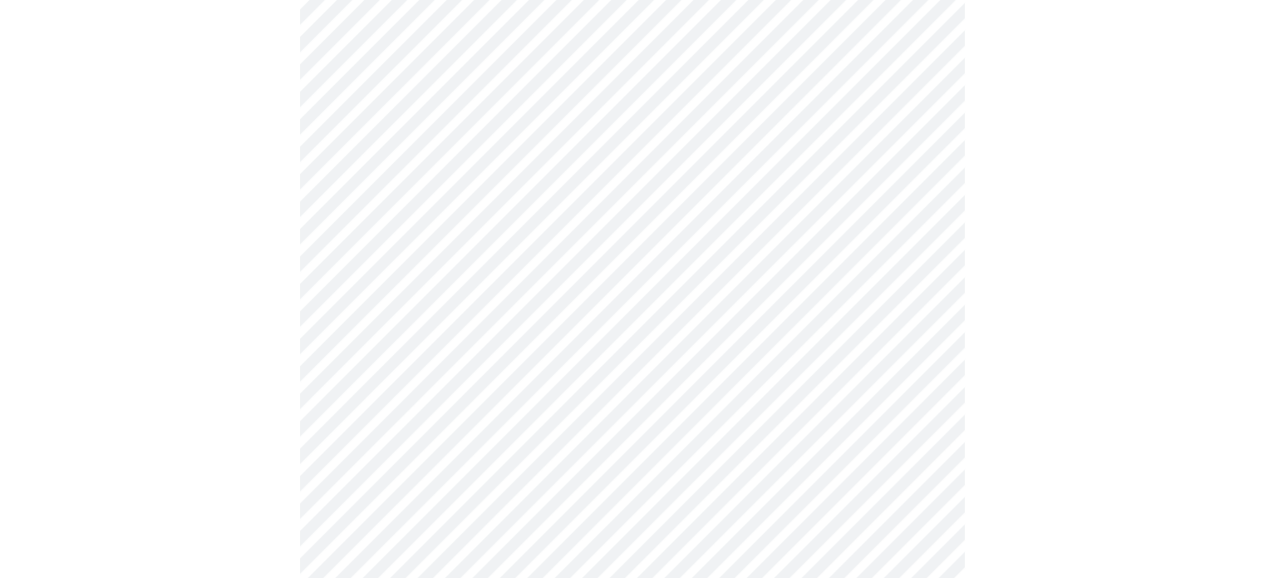
scroll to position [997, 0]
click at [398, 518] on body "MyMenopauseRx Appointments Messaging Labs Uploads Medications Community Refer a…" at bounding box center [632, 9] width 1251 height 2000
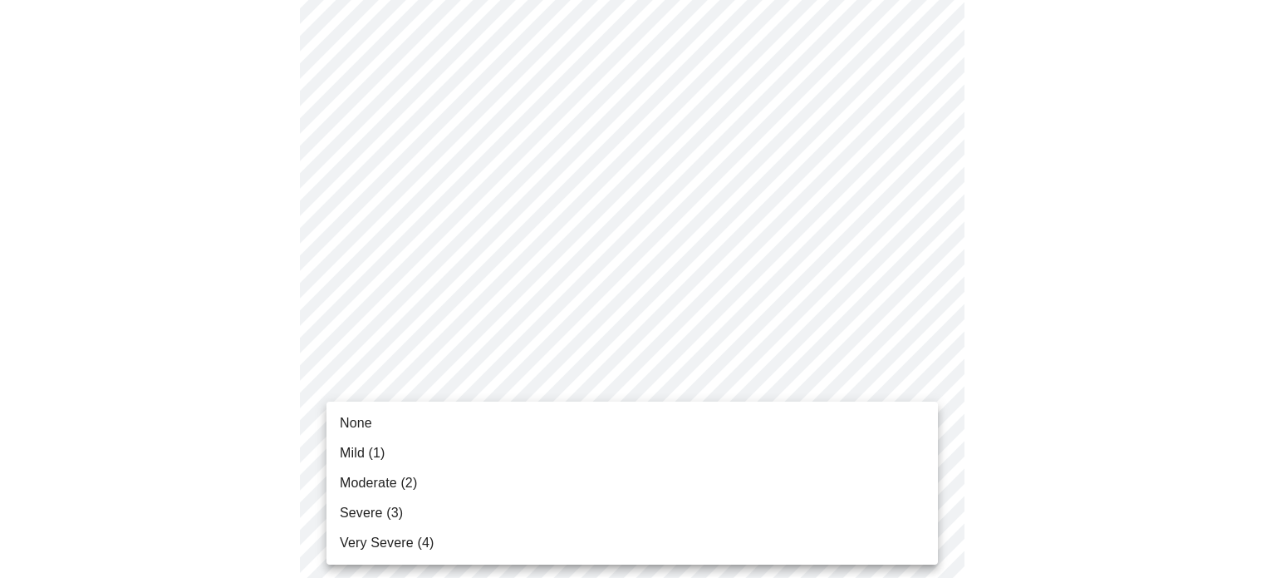
click at [405, 449] on li "Mild (1)" at bounding box center [633, 453] width 612 height 30
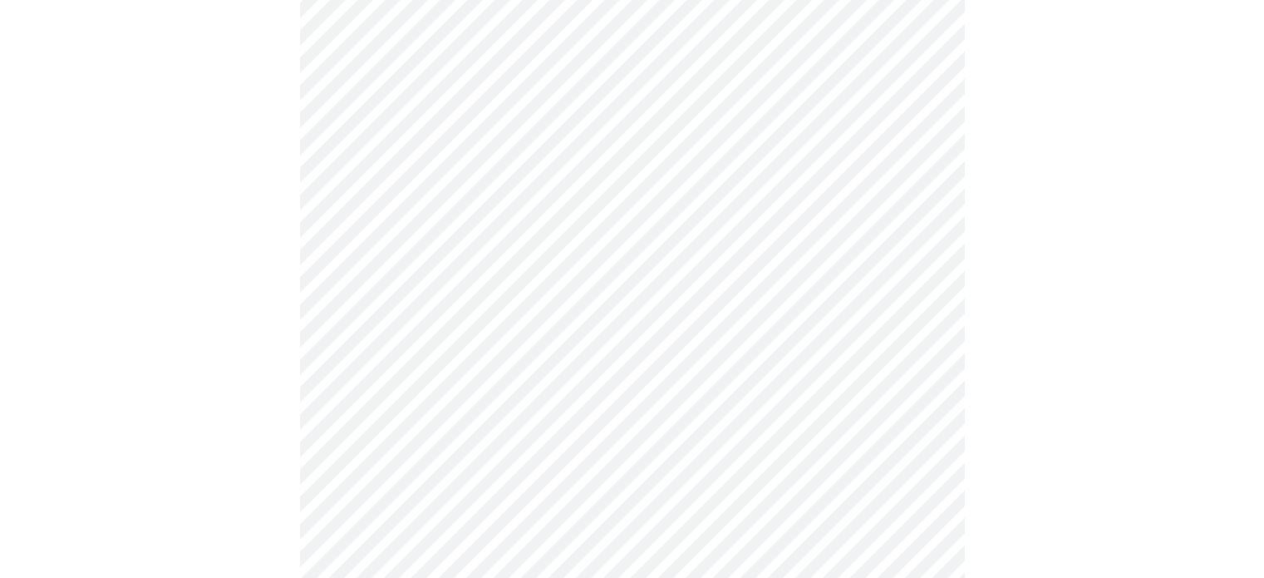
scroll to position [1163, 0]
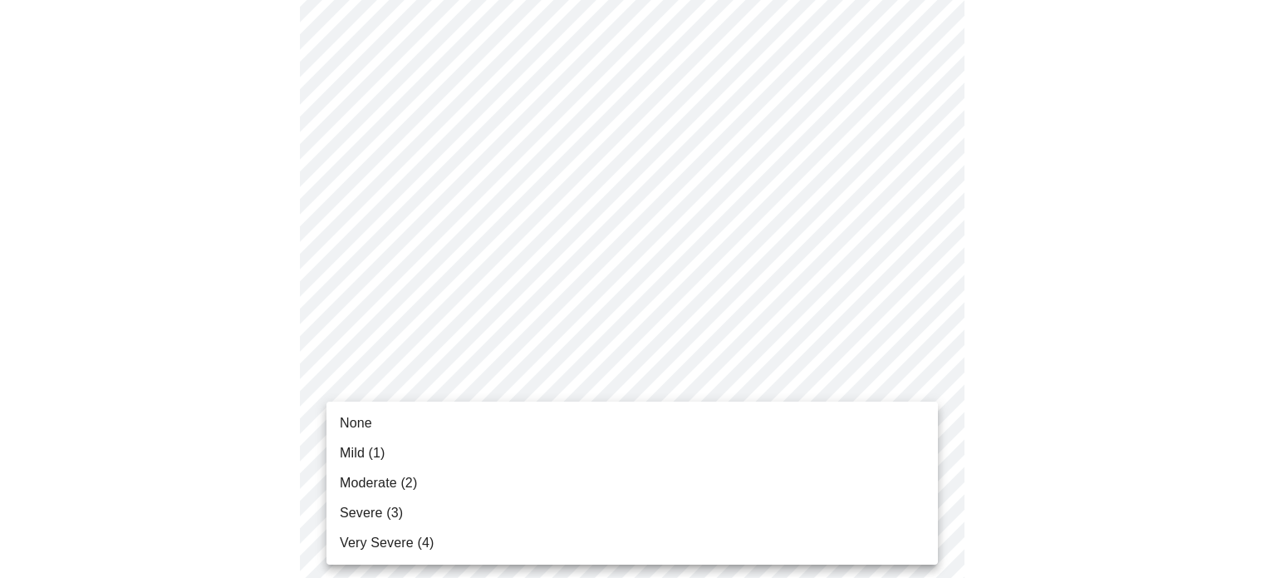
click at [429, 471] on li "Moderate (2)" at bounding box center [633, 483] width 612 height 30
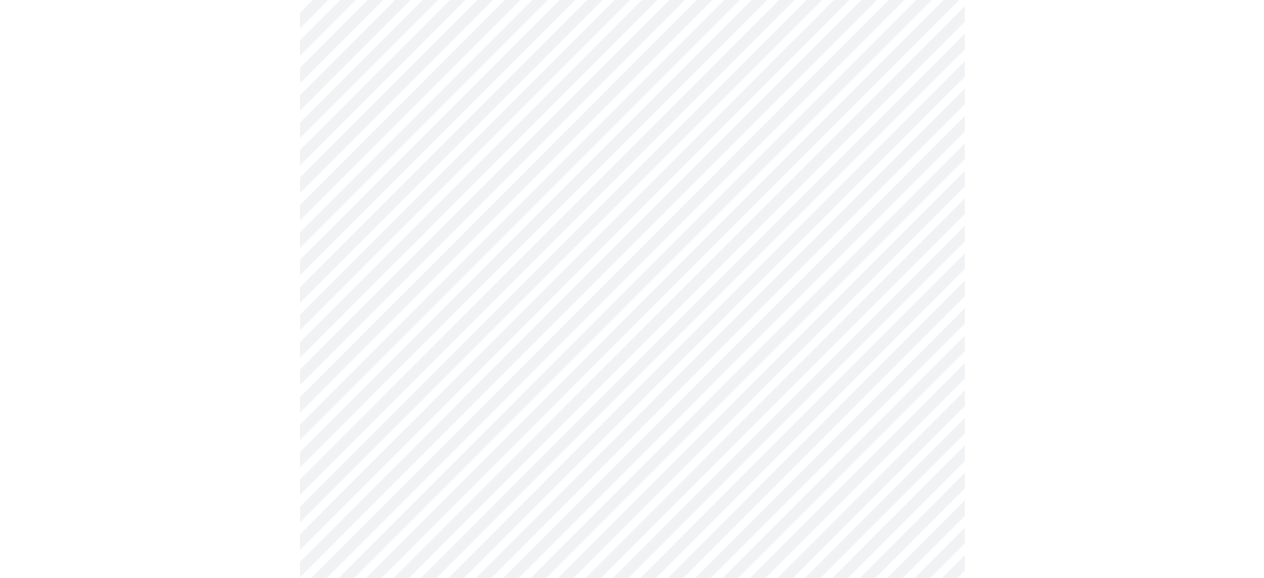
scroll to position [665, 0]
click at [772, 352] on body "MyMenopauseRx Appointments Messaging Labs Uploads Medications Community Refer a…" at bounding box center [632, 161] width 1251 height 1639
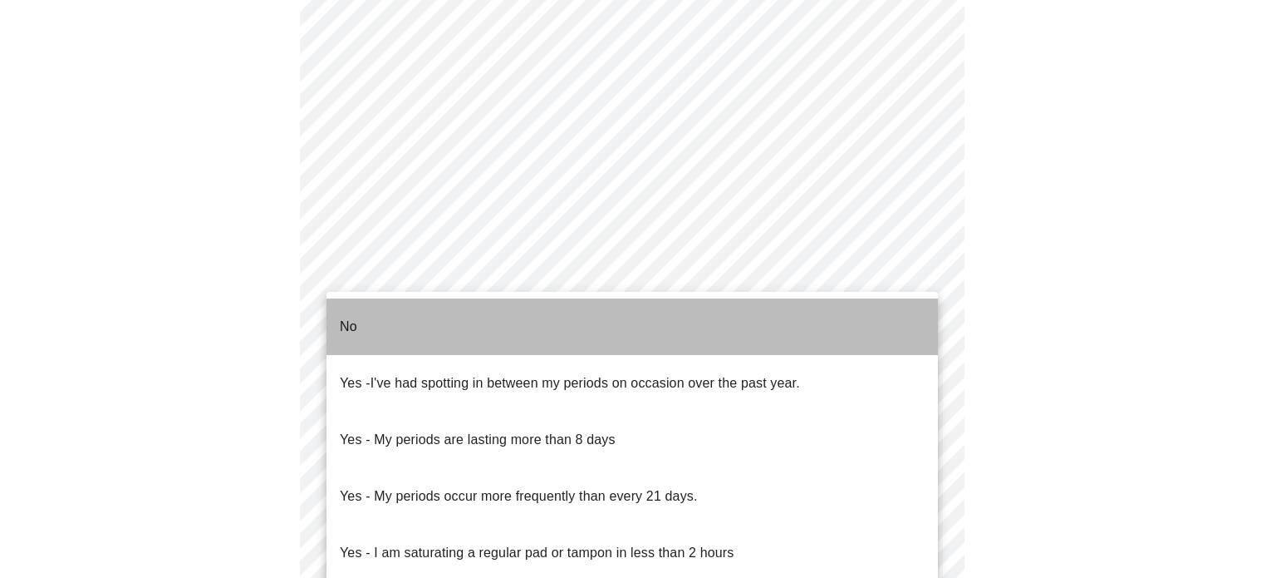
click at [371, 322] on li "No" at bounding box center [633, 326] width 612 height 57
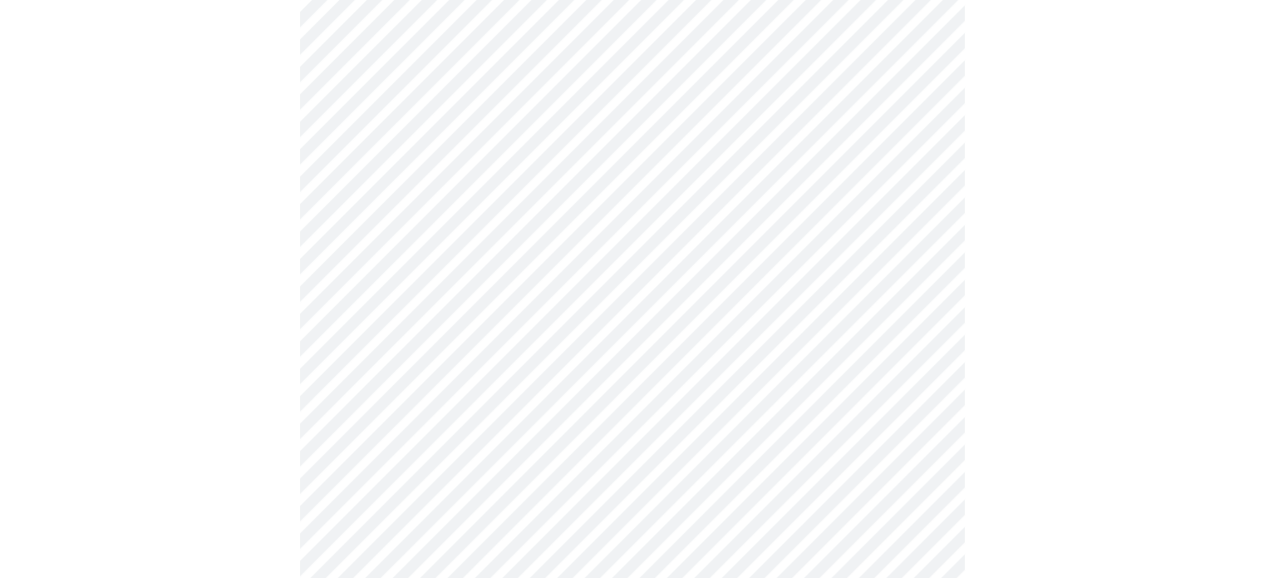
click at [563, 471] on body "MyMenopauseRx Appointments Messaging Labs Uploads Medications Community Refer a…" at bounding box center [632, 156] width 1251 height 1629
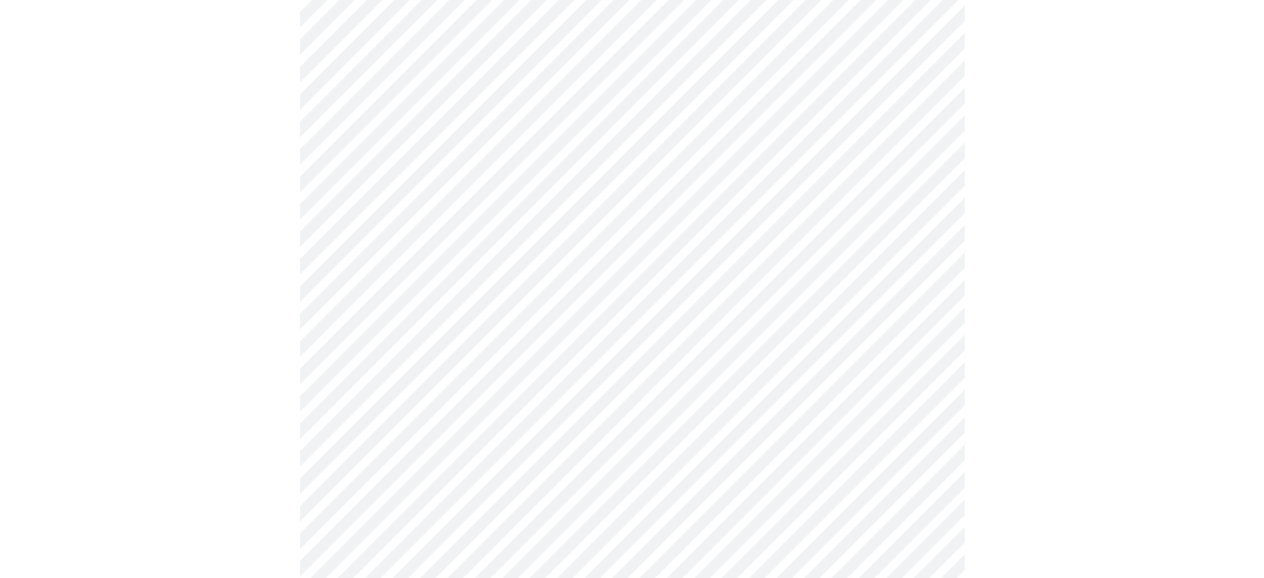
scroll to position [831, 0]
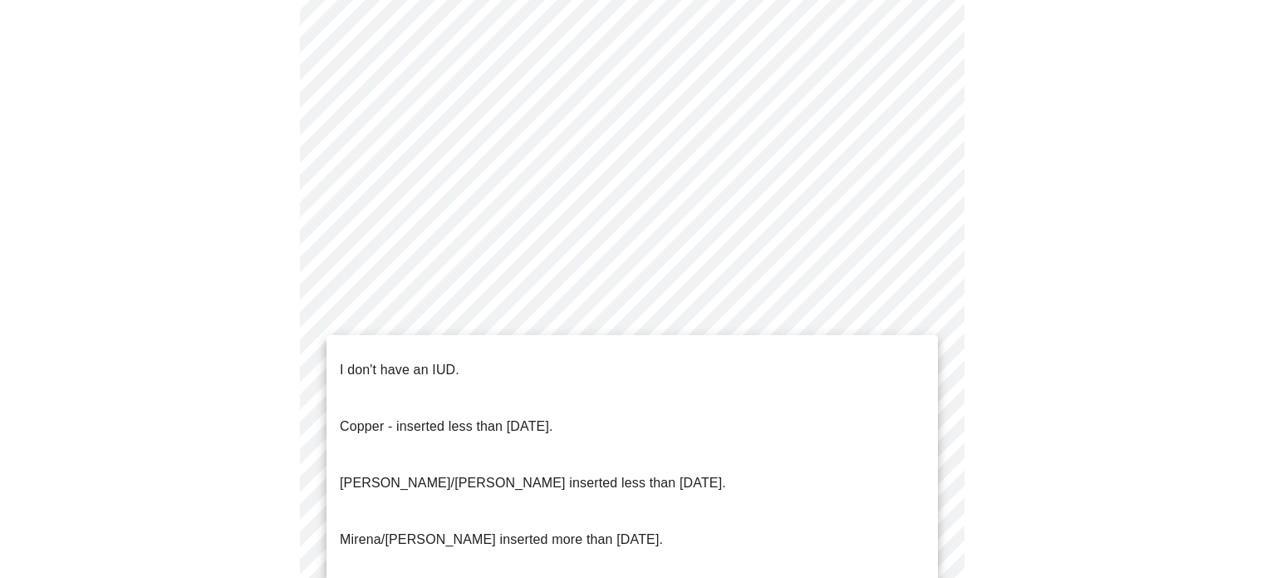
click at [437, 360] on p "I don't have an IUD." at bounding box center [400, 370] width 120 height 20
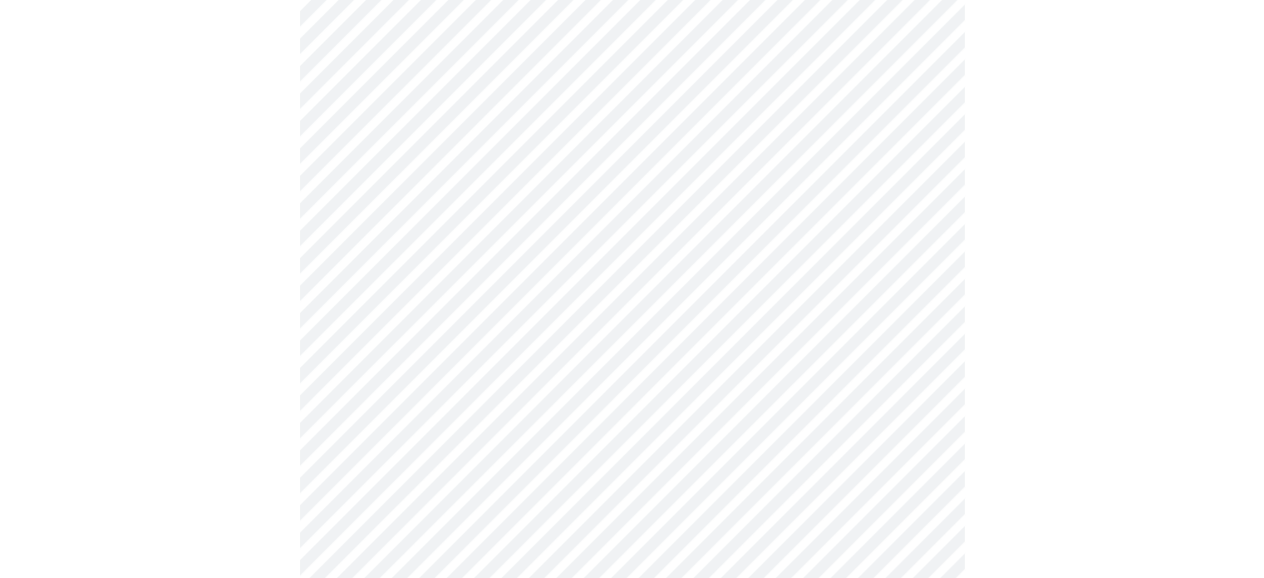
scroll to position [997, 0]
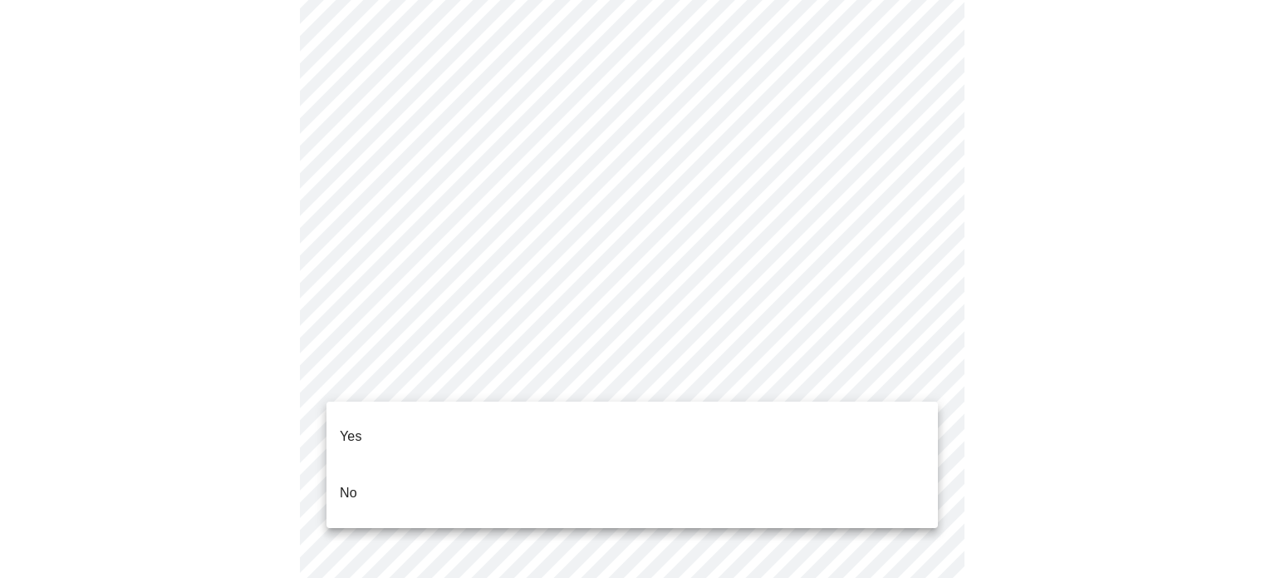
click at [435, 431] on li "Yes" at bounding box center [633, 436] width 612 height 57
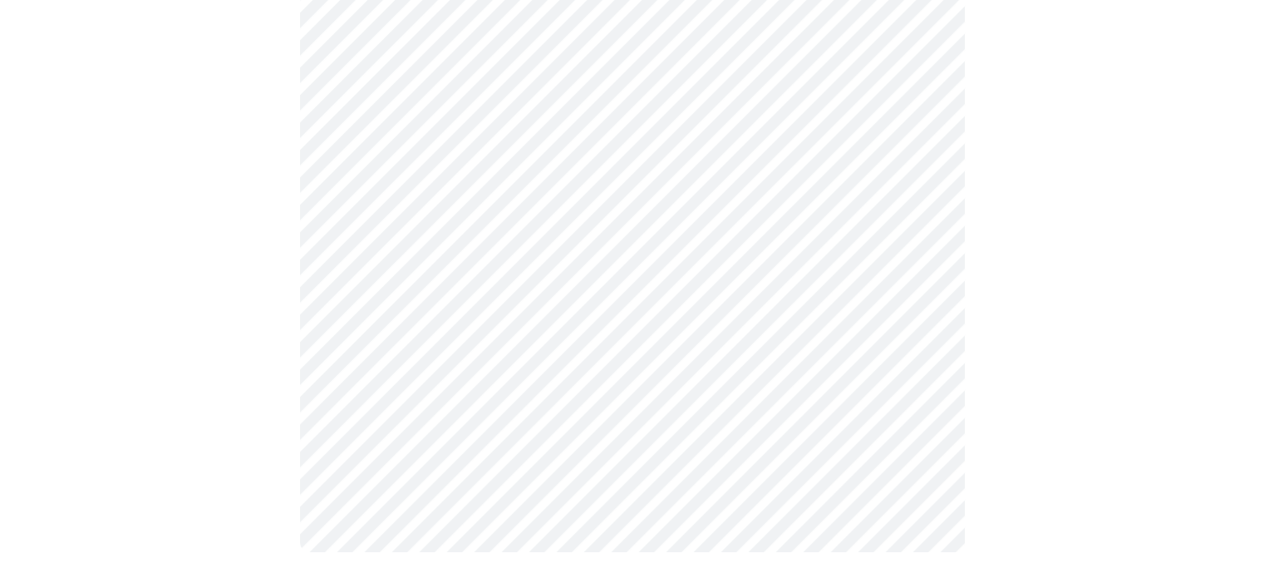
scroll to position [0, 0]
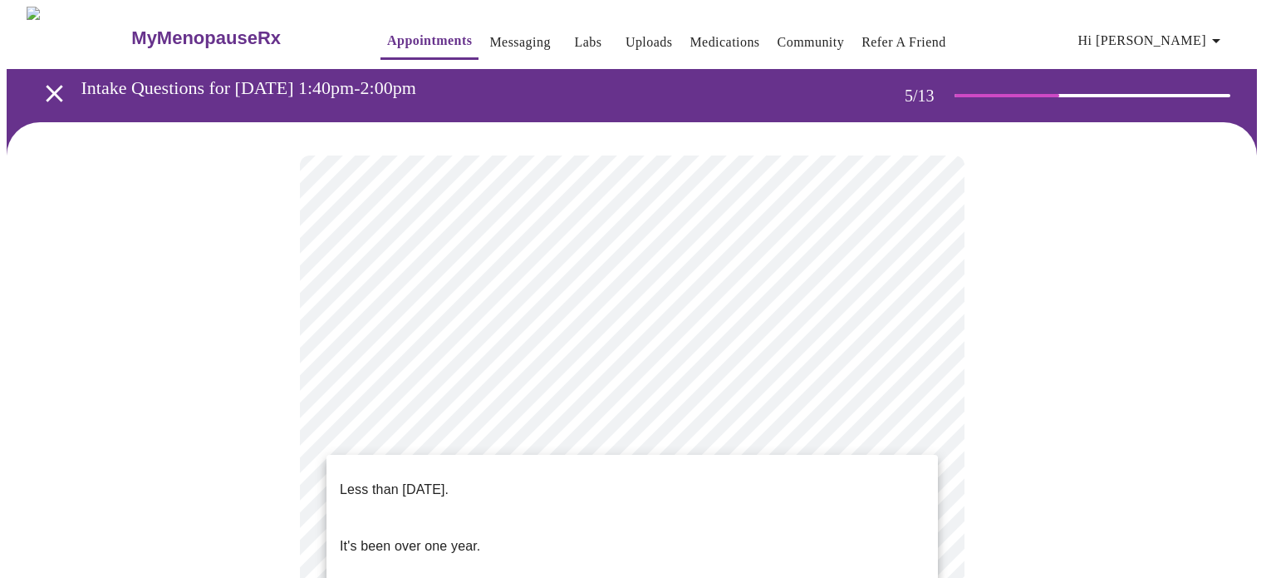
click at [554, 470] on li "Less than [DATE]." at bounding box center [633, 489] width 612 height 57
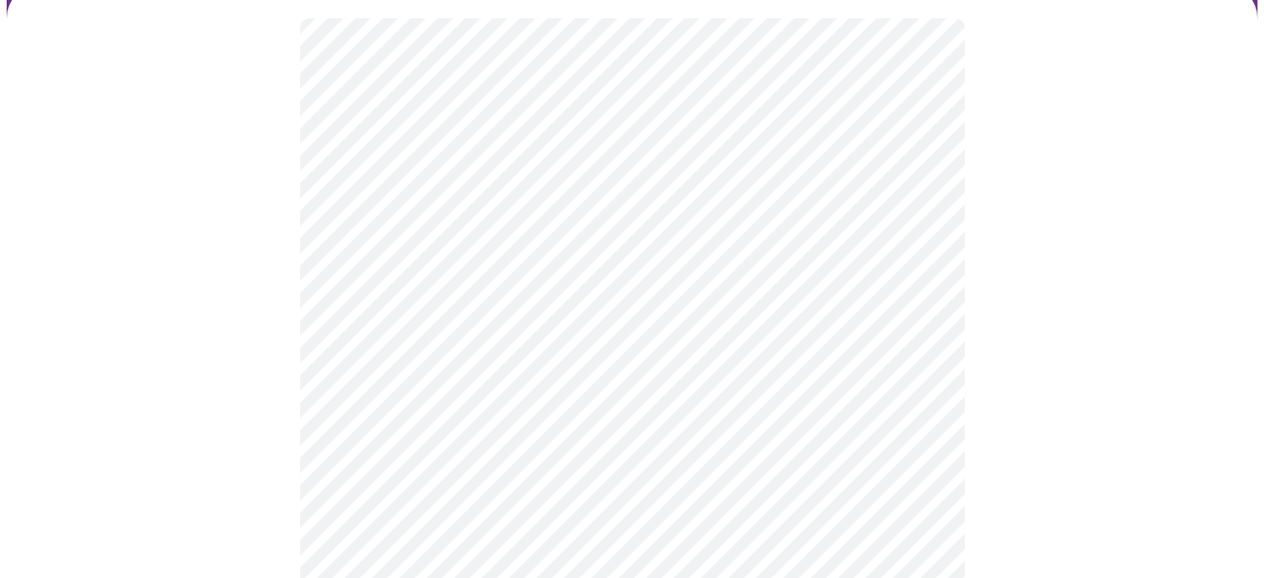
scroll to position [166, 0]
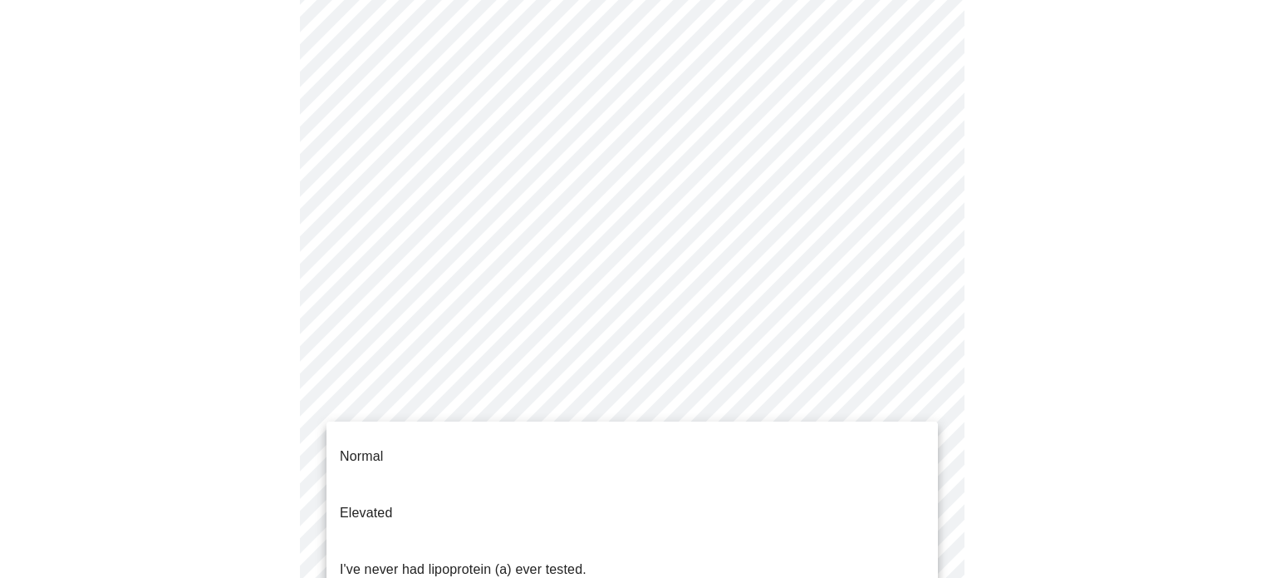
click at [873, 416] on body "MyMenopauseRx Appointments Messaging Labs Uploads Medications Community Refer a…" at bounding box center [638, 507] width 1263 height 1335
click at [1131, 301] on div at bounding box center [638, 289] width 1276 height 578
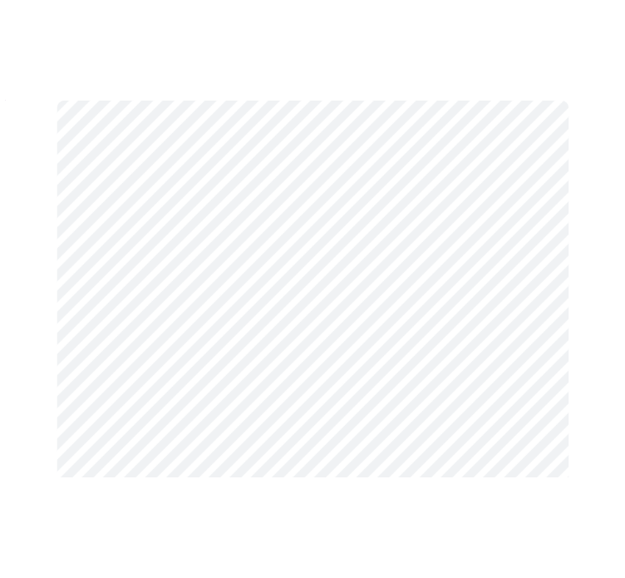
scroll to position [297, 0]
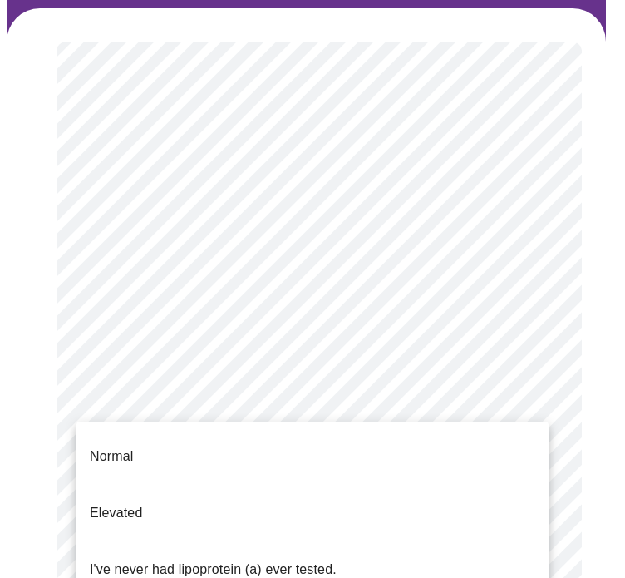
click at [532, 476] on body "MyMenopauseRx Appointments Messaging Labs Uploads Medications Community Refer a…" at bounding box center [313, 537] width 612 height 1655
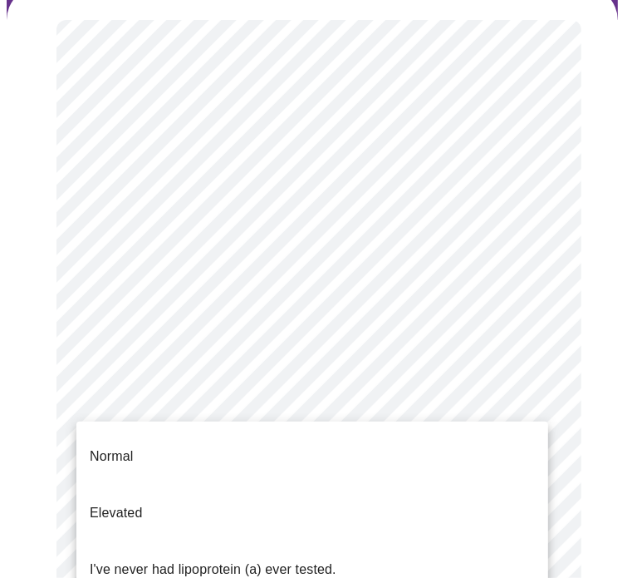
click at [575, 440] on div at bounding box center [318, 289] width 637 height 578
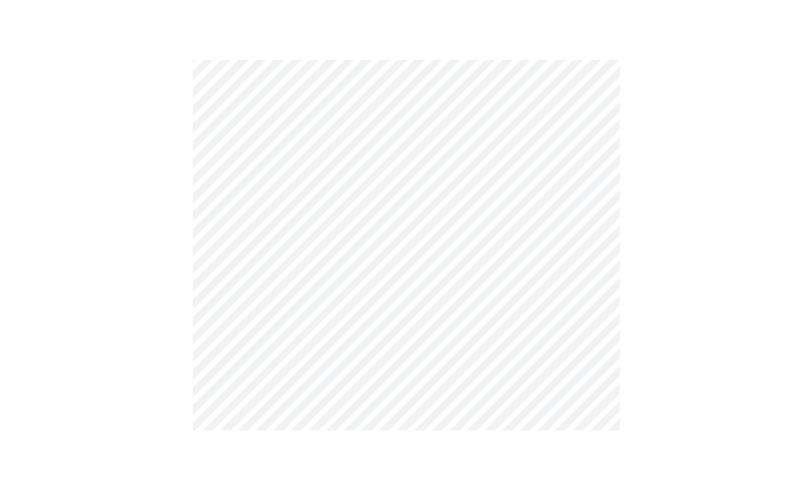
scroll to position [189, 0]
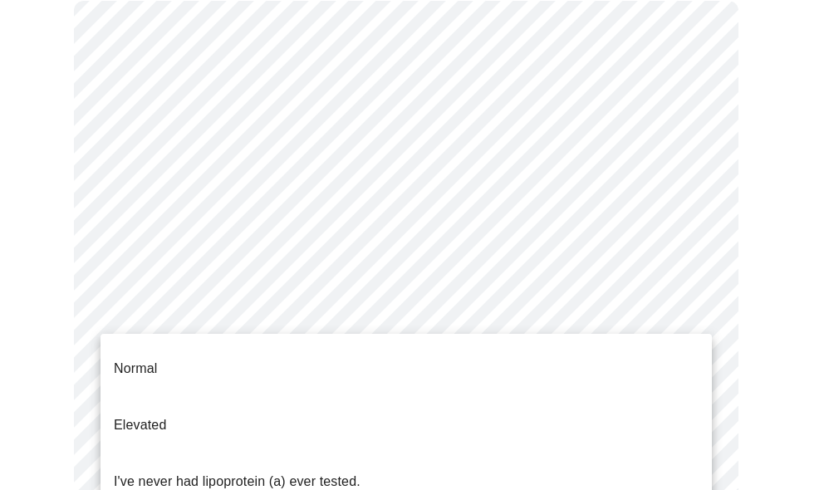
click at [415, 454] on li "I've never had lipoprotein (a) ever tested." at bounding box center [407, 482] width 612 height 57
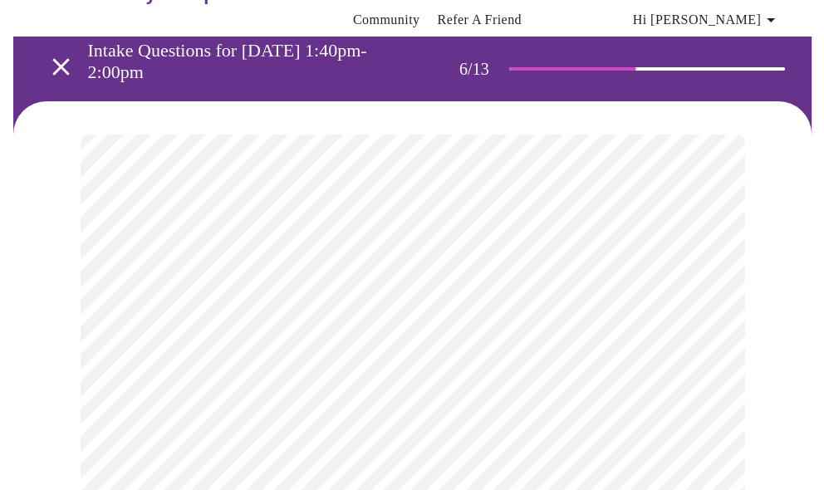
scroll to position [83, 0]
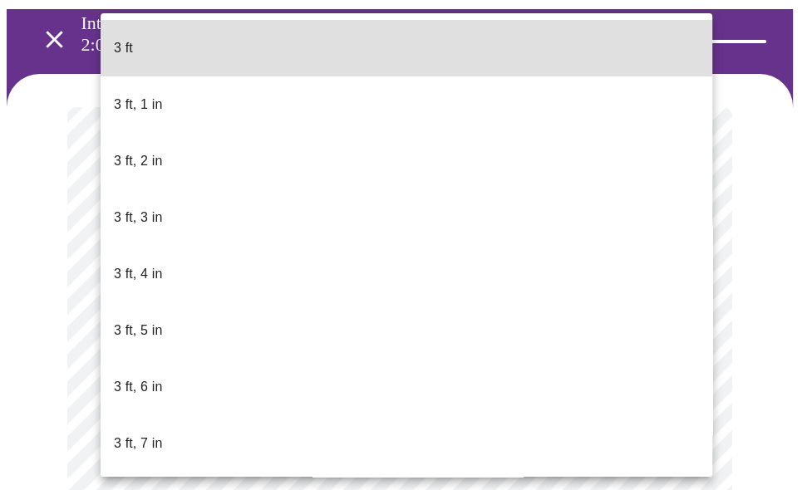
click at [197, 420] on body "MyMenopauseRx Appointments Messaging Labs Uploads Medications Community Refer a…" at bounding box center [406, 385] width 799 height 922
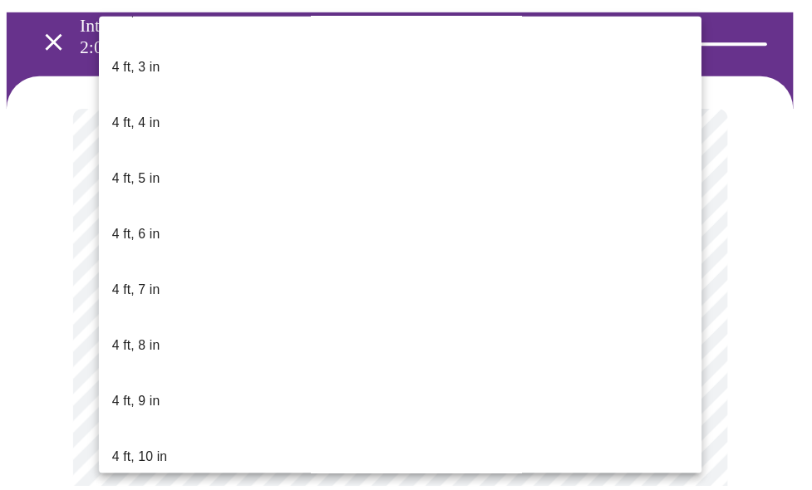
scroll to position [914, 0]
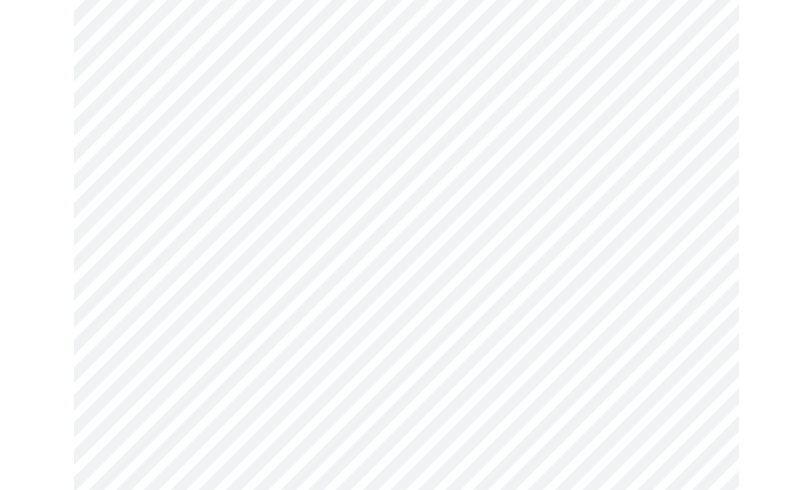
scroll to position [4321, 0]
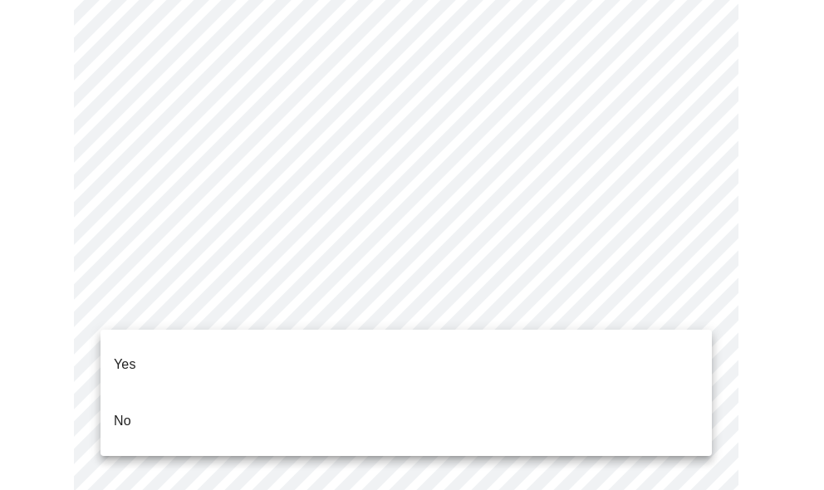
click at [171, 378] on li "Yes" at bounding box center [407, 365] width 612 height 57
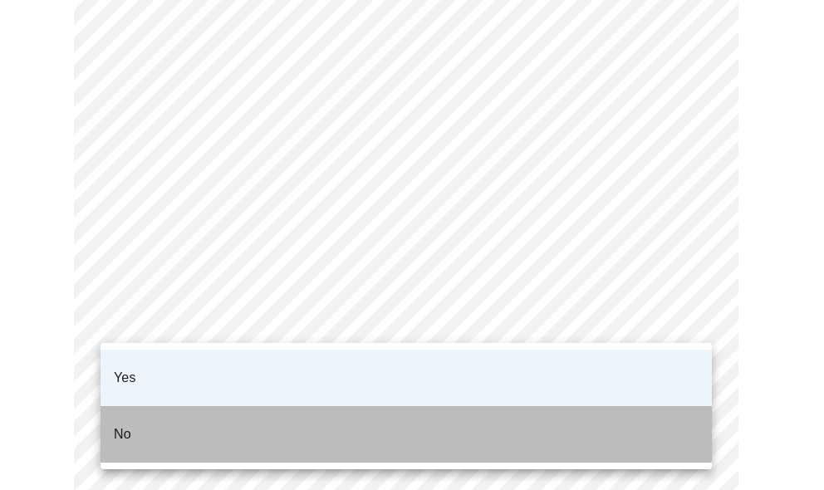
click at [167, 406] on li "No" at bounding box center [407, 434] width 612 height 57
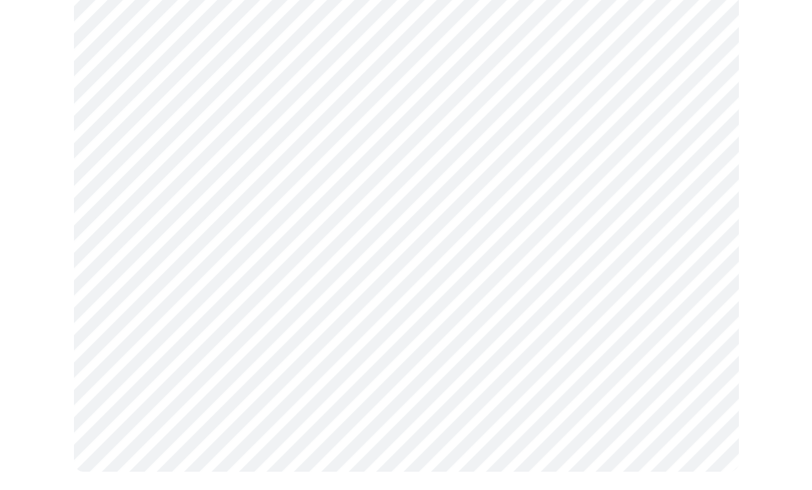
scroll to position [4733, 0]
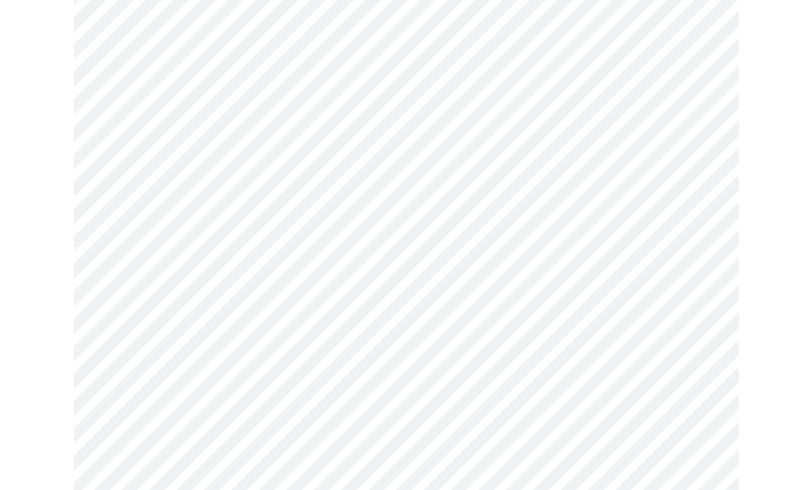
scroll to position [1080, 0]
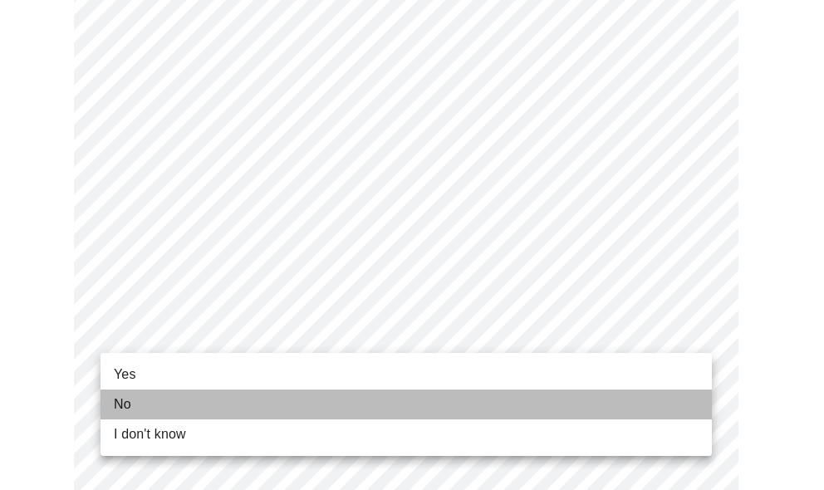
click at [139, 391] on li "No" at bounding box center [407, 405] width 612 height 30
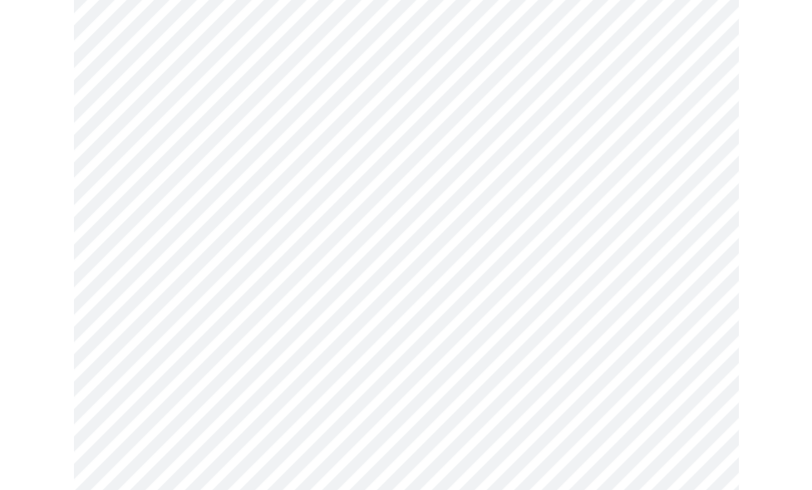
scroll to position [249, 0]
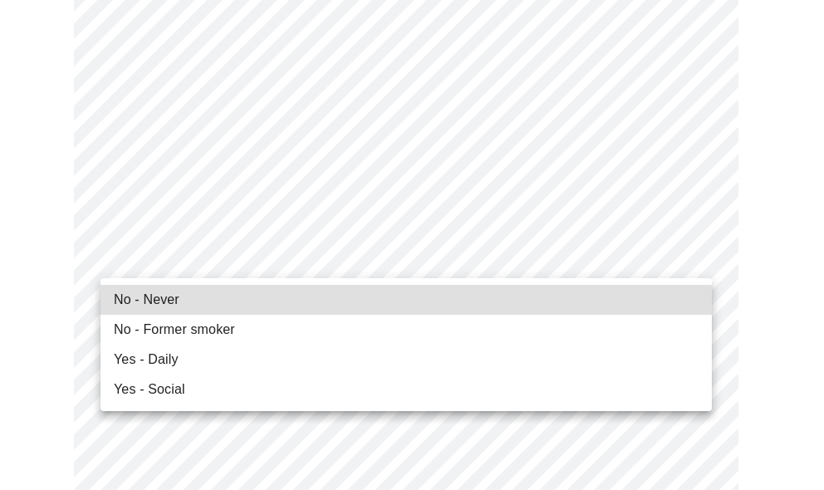
click at [173, 341] on li "No - Former smoker" at bounding box center [407, 330] width 612 height 30
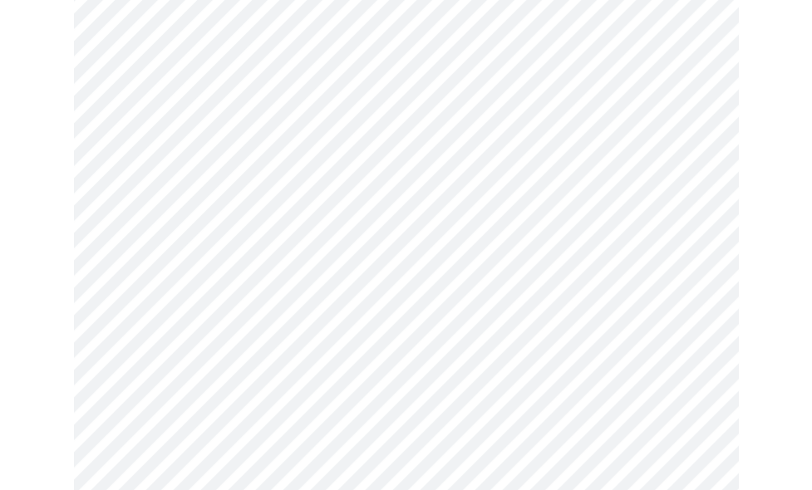
scroll to position [1413, 0]
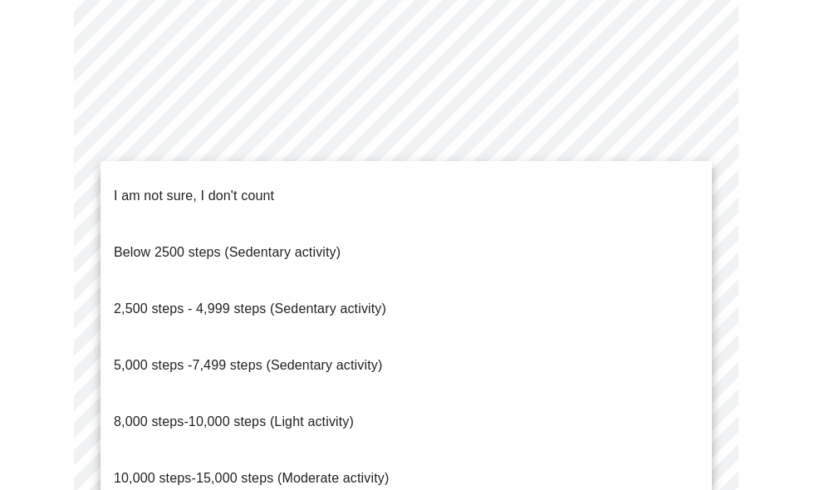
click at [223, 358] on span "5,000 steps -7,499 steps (Sedentary activity)" at bounding box center [248, 365] width 268 height 14
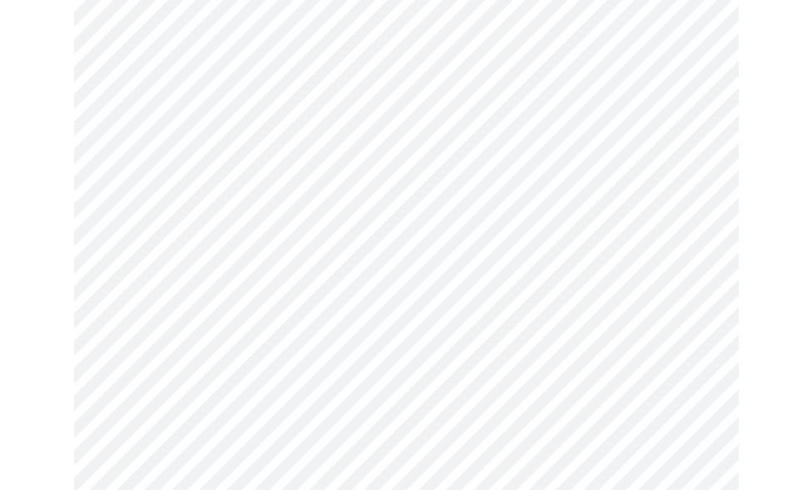
scroll to position [1496, 0]
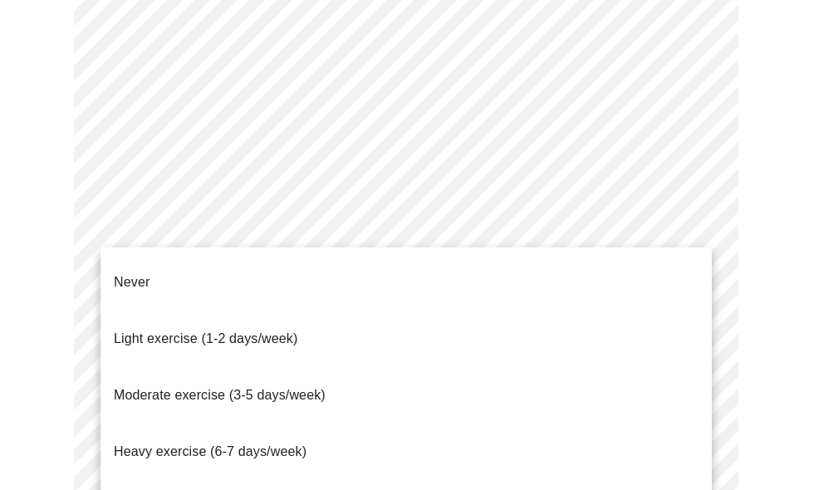
click at [268, 332] on span "Light exercise (1-2 days/week)" at bounding box center [206, 339] width 184 height 14
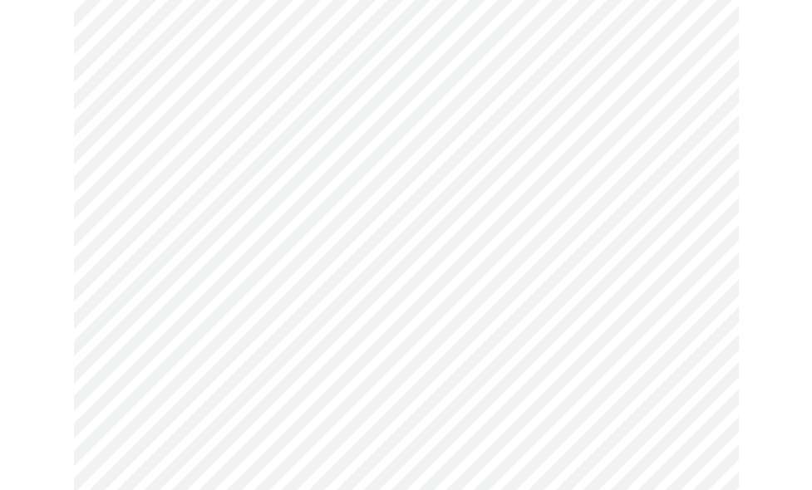
scroll to position [1579, 0]
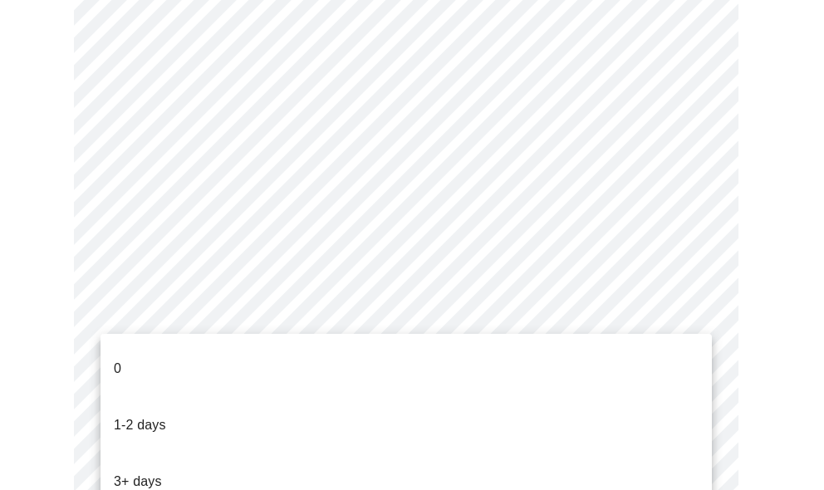
click at [203, 349] on li "0" at bounding box center [407, 369] width 612 height 57
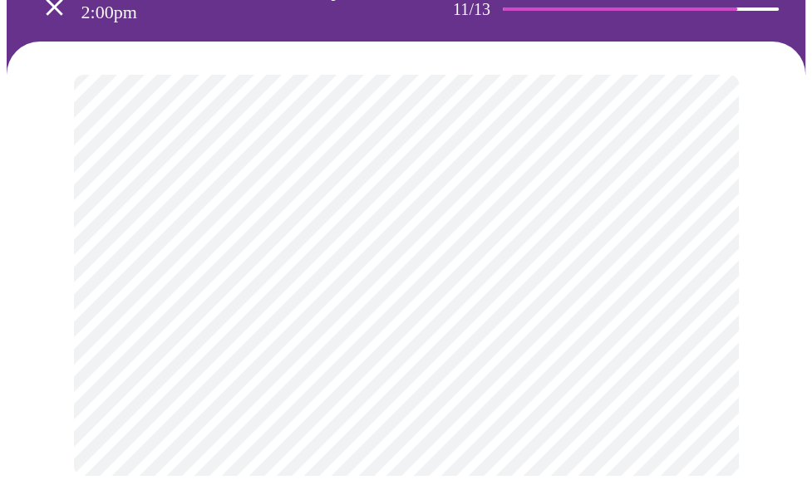
scroll to position [0, 0]
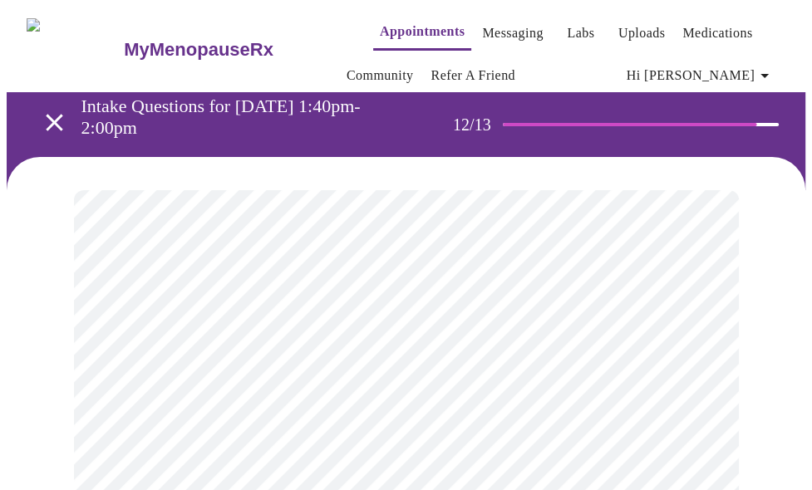
click at [392, 360] on body "MyMenopauseRx Appointments Messaging Labs Uploads Medications Community Refer a…" at bounding box center [406, 300] width 799 height 587
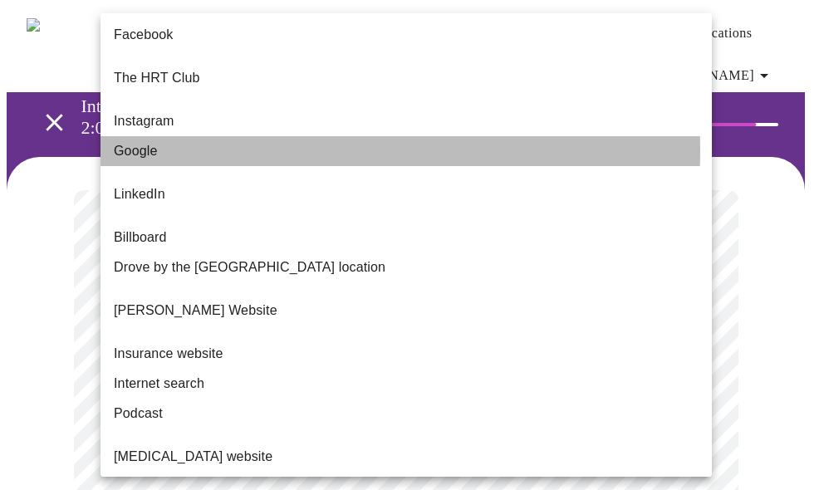
click at [164, 137] on li "Google" at bounding box center [407, 151] width 612 height 30
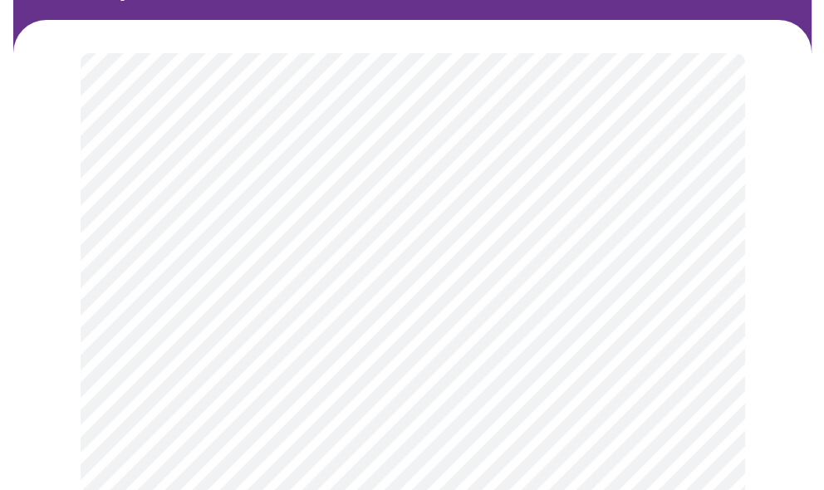
scroll to position [166, 0]
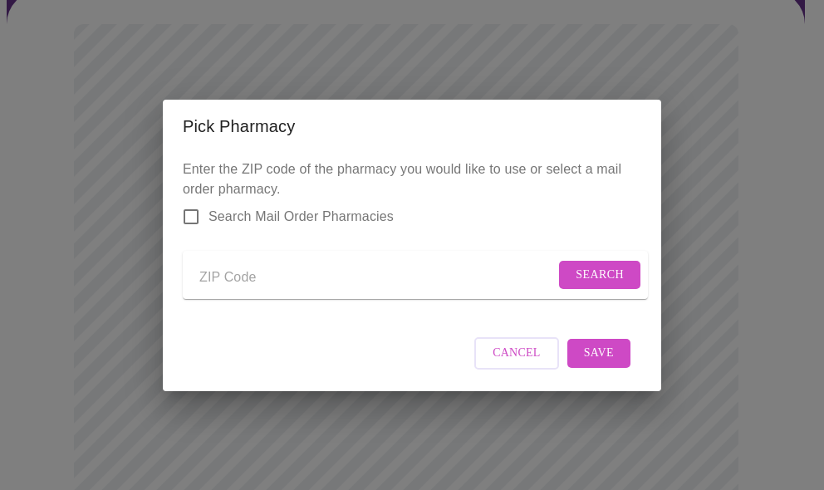
click at [294, 273] on input "Send a message to your care team" at bounding box center [377, 278] width 356 height 27
type input "54481"
click at [578, 278] on span "Search" at bounding box center [600, 275] width 48 height 21
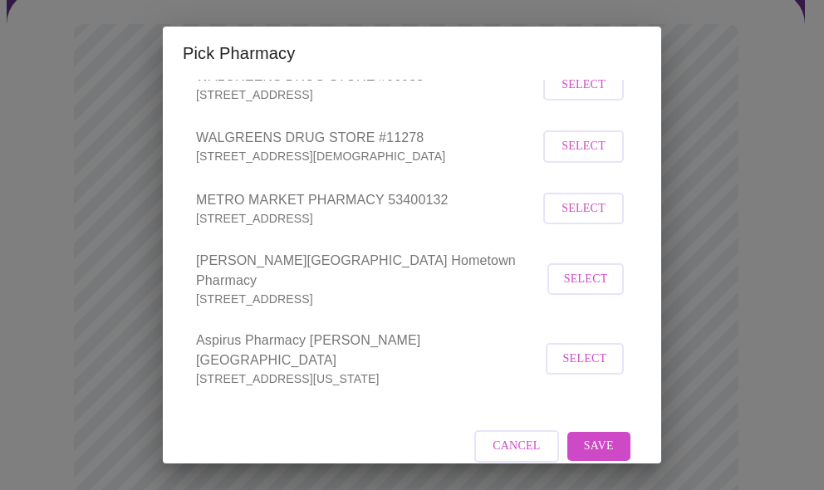
scroll to position [183, 0]
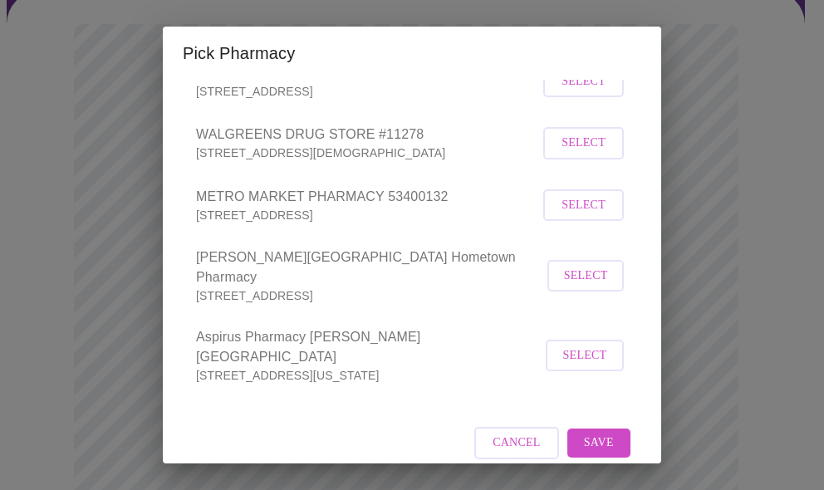
click at [578, 287] on span "Select" at bounding box center [586, 276] width 40 height 21
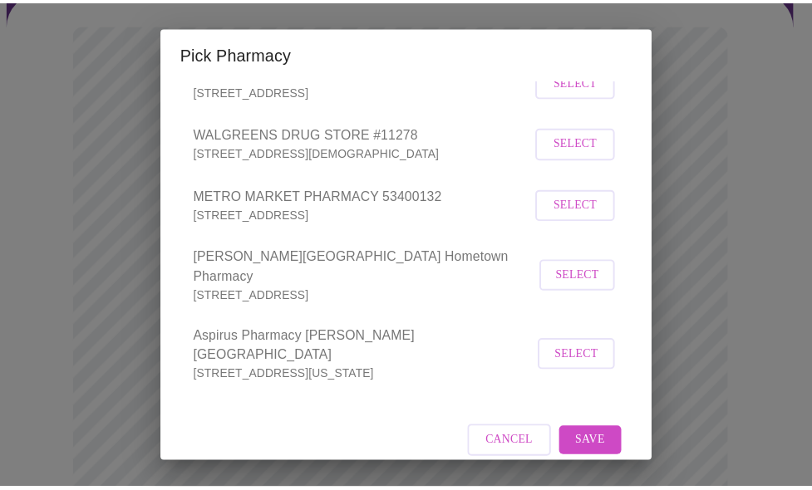
scroll to position [181, 0]
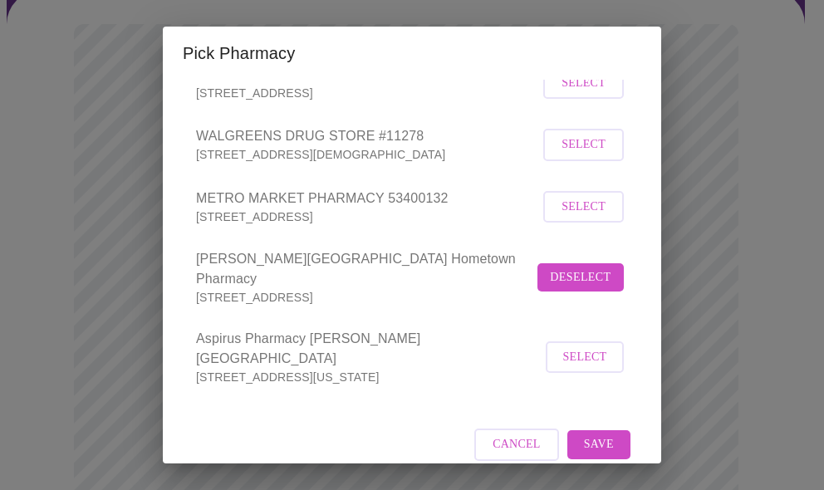
click at [587, 435] on span "Save" at bounding box center [599, 445] width 30 height 21
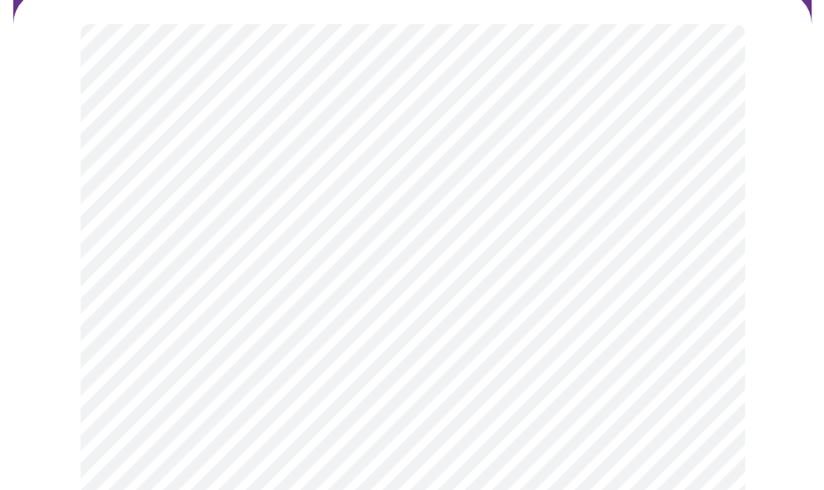
scroll to position [332, 0]
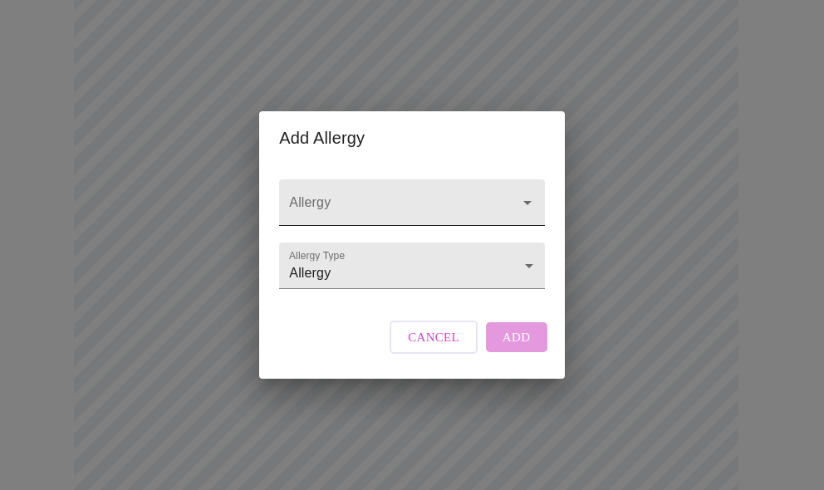
click at [403, 195] on input "Allergy" at bounding box center [388, 210] width 204 height 31
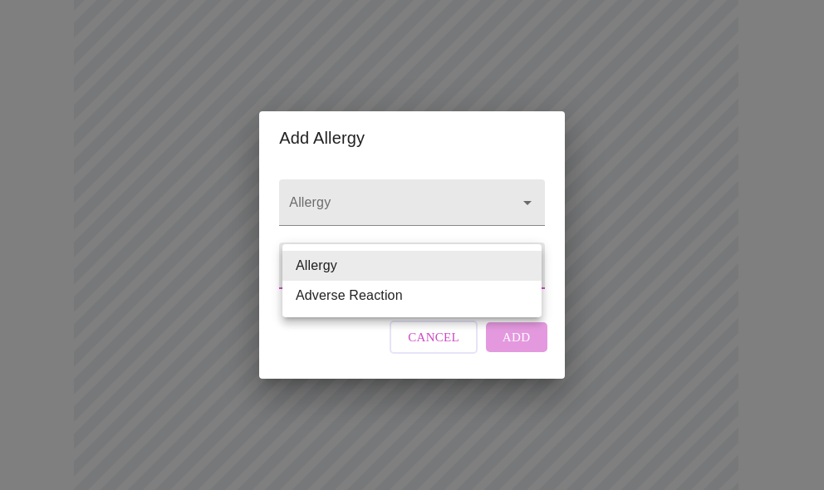
click at [420, 273] on body "MyMenopauseRx Appointments Messaging Labs Uploads Medications Community Refer a…" at bounding box center [412, 315] width 811 height 1282
click at [431, 190] on div at bounding box center [412, 245] width 824 height 490
click at [515, 276] on body "MyMenopauseRx Appointments Messaging Labs Uploads Medications Community Refer a…" at bounding box center [412, 315] width 811 height 1282
click at [342, 265] on li "Allergy" at bounding box center [412, 266] width 259 height 30
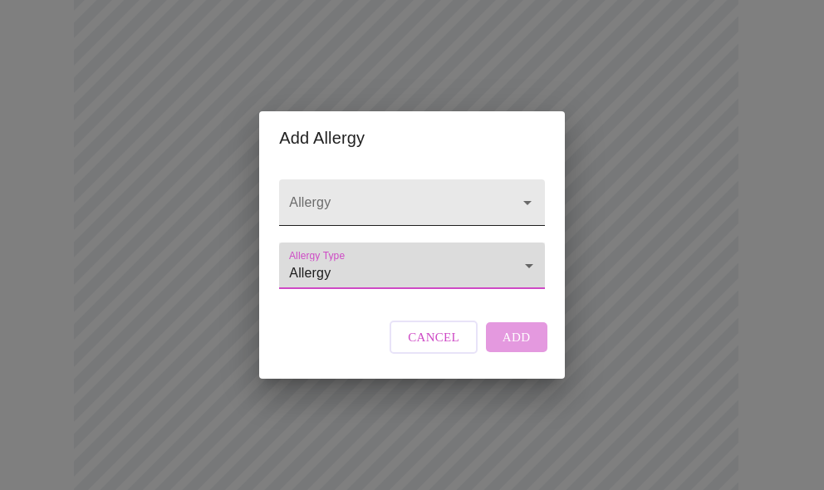
click at [509, 191] on div at bounding box center [515, 202] width 43 height 23
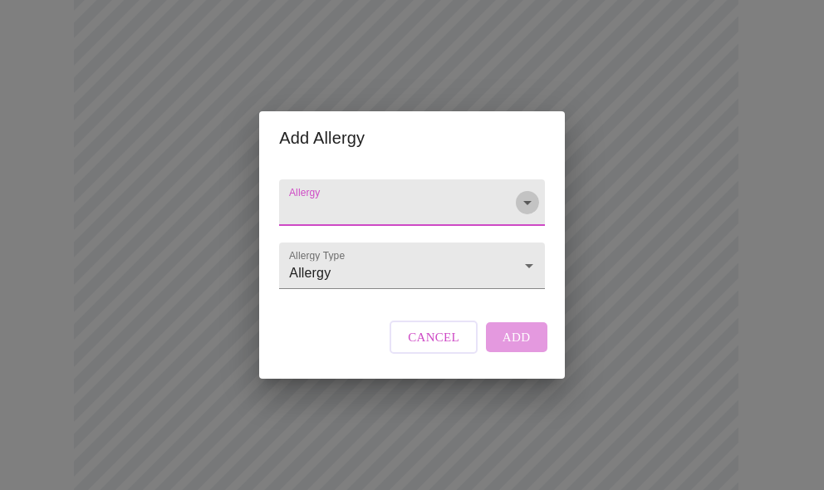
click at [519, 193] on icon "Open" at bounding box center [528, 203] width 20 height 20
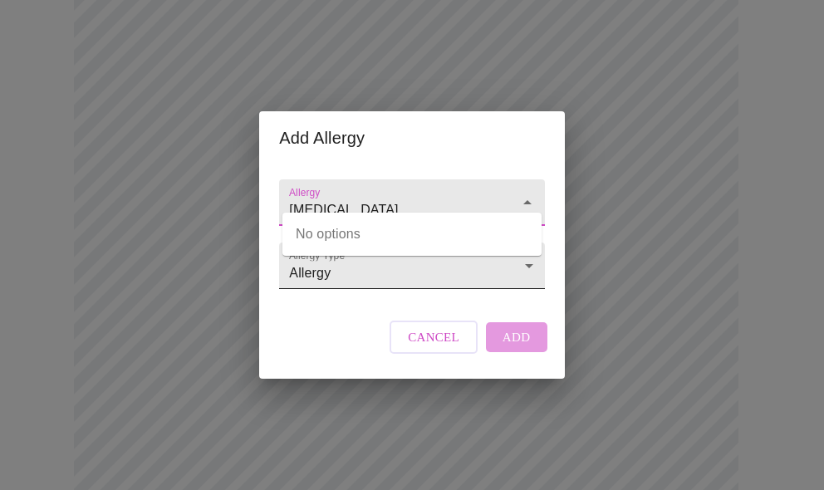
type input "[MEDICAL_DATA]"
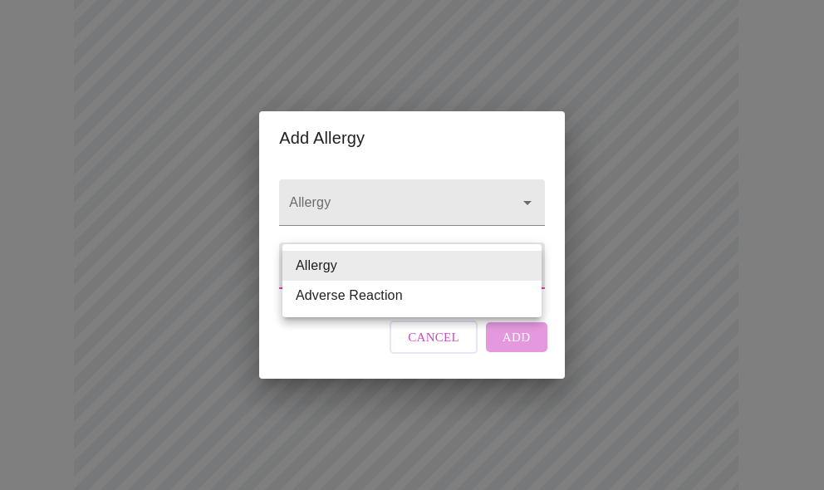
click at [349, 287] on body "MyMenopauseRx Appointments Messaging Labs Uploads Medications Community Refer a…" at bounding box center [412, 315] width 811 height 1282
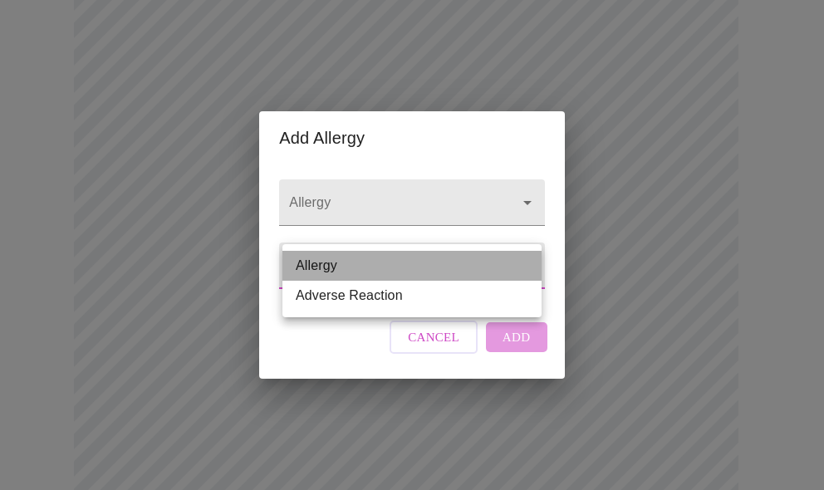
click at [326, 268] on li "Allergy" at bounding box center [412, 266] width 259 height 30
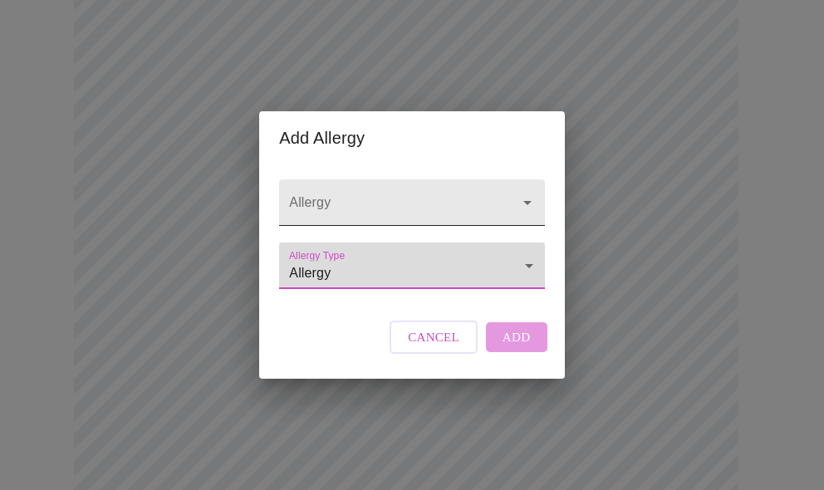
click at [489, 182] on div at bounding box center [411, 203] width 265 height 47
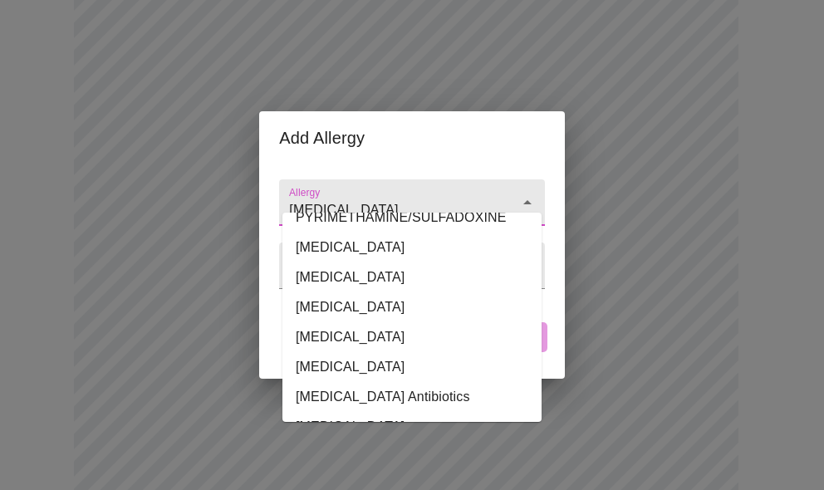
scroll to position [0, 0]
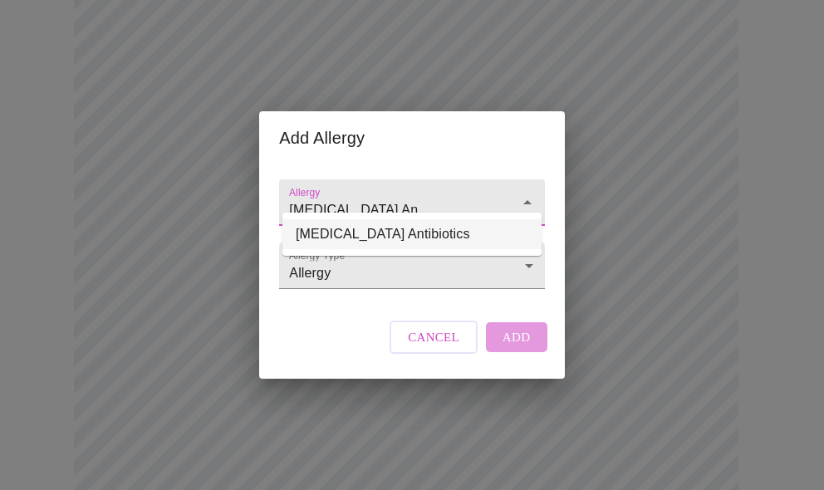
click at [359, 239] on li "[MEDICAL_DATA] Antibiotics" at bounding box center [412, 234] width 259 height 30
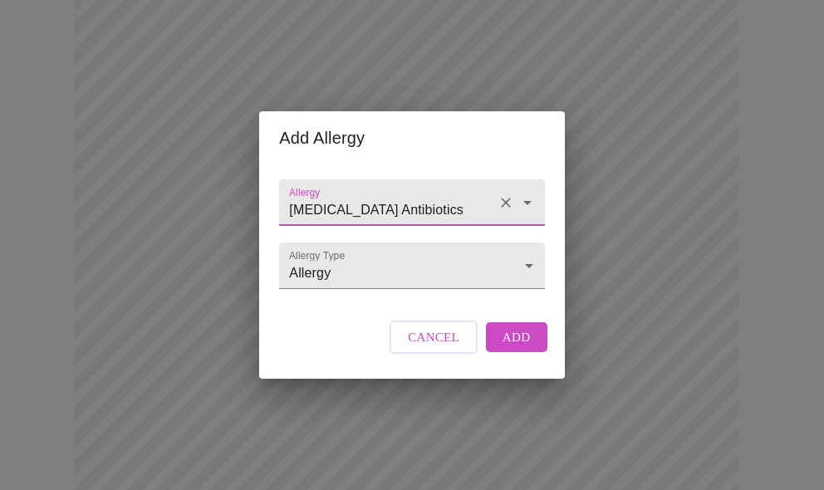
type input "[MEDICAL_DATA] Antibiotics"
click at [510, 348] on span "Add" at bounding box center [517, 338] width 28 height 22
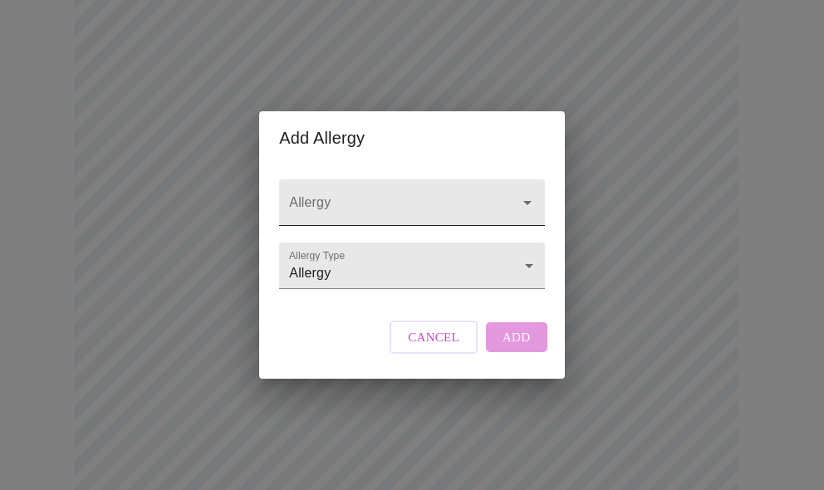
click at [394, 195] on input "Allergy" at bounding box center [388, 210] width 204 height 31
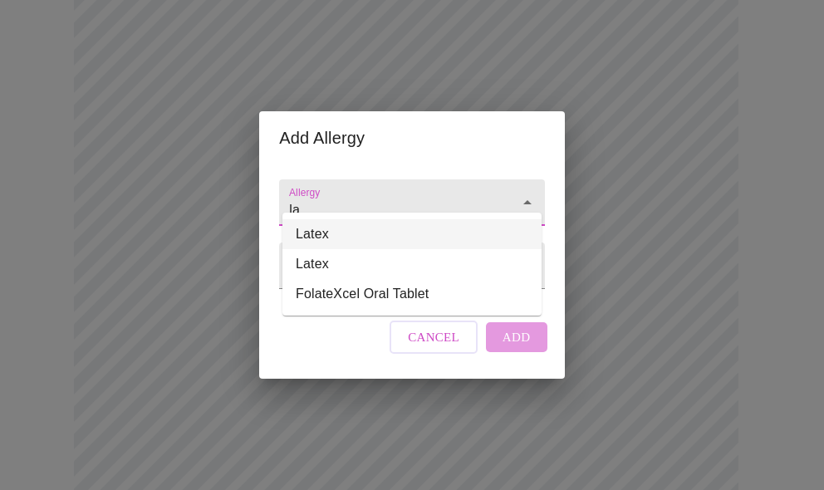
click at [348, 233] on li "Latex" at bounding box center [412, 234] width 259 height 30
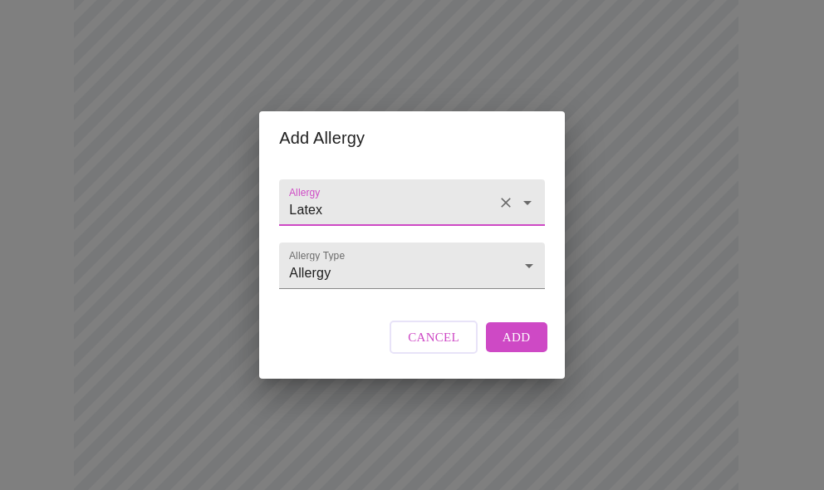
type input "Latex"
click at [526, 348] on span "Add" at bounding box center [517, 338] width 28 height 22
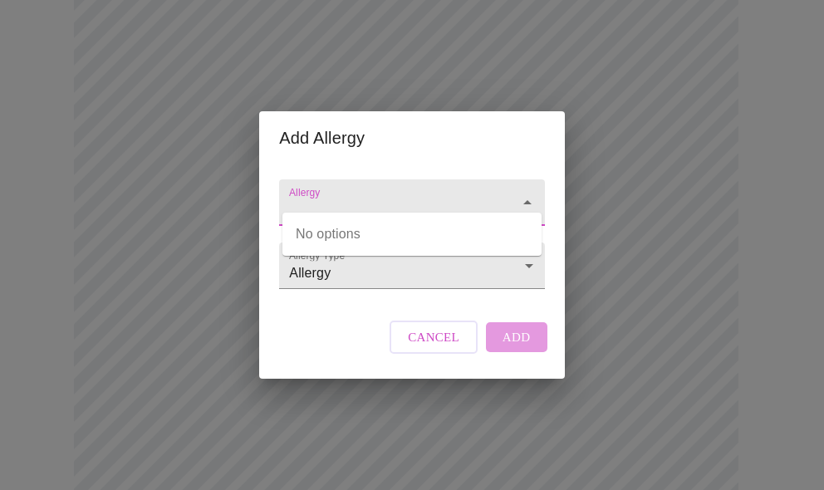
click at [435, 202] on input "Allergy" at bounding box center [388, 210] width 204 height 31
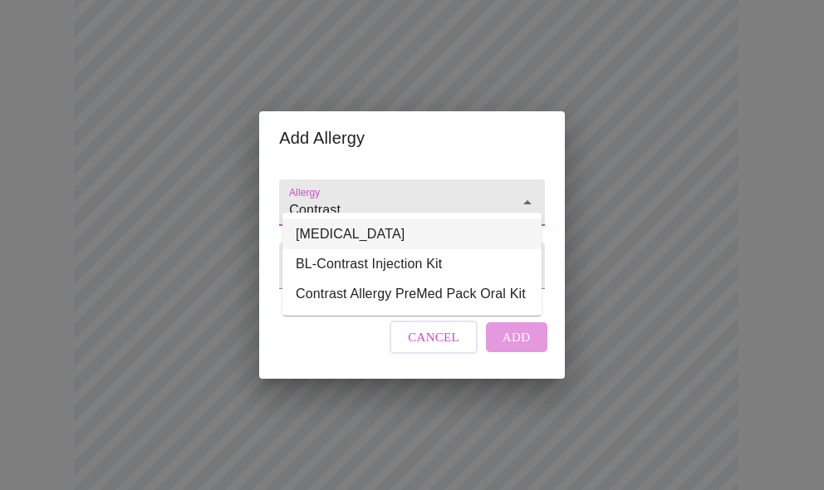
click at [425, 237] on li "[MEDICAL_DATA]" at bounding box center [412, 234] width 259 height 30
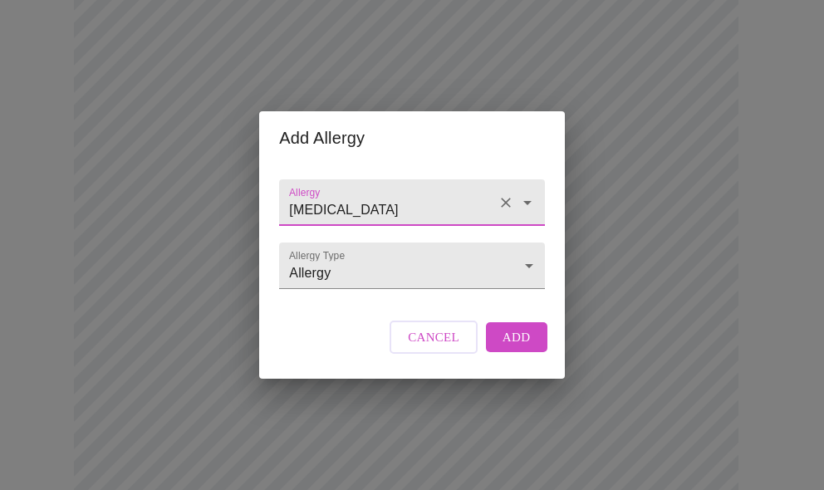
type input "[MEDICAL_DATA]"
click at [521, 348] on span "Add" at bounding box center [517, 338] width 28 height 22
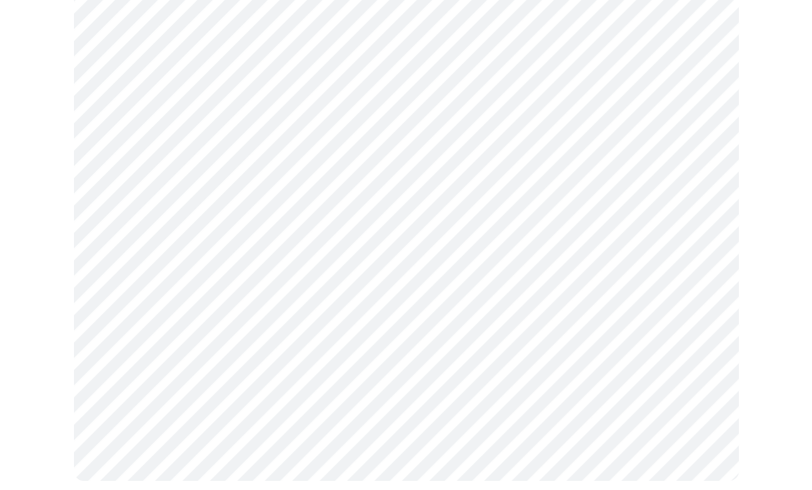
scroll to position [868, 0]
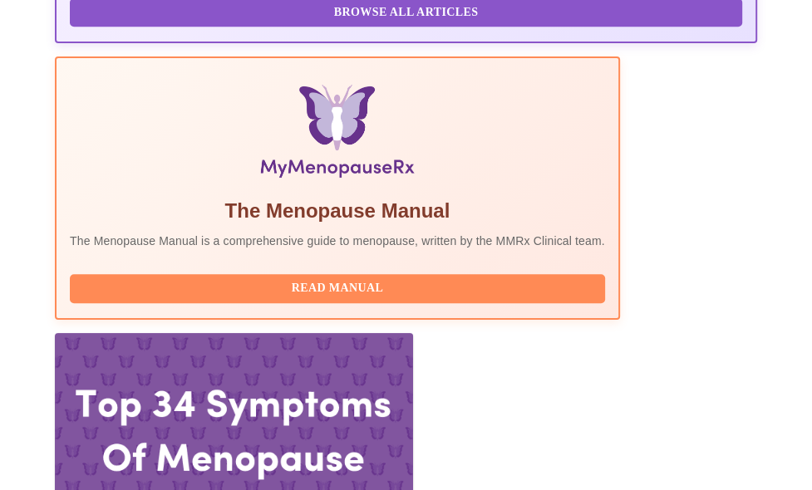
scroll to position [509, 0]
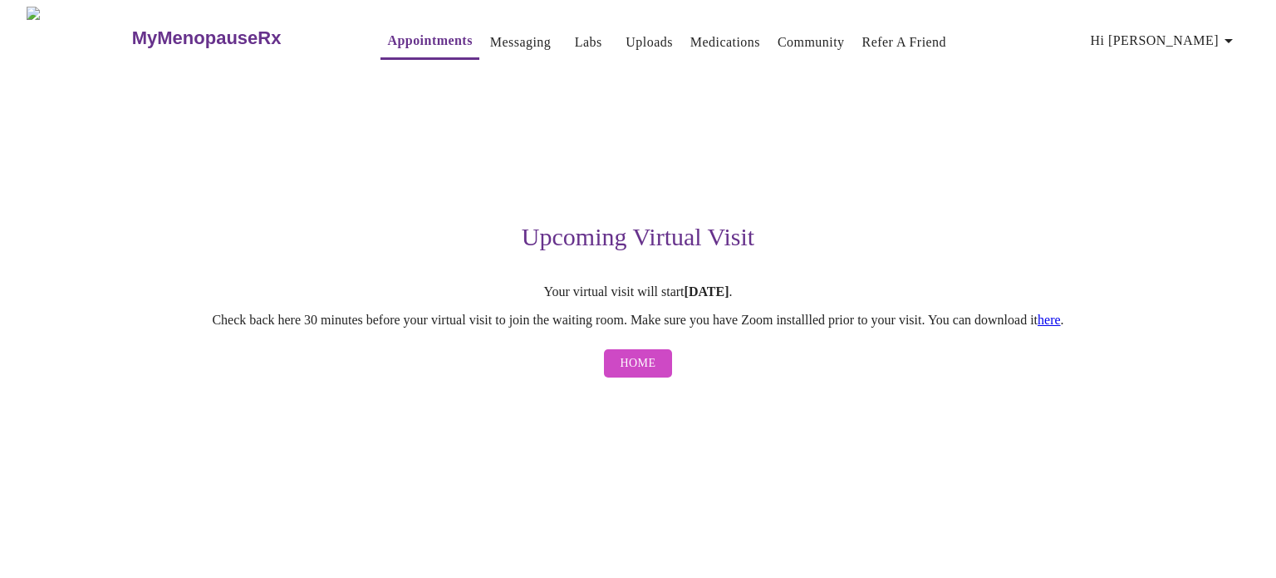
click at [1239, 35] on icon "button" at bounding box center [1229, 41] width 20 height 20
click at [1085, 128] on div at bounding box center [638, 289] width 1276 height 578
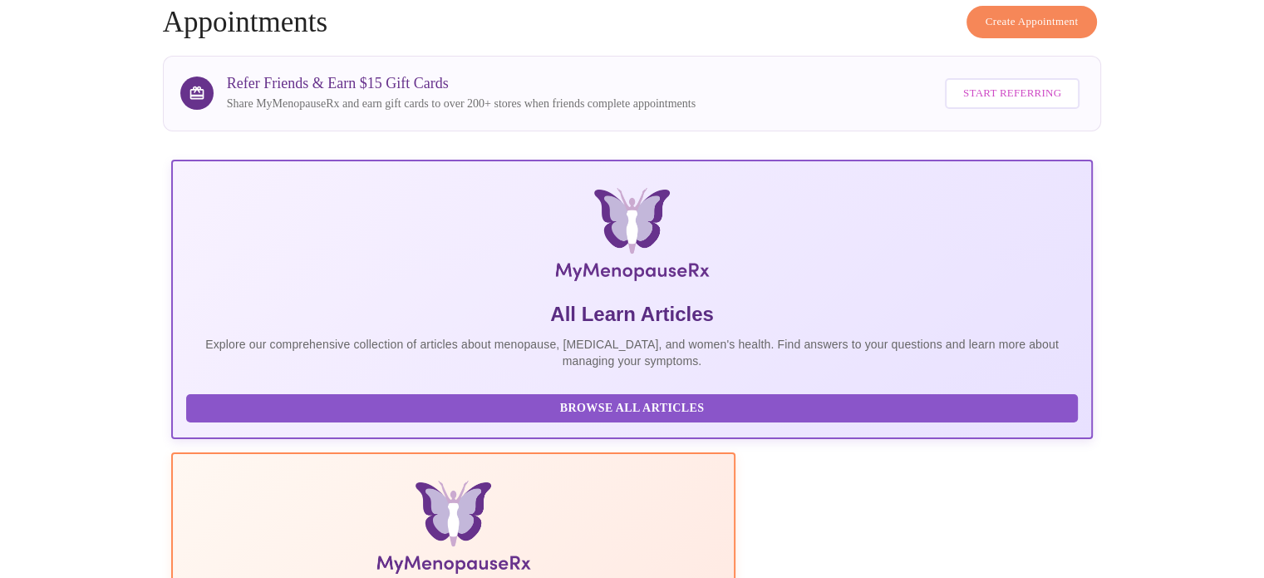
scroll to position [329, 0]
